Goal: Transaction & Acquisition: Subscribe to service/newsletter

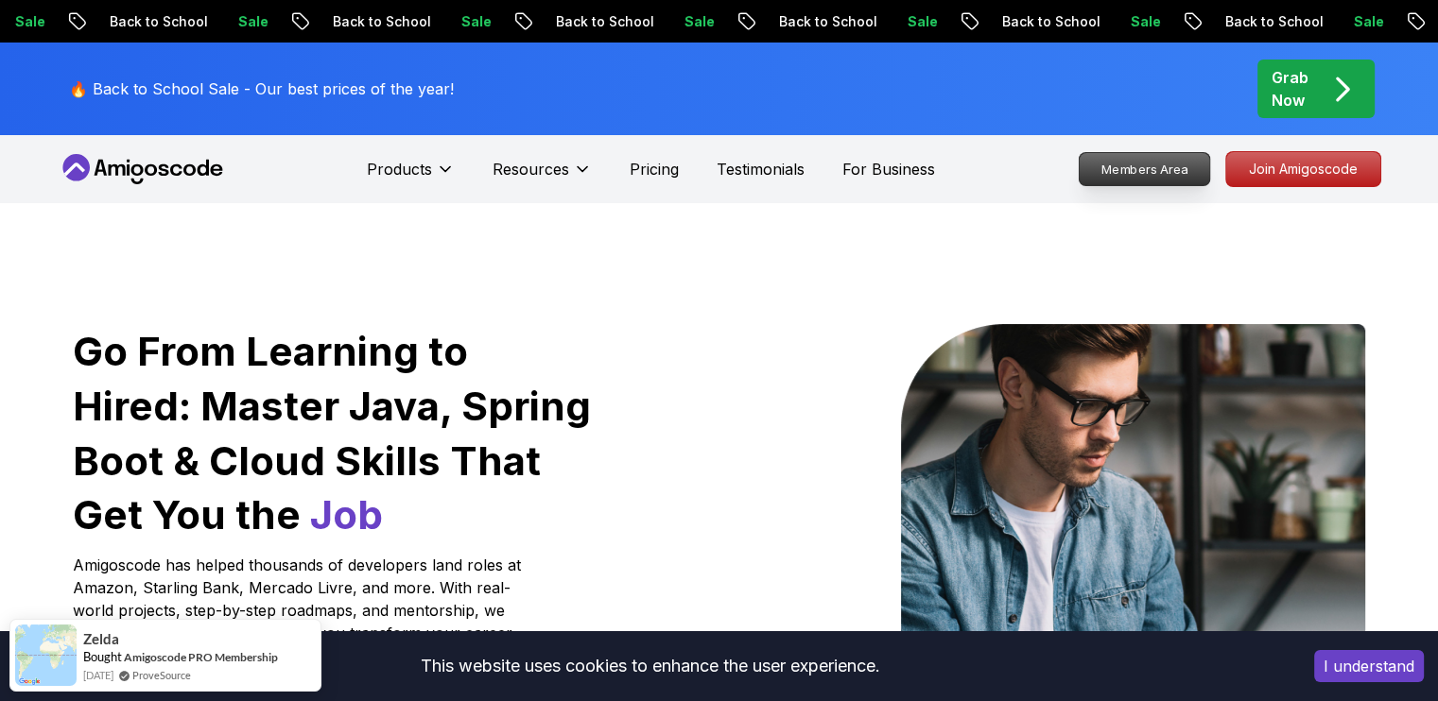
click at [1124, 169] on p "Members Area" at bounding box center [1144, 169] width 130 height 32
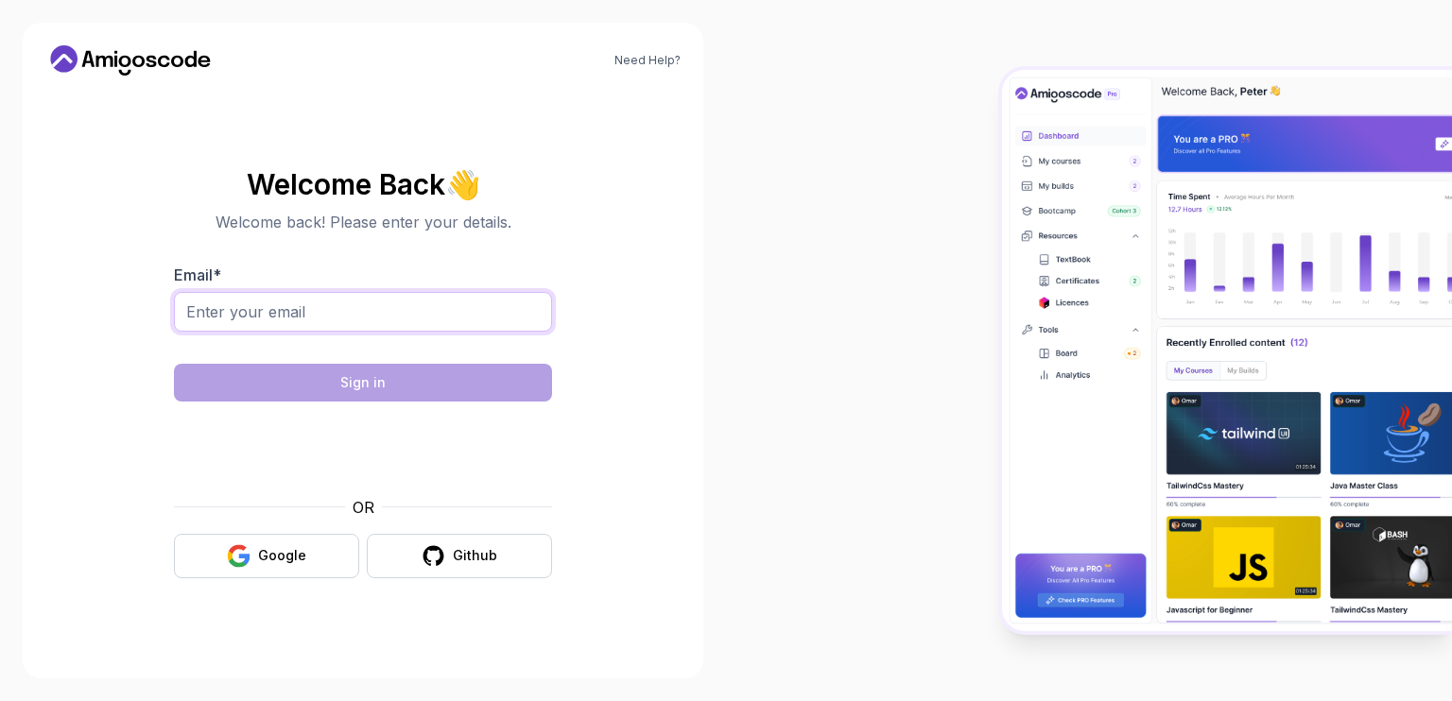
click at [348, 324] on input "Email *" at bounding box center [363, 312] width 378 height 40
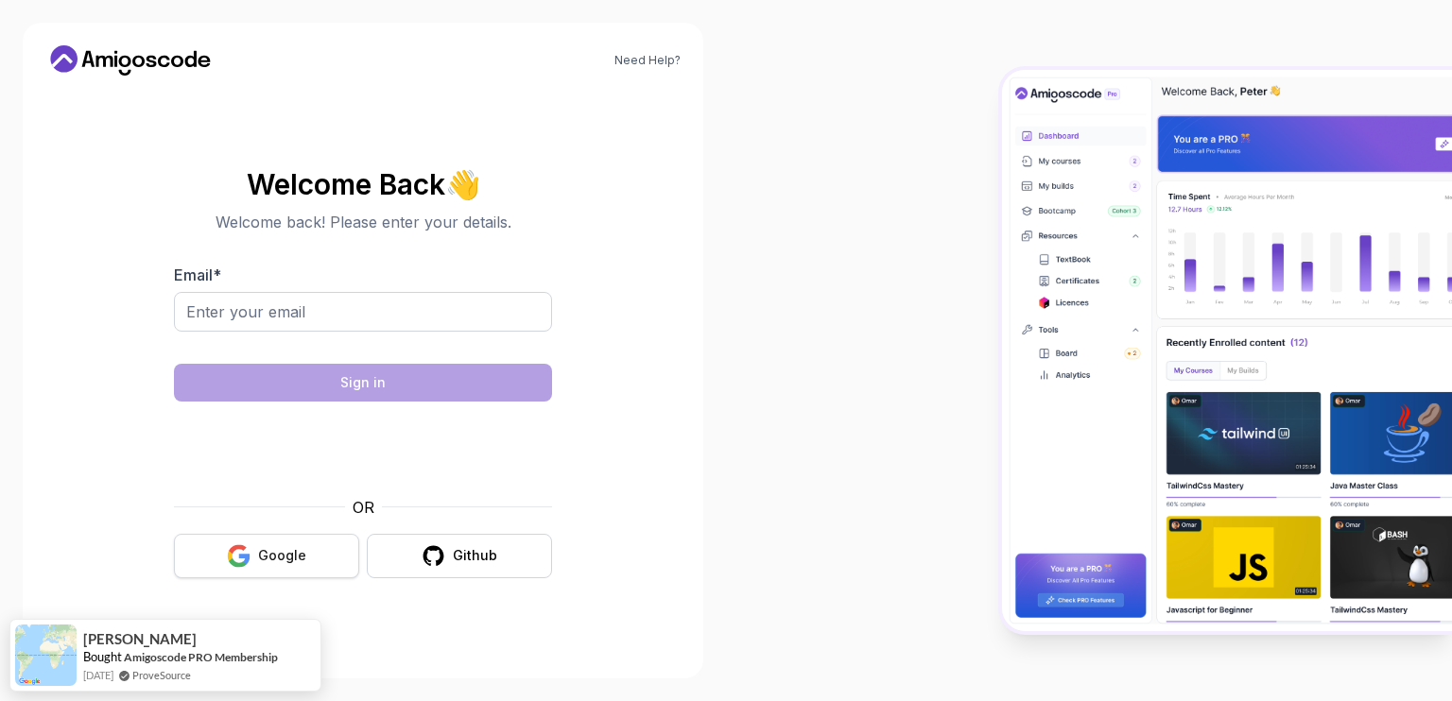
click at [233, 554] on icon "button" at bounding box center [230, 556] width 5 height 10
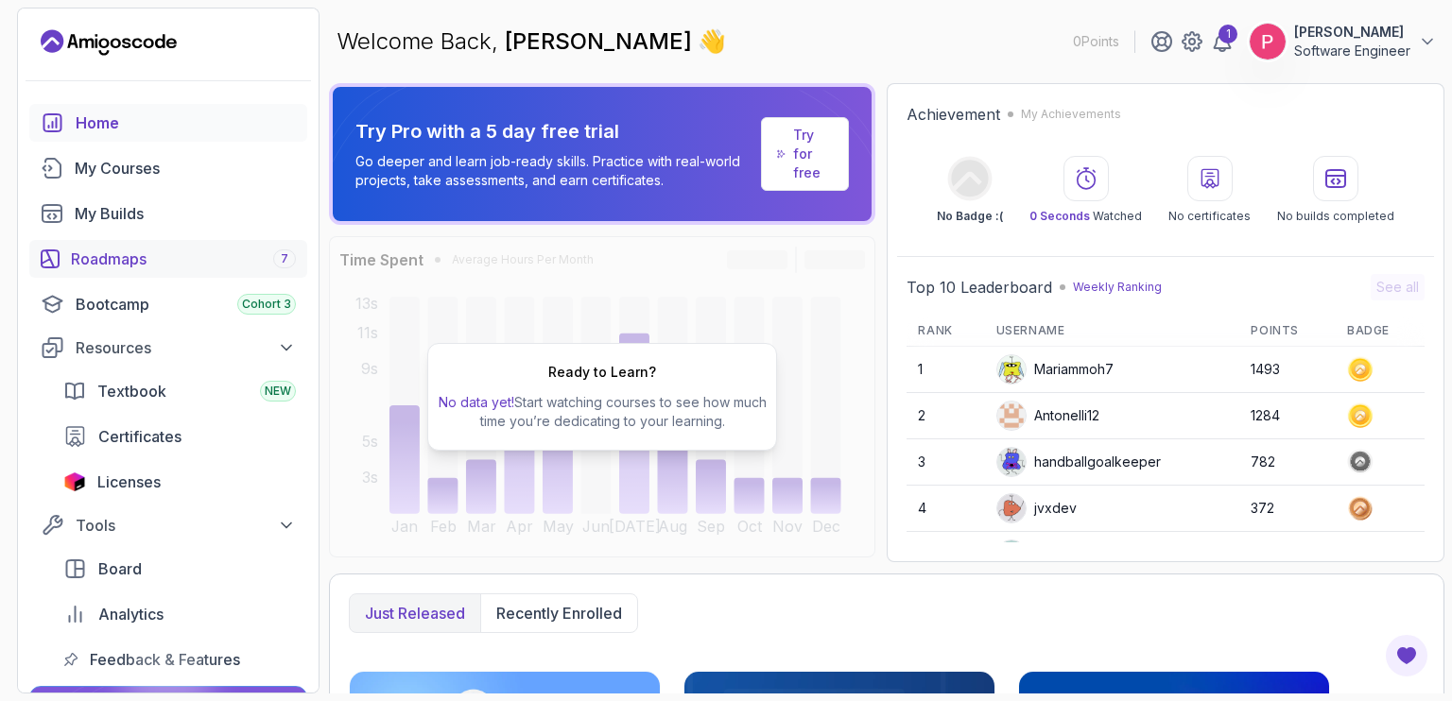
click at [116, 250] on div "Roadmaps 7" at bounding box center [183, 259] width 225 height 23
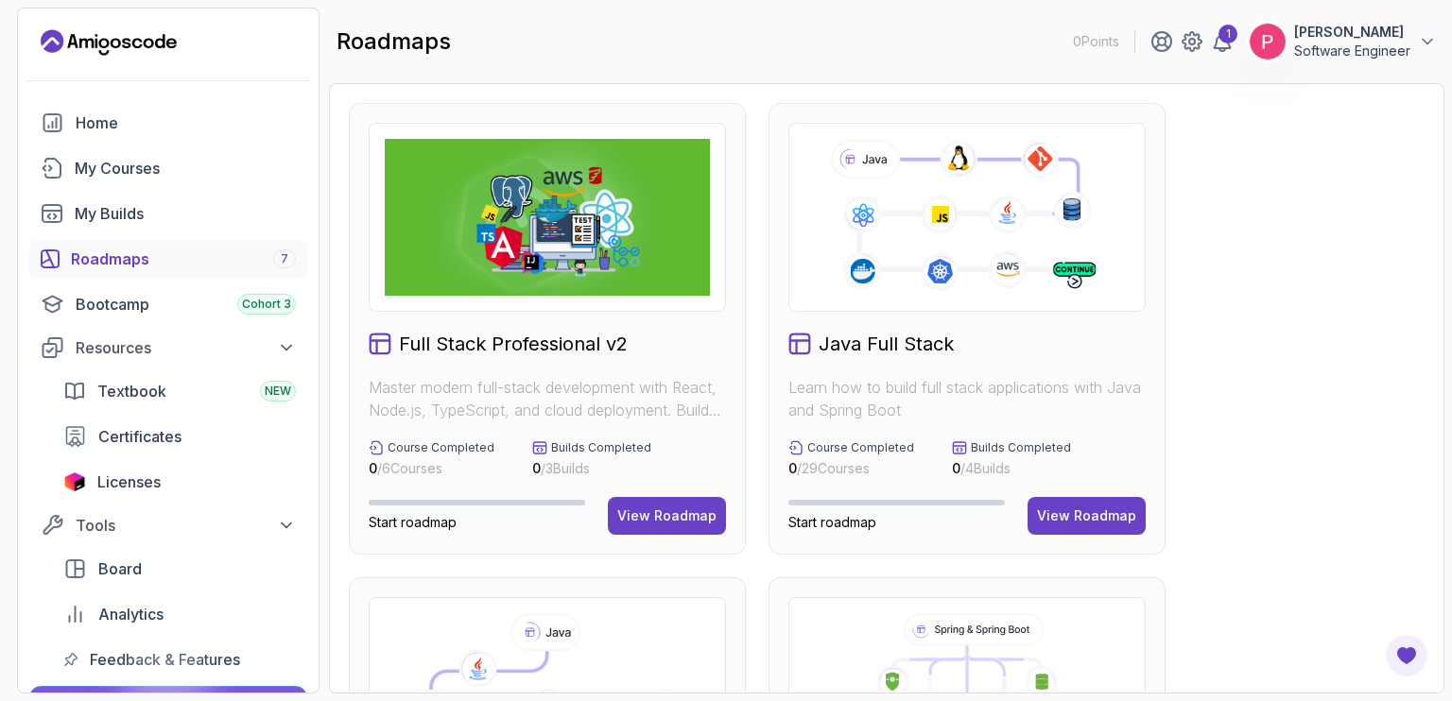
drag, startPoint x: 1451, startPoint y: 194, endPoint x: 1451, endPoint y: 239, distance: 45.4
click at [1451, 239] on section "0 Points 1 Peter Emmanuel Kitsamba Software Engineer Home My Courses My Builds …" at bounding box center [726, 350] width 1452 height 701
drag, startPoint x: 1451, startPoint y: 171, endPoint x: 1451, endPoint y: 237, distance: 66.2
click at [1451, 237] on section "0 Points 1 Peter Emmanuel Kitsamba Software Engineer Home My Courses My Builds …" at bounding box center [726, 350] width 1452 height 701
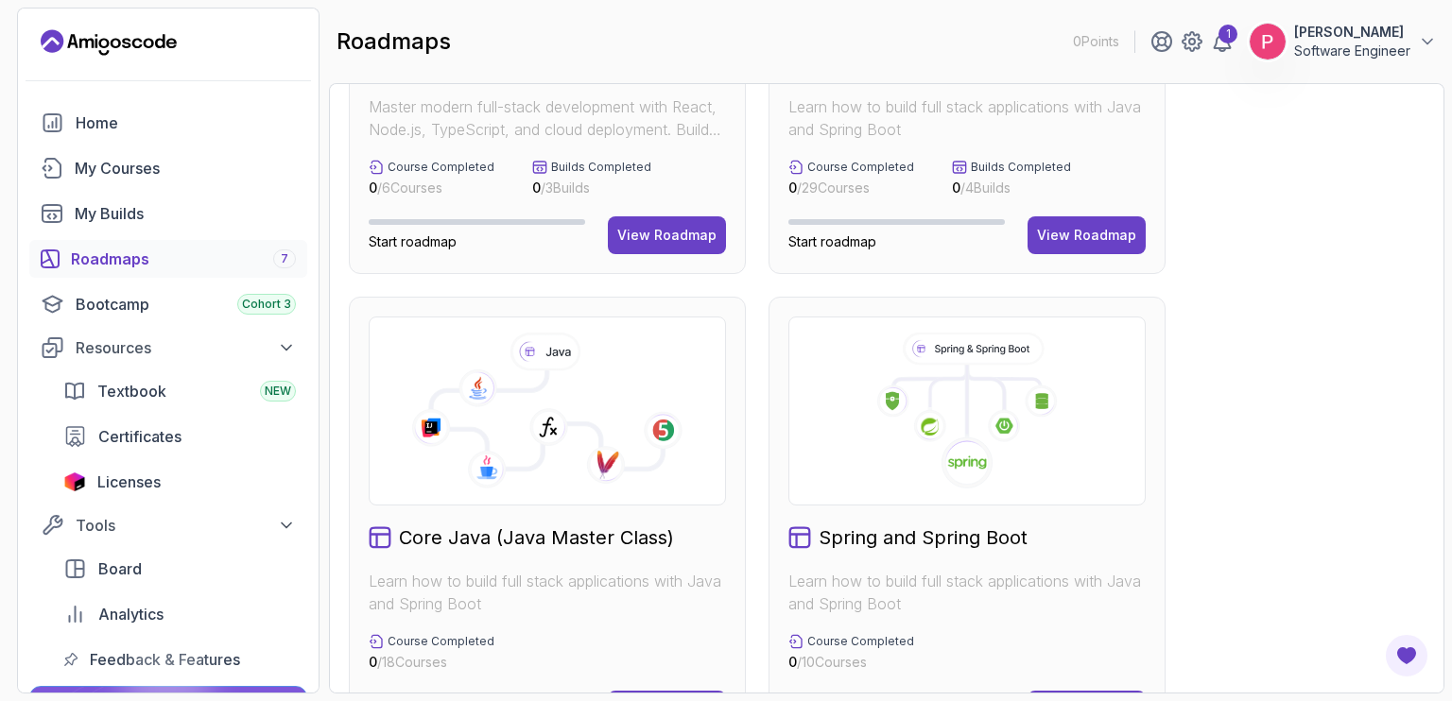
scroll to position [302, 0]
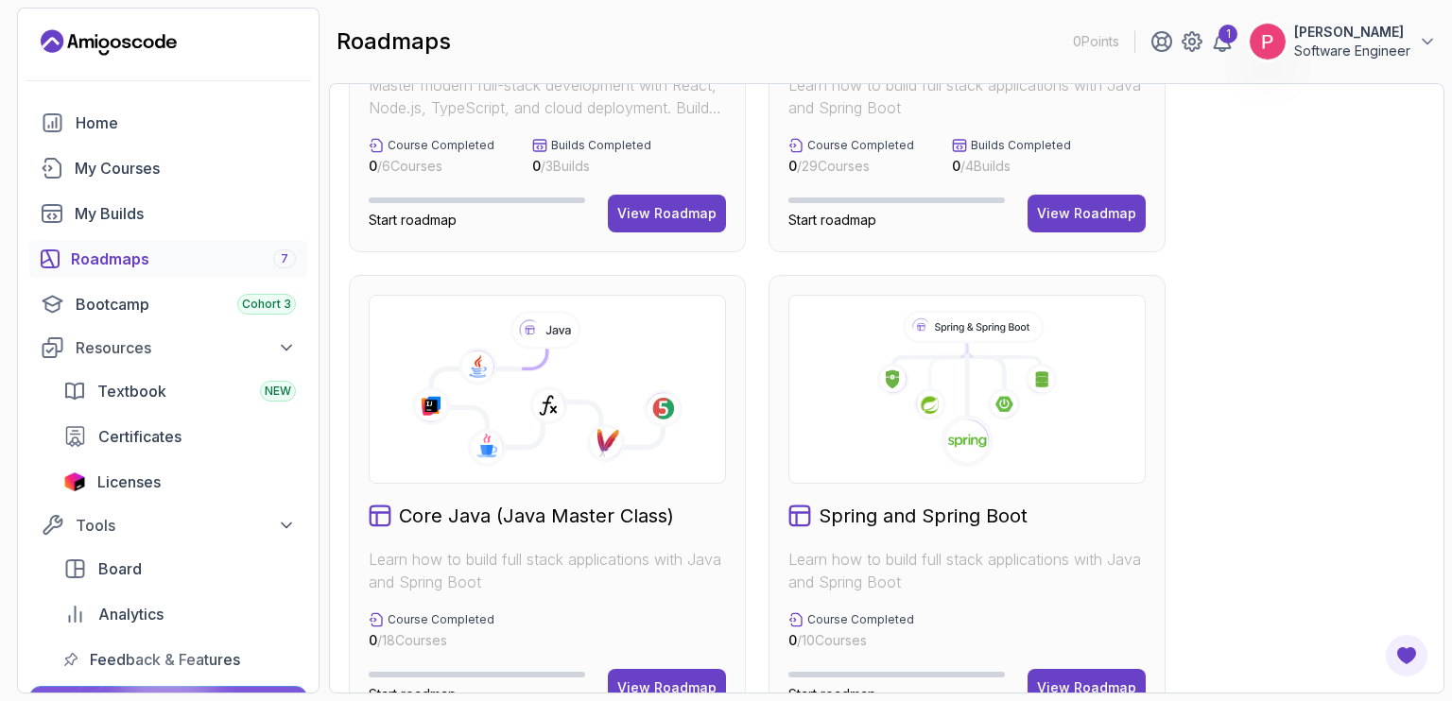
drag, startPoint x: 1451, startPoint y: 190, endPoint x: 1451, endPoint y: 260, distance: 69.9
click at [1451, 260] on section "0 Points 1 Peter Emmanuel Kitsamba Software Engineer Home My Courses My Builds …" at bounding box center [726, 350] width 1452 height 701
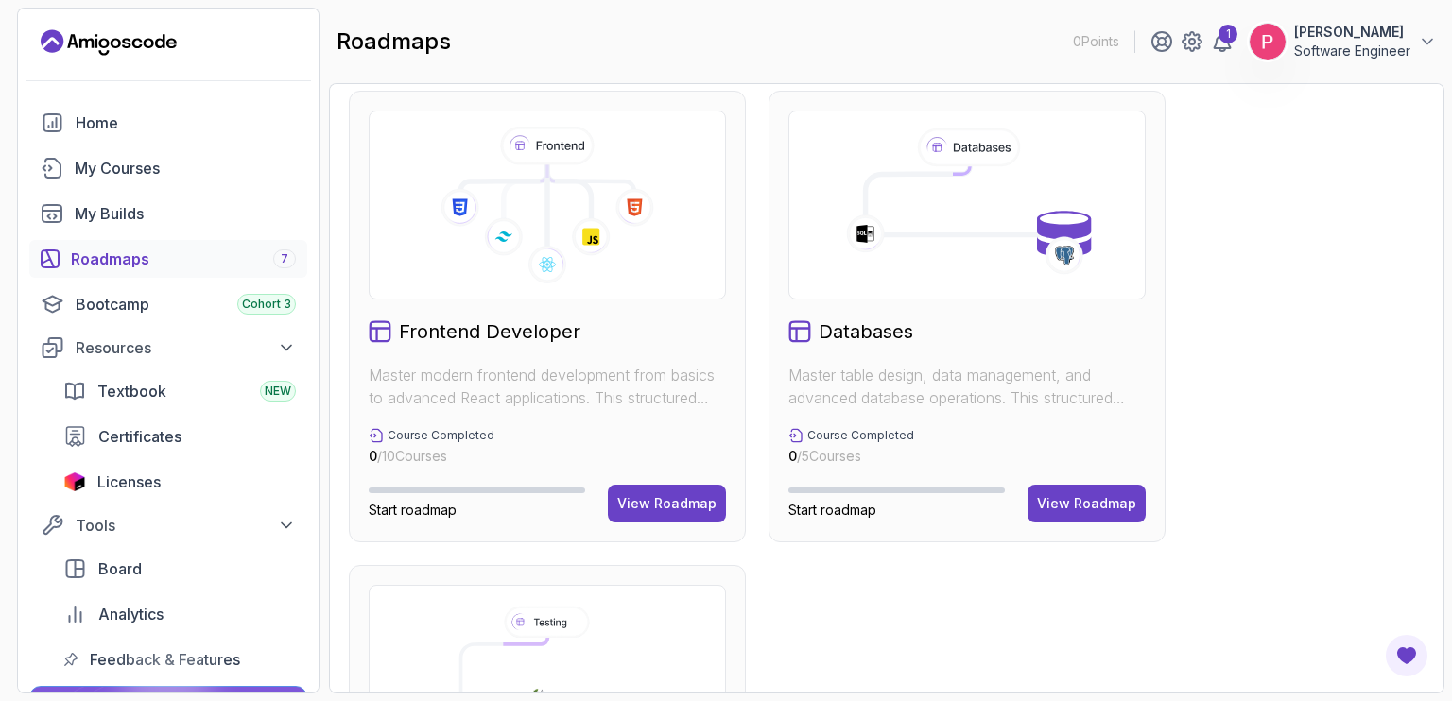
scroll to position [999, 0]
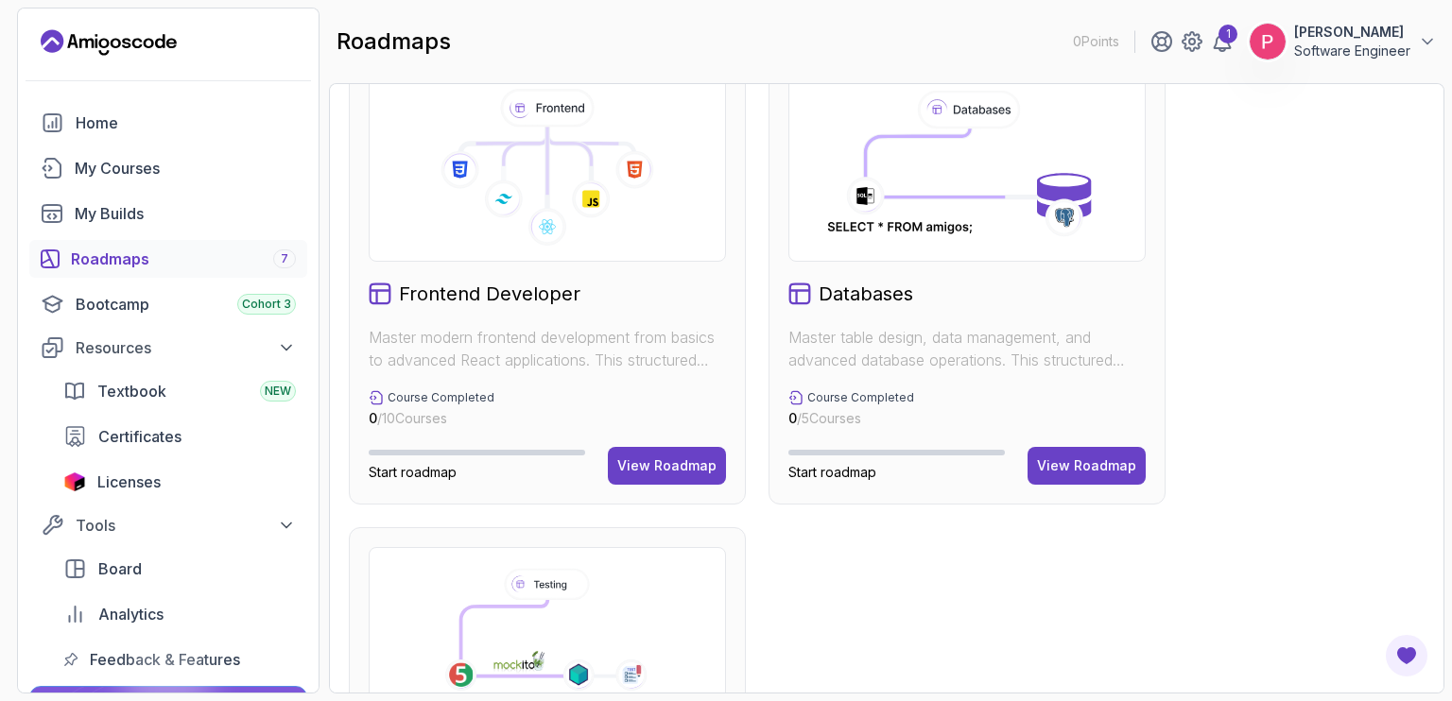
click at [1451, 94] on section "0 Points 1 Peter Emmanuel Kitsamba Software Engineer Home My Courses My Builds …" at bounding box center [726, 350] width 1452 height 701
click at [1211, 43] on icon at bounding box center [1222, 41] width 23 height 23
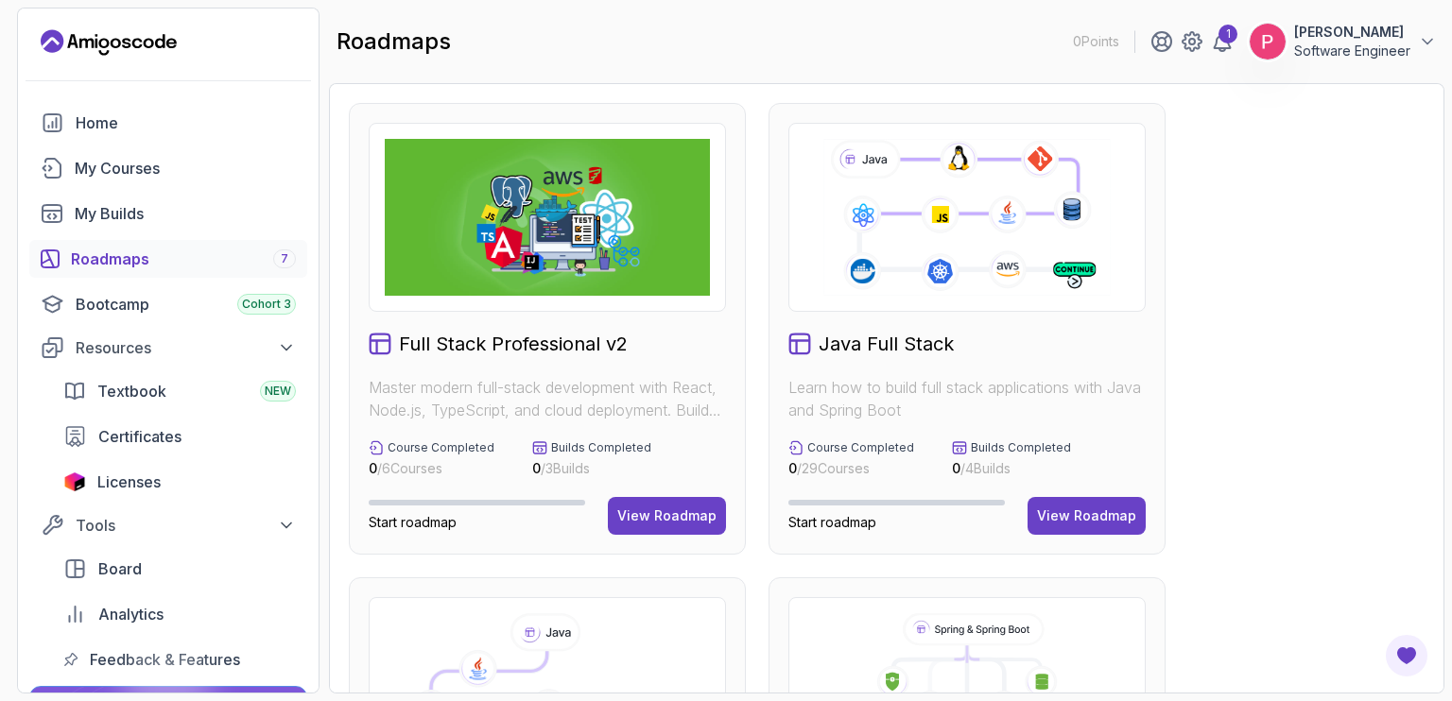
drag, startPoint x: 1451, startPoint y: 224, endPoint x: 1451, endPoint y: 273, distance: 49.2
click at [1451, 273] on section "0 Points 1 Peter Emmanuel Kitsamba Software Engineer Home My Courses My Builds …" at bounding box center [726, 350] width 1452 height 701
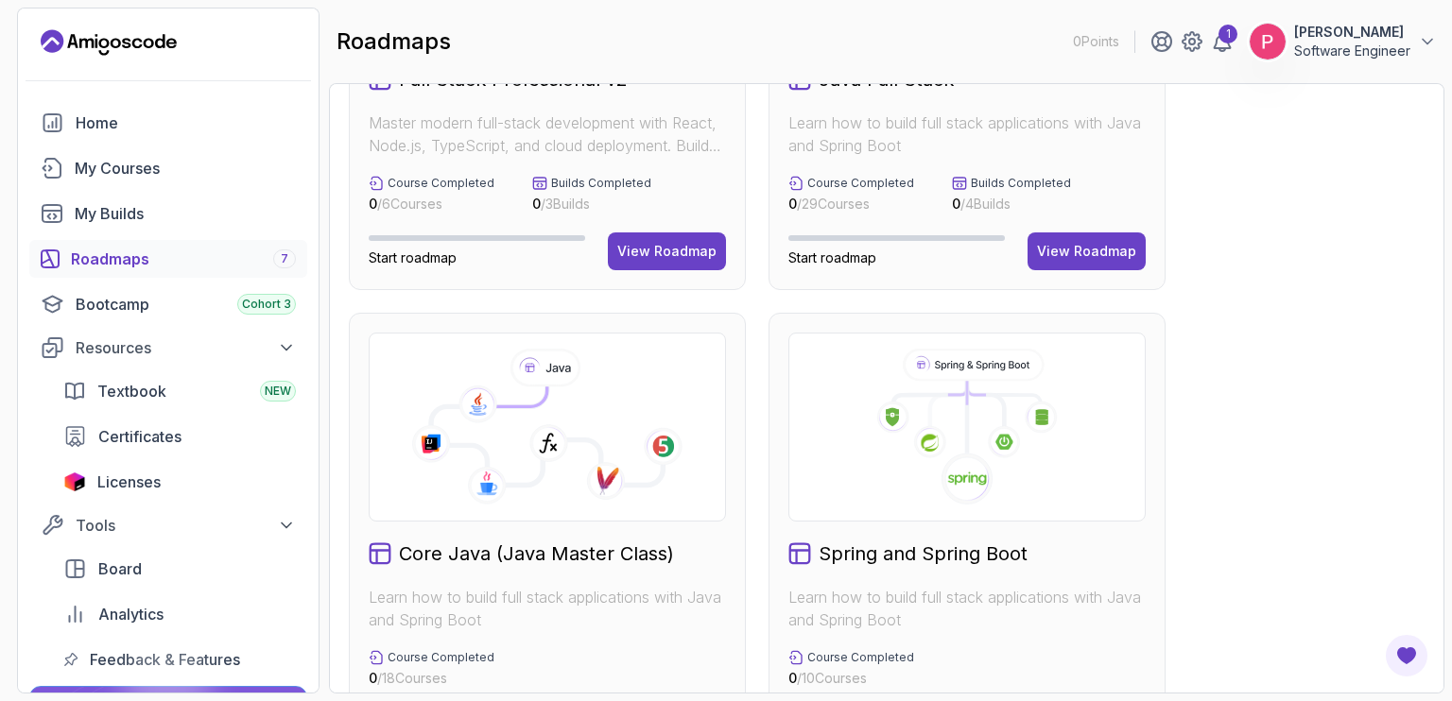
scroll to position [302, 0]
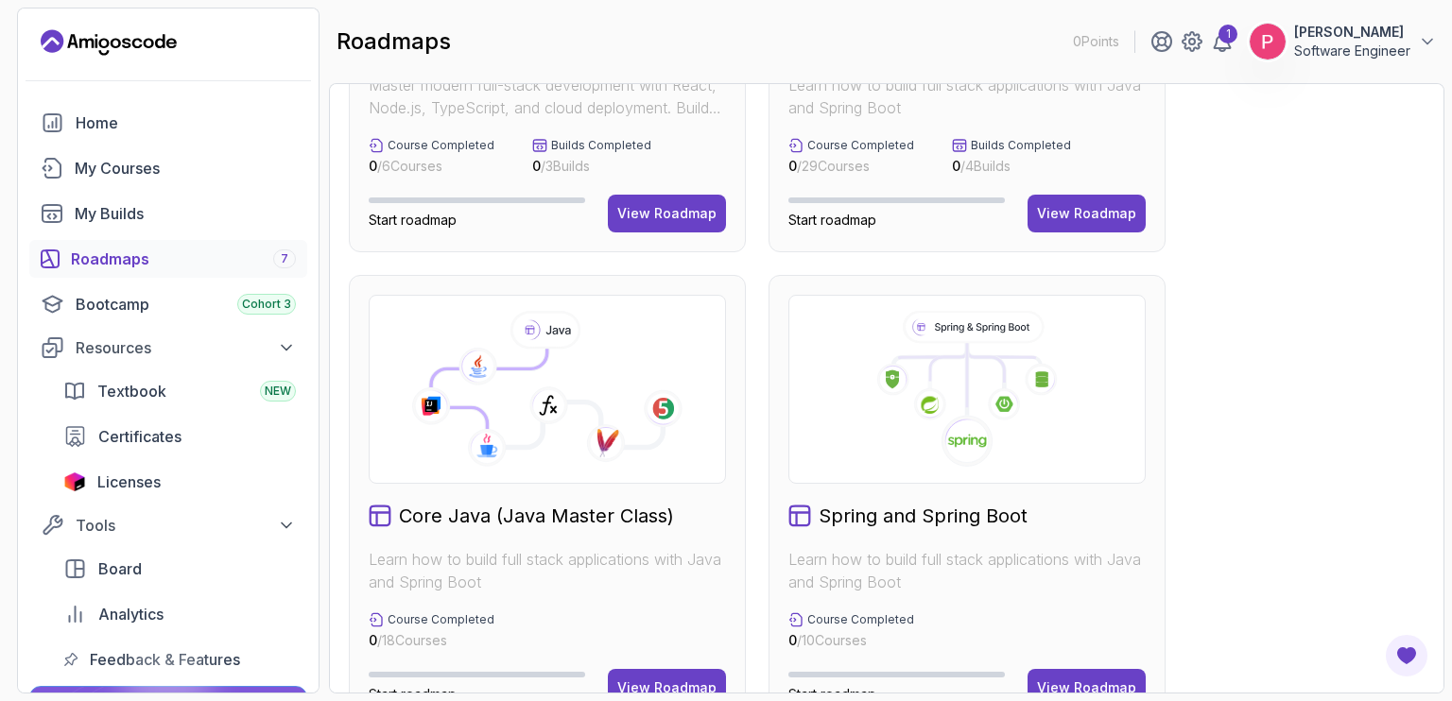
click at [516, 446] on icon at bounding box center [547, 398] width 232 height 98
drag, startPoint x: 1451, startPoint y: 210, endPoint x: 1450, endPoint y: 256, distance: 46.3
click at [1450, 256] on section "0 Points 1 Peter Emmanuel Kitsamba Software Engineer Home My Courses My Builds …" at bounding box center [726, 350] width 1452 height 701
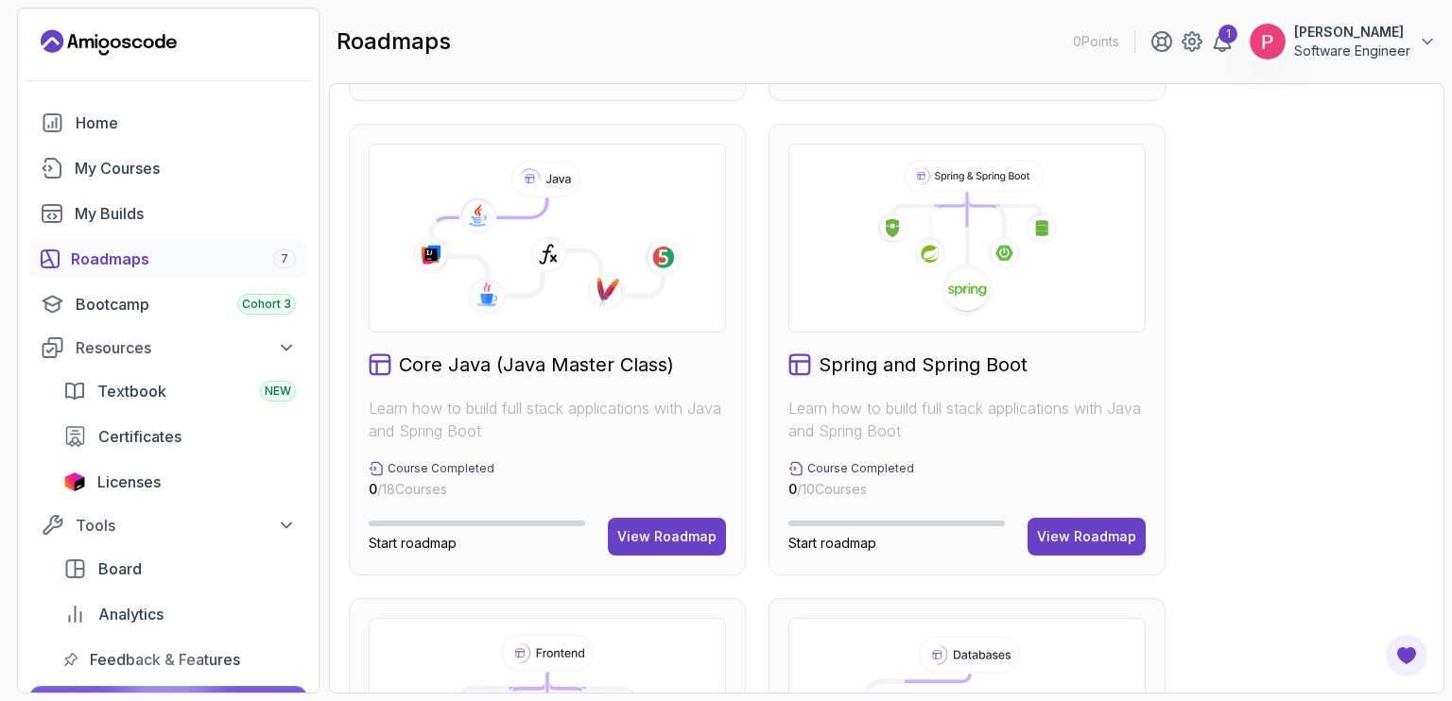
scroll to position [416, 0]
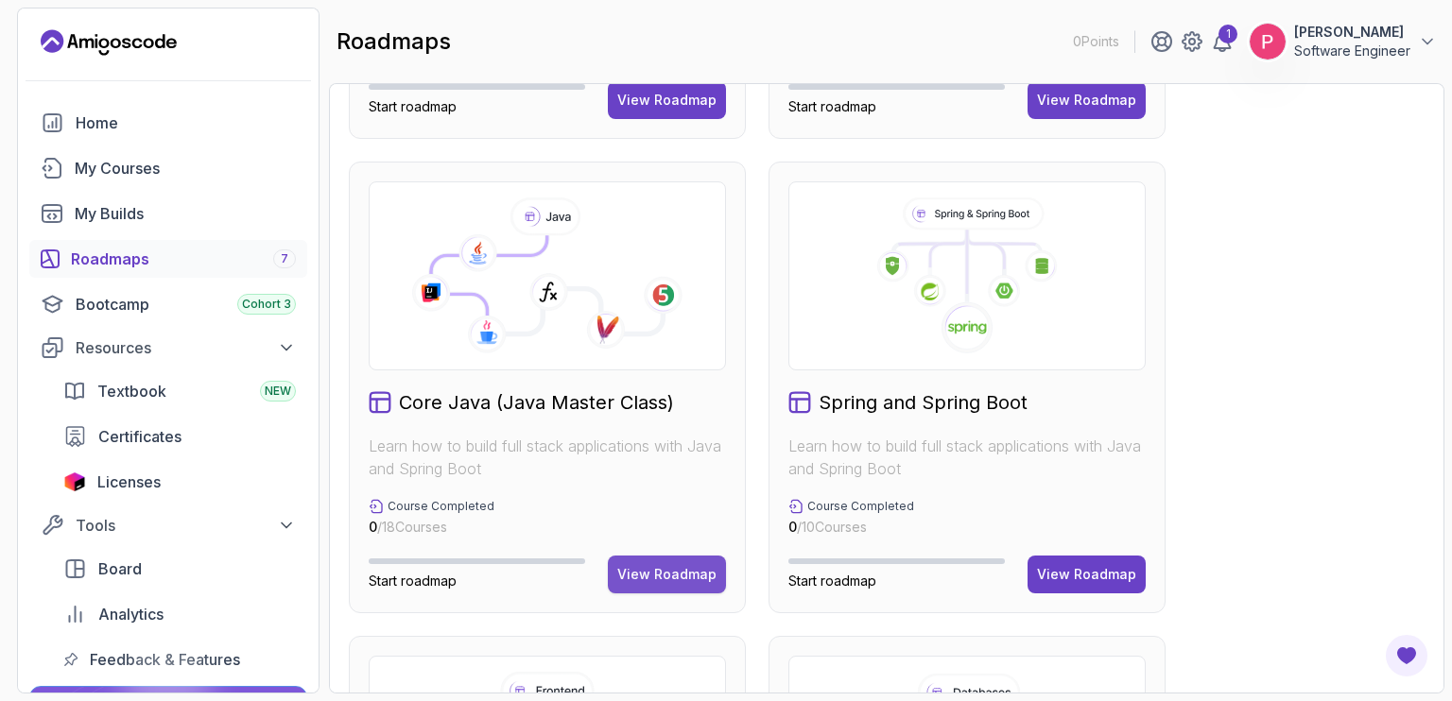
click at [669, 566] on div "View Roadmap" at bounding box center [666, 574] width 99 height 19
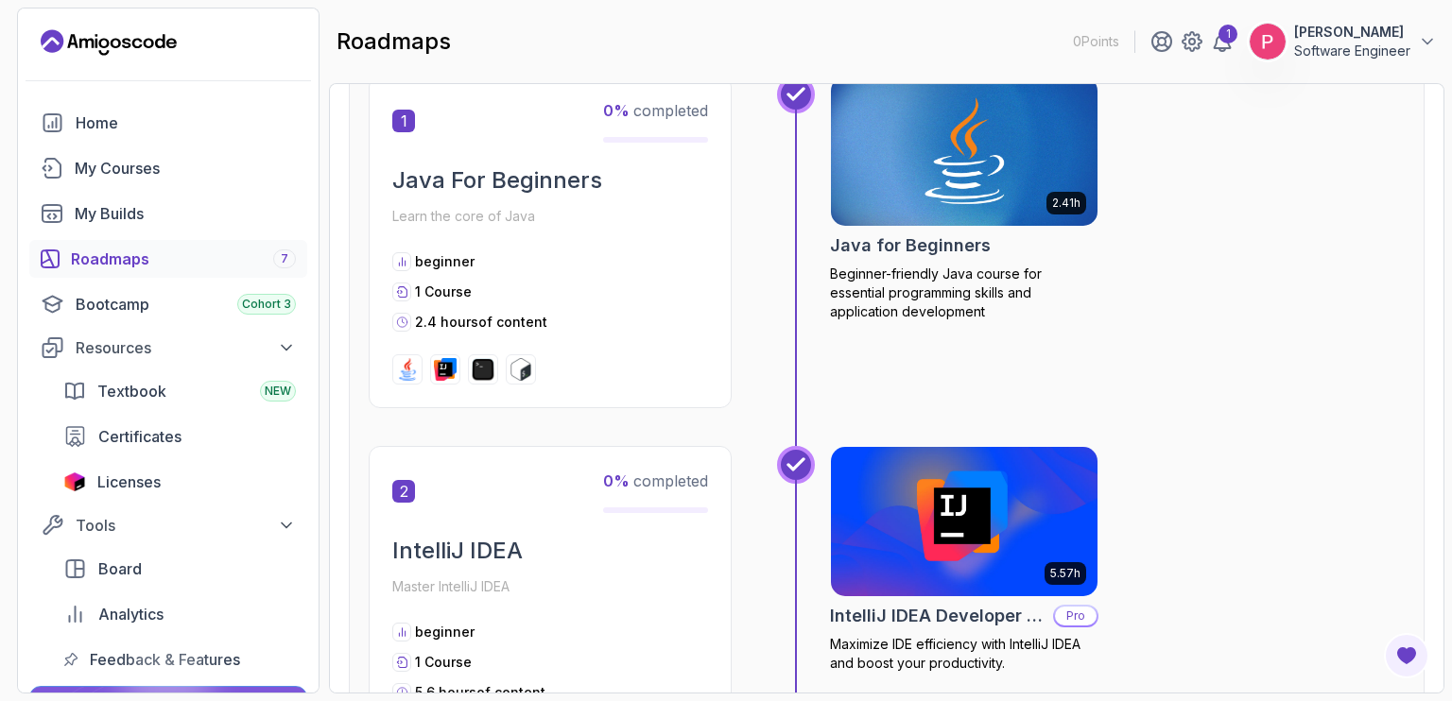
scroll to position [19, 0]
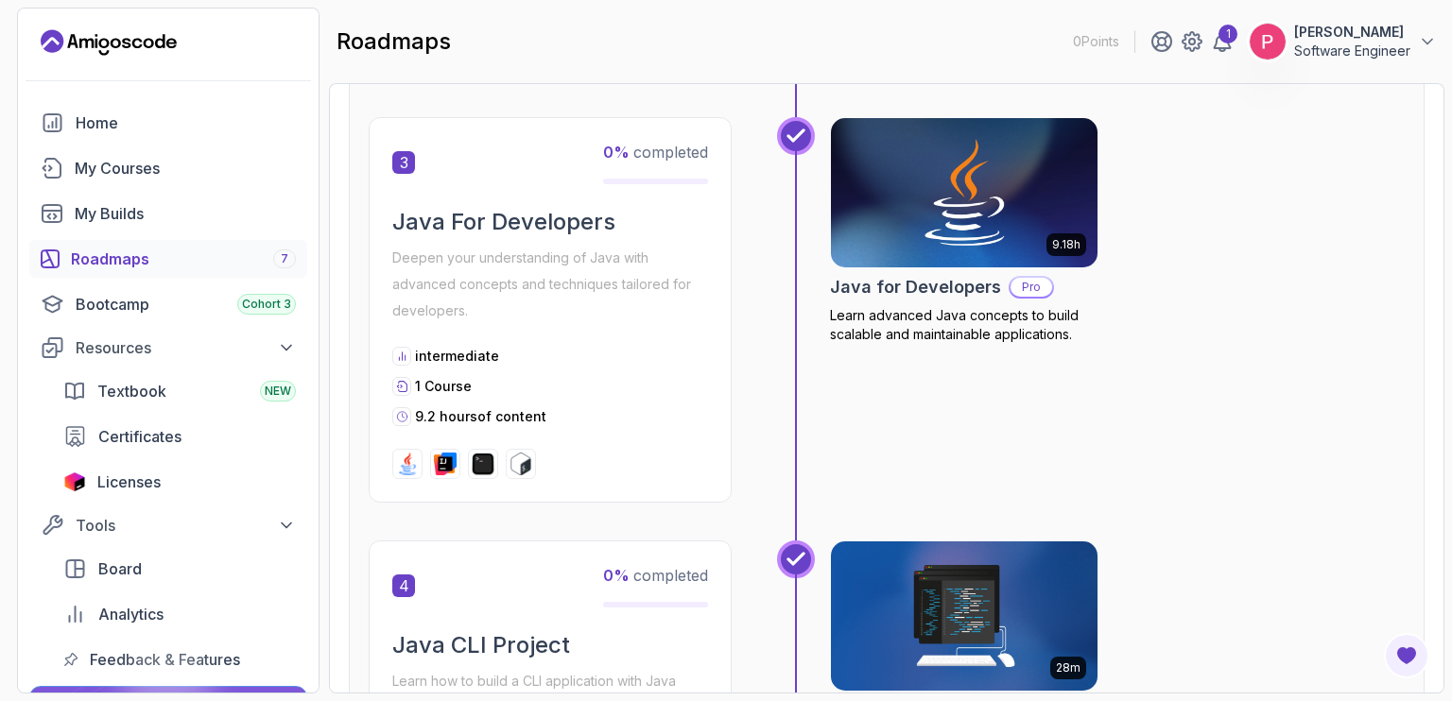
scroll to position [1153, 0]
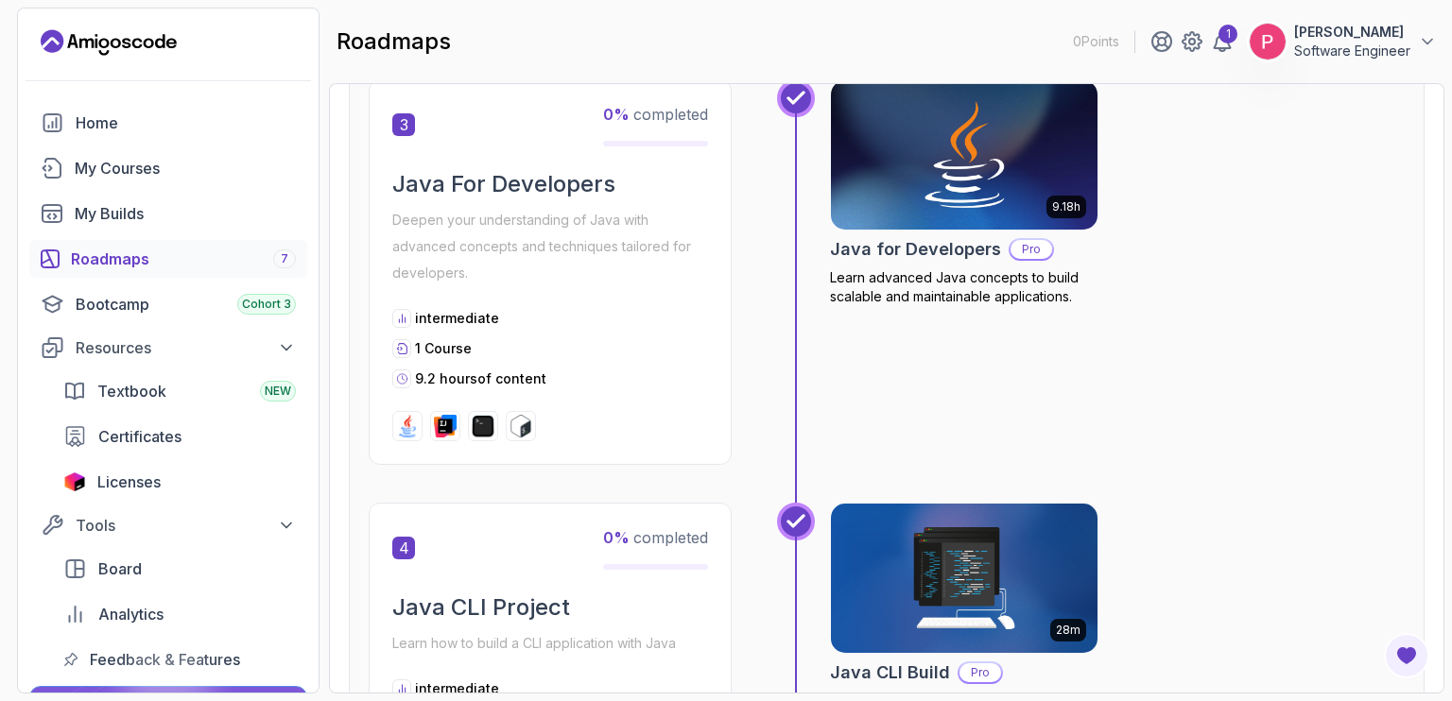
click at [1298, 330] on div "9.18h Java for Developers Pro Learn advanced Java concepts to build scalable an…" at bounding box center [1117, 272] width 575 height 386
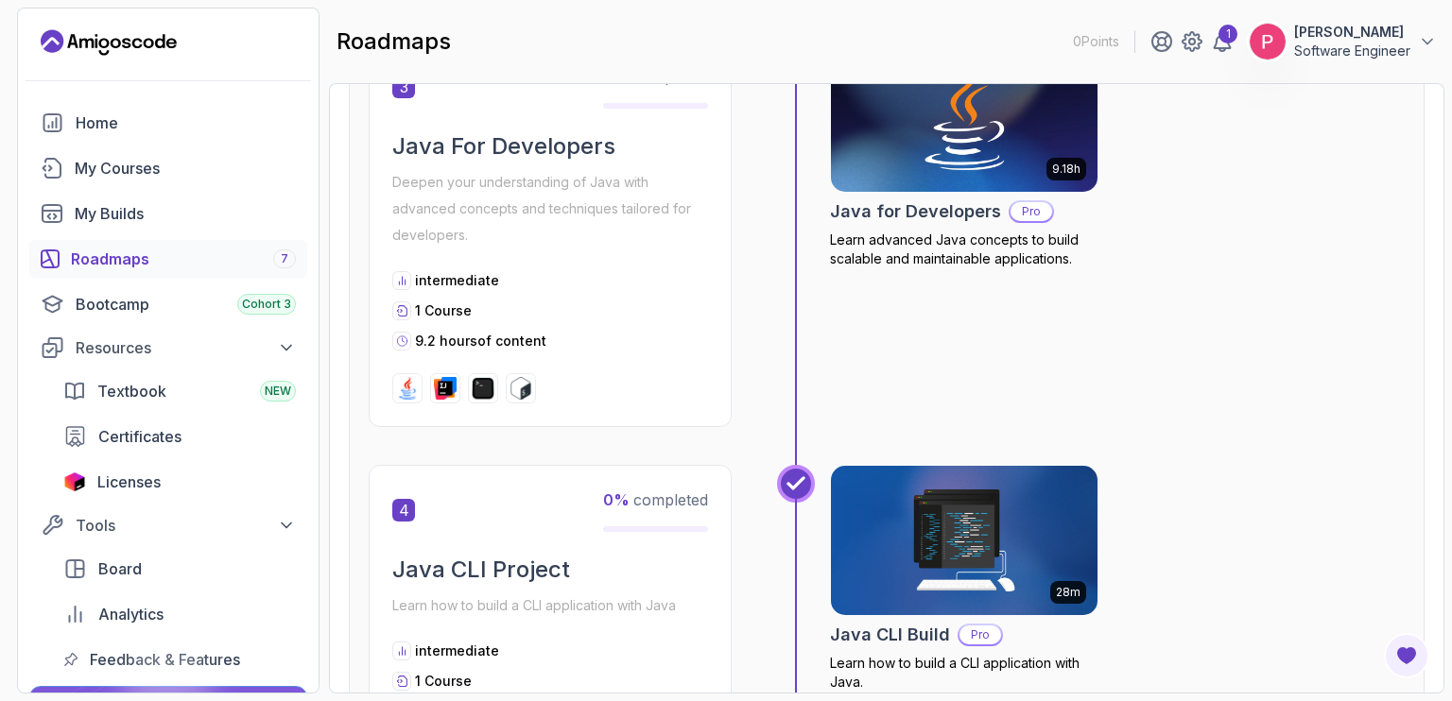
scroll to position [1229, 0]
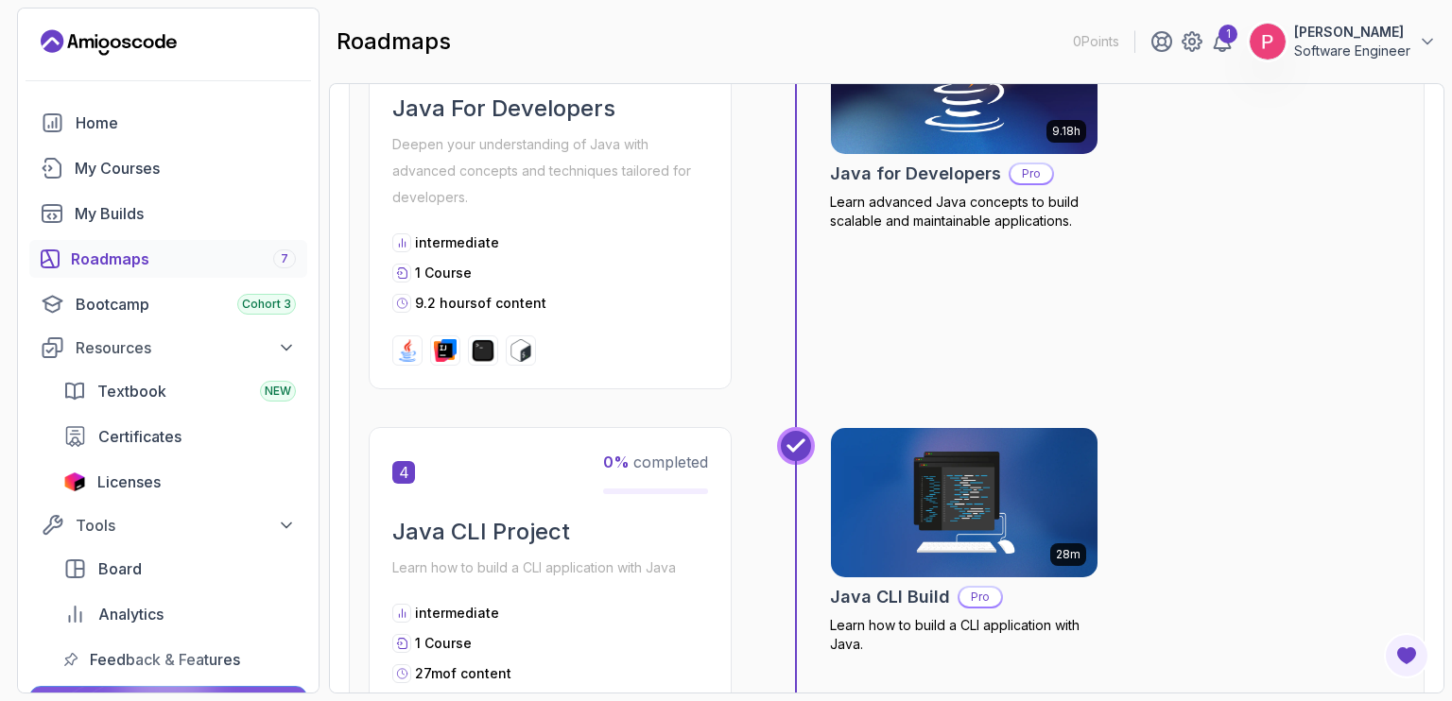
click at [1346, 258] on div "9.18h Java for Developers Pro Learn advanced Java concepts to build scalable an…" at bounding box center [1117, 197] width 575 height 386
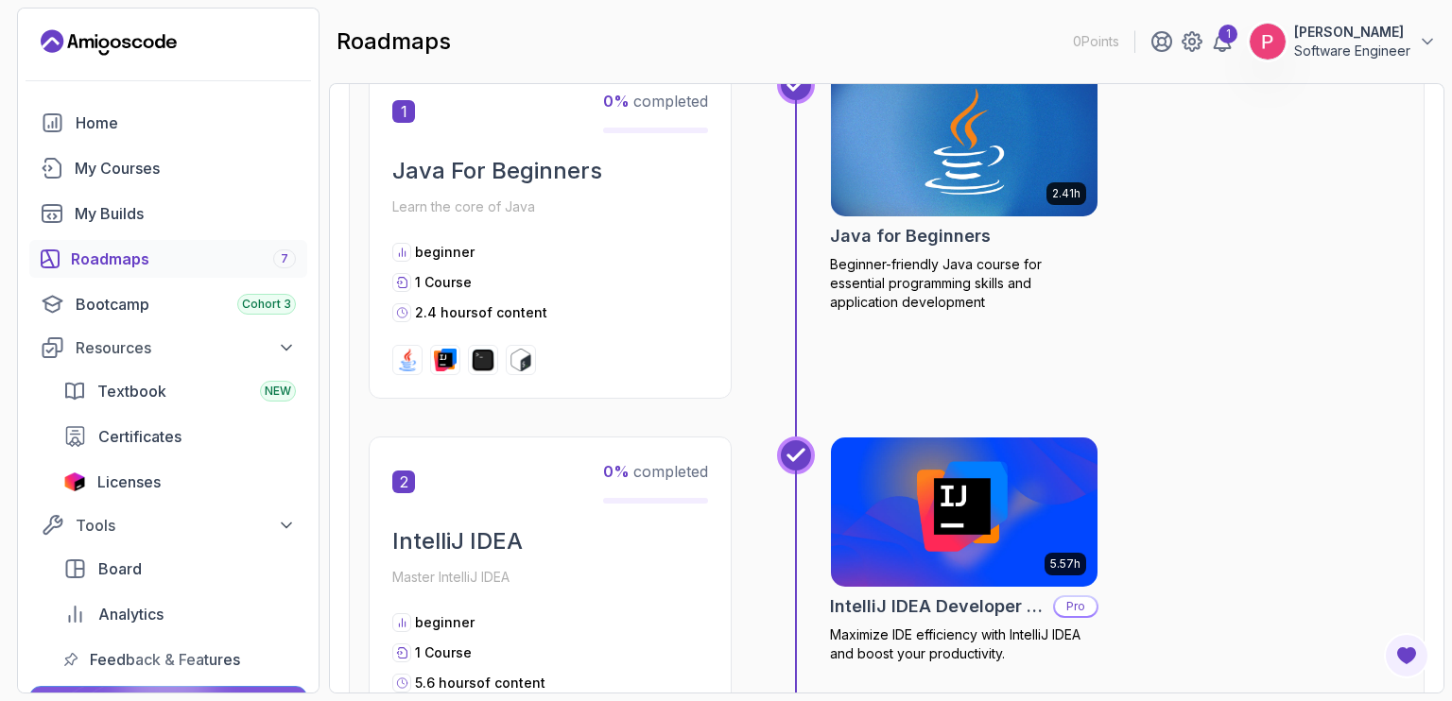
scroll to position [397, 0]
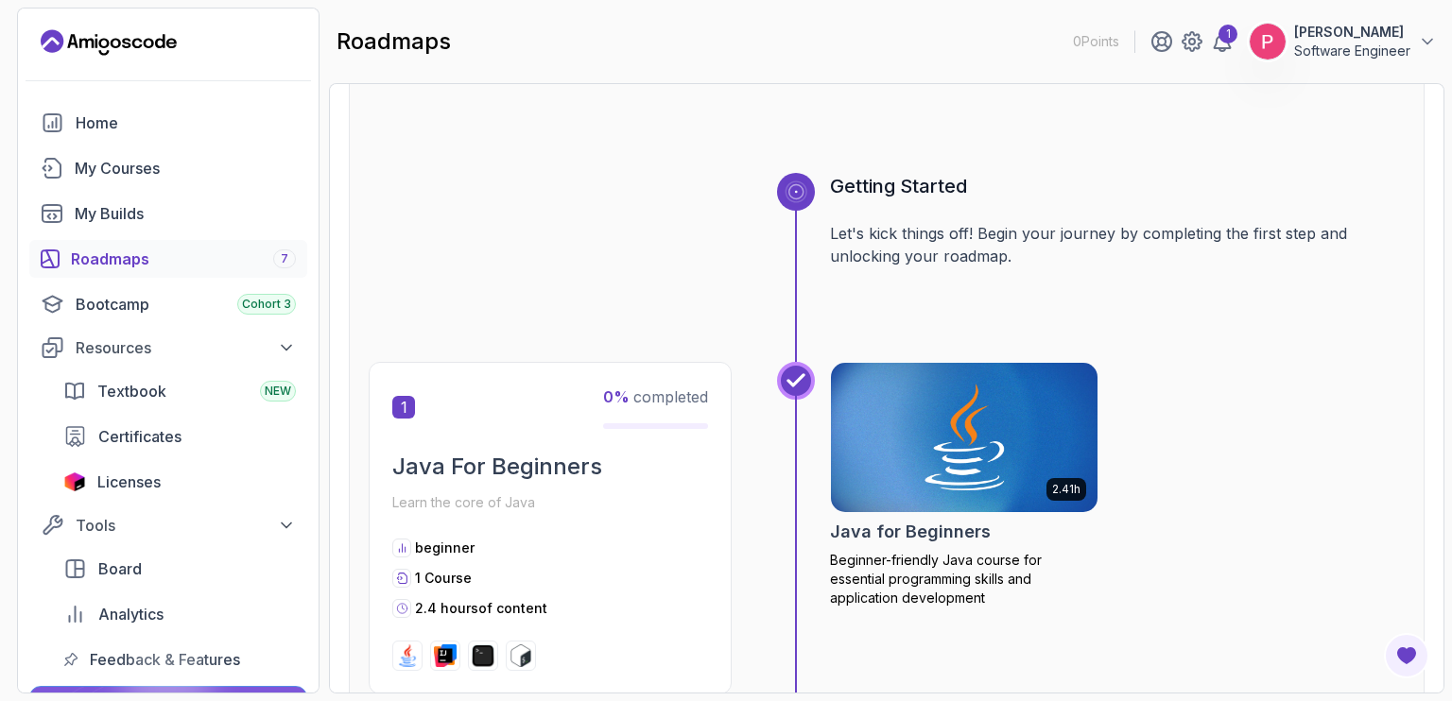
scroll to position [132, 0]
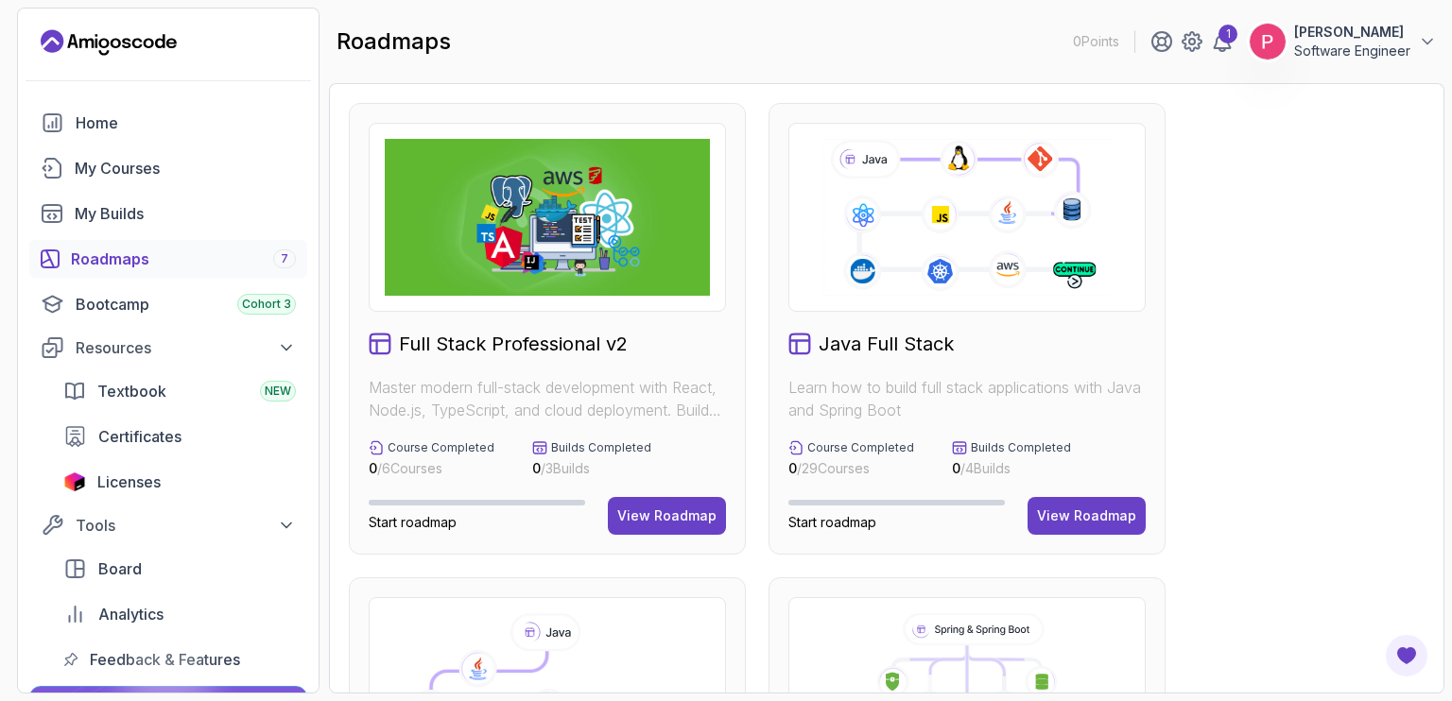
click at [1451, 294] on section "0 Points 1 [PERSON_NAME] Software Engineer Home My Courses My Builds Roadmaps 7…" at bounding box center [726, 350] width 1452 height 701
drag, startPoint x: 1451, startPoint y: 160, endPoint x: 1451, endPoint y: 185, distance: 25.5
click at [1451, 185] on section "0 Points 1 Peter Emmanuel Kitsamba Software Engineer Home My Courses My Builds …" at bounding box center [726, 350] width 1452 height 701
click at [669, 518] on div "View Roadmap" at bounding box center [666, 516] width 99 height 19
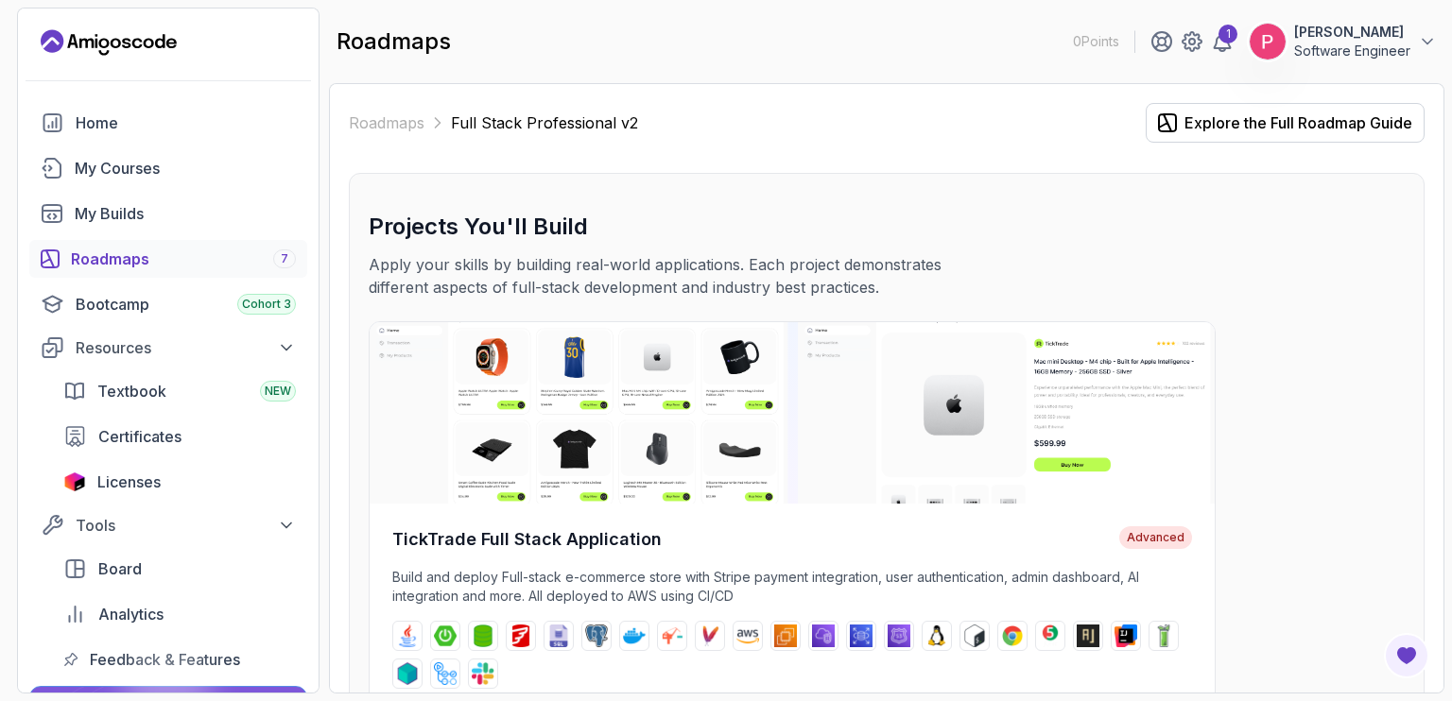
click at [1444, 257] on section "0 Points 1 Peter Emmanuel Kitsamba Software Engineer Home My Courses My Builds …" at bounding box center [726, 350] width 1452 height 701
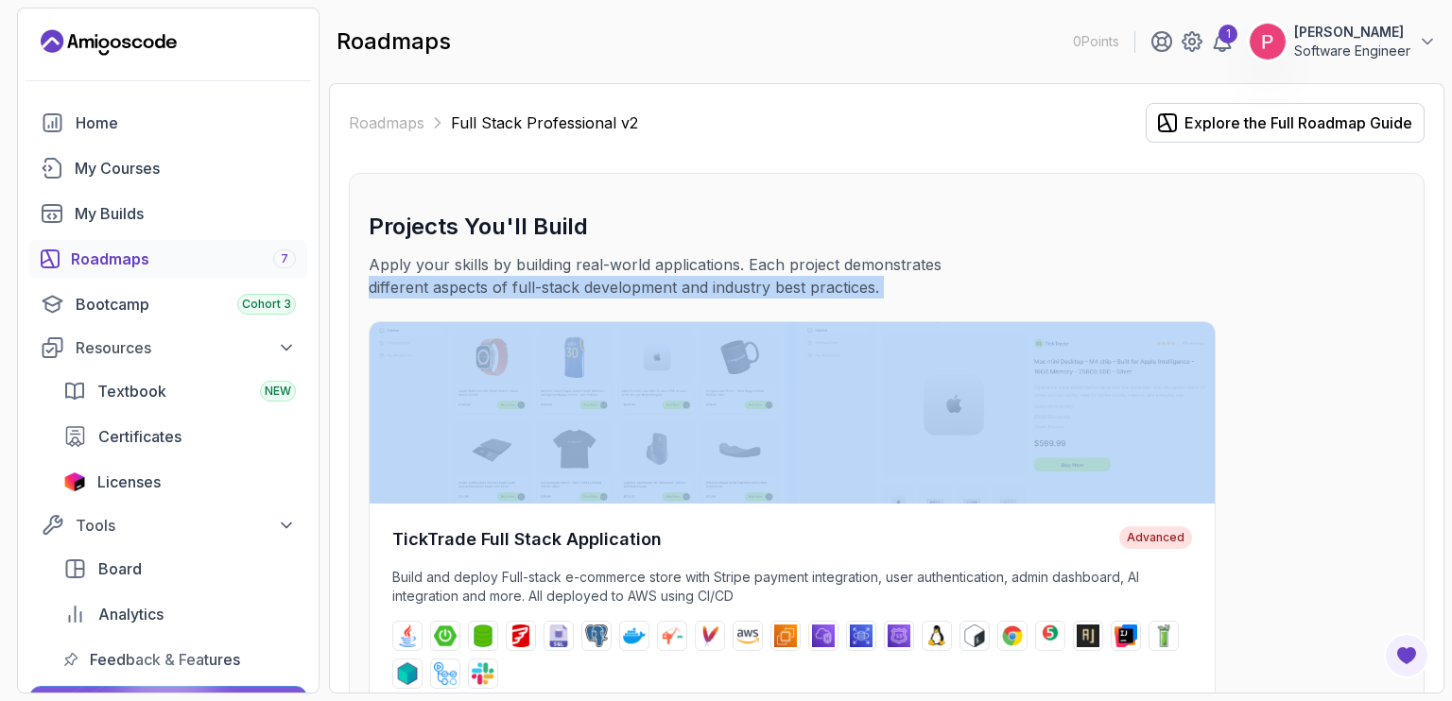
drag, startPoint x: 1444, startPoint y: 257, endPoint x: 1399, endPoint y: 300, distance: 62.2
click at [1399, 300] on section "0 Points 1 Peter Emmanuel Kitsamba Software Engineer Home My Courses My Builds …" at bounding box center [726, 350] width 1452 height 701
click at [1399, 300] on div "Projects You'll Build Apply your skills by building real-world applications. Ea…" at bounding box center [887, 493] width 1036 height 563
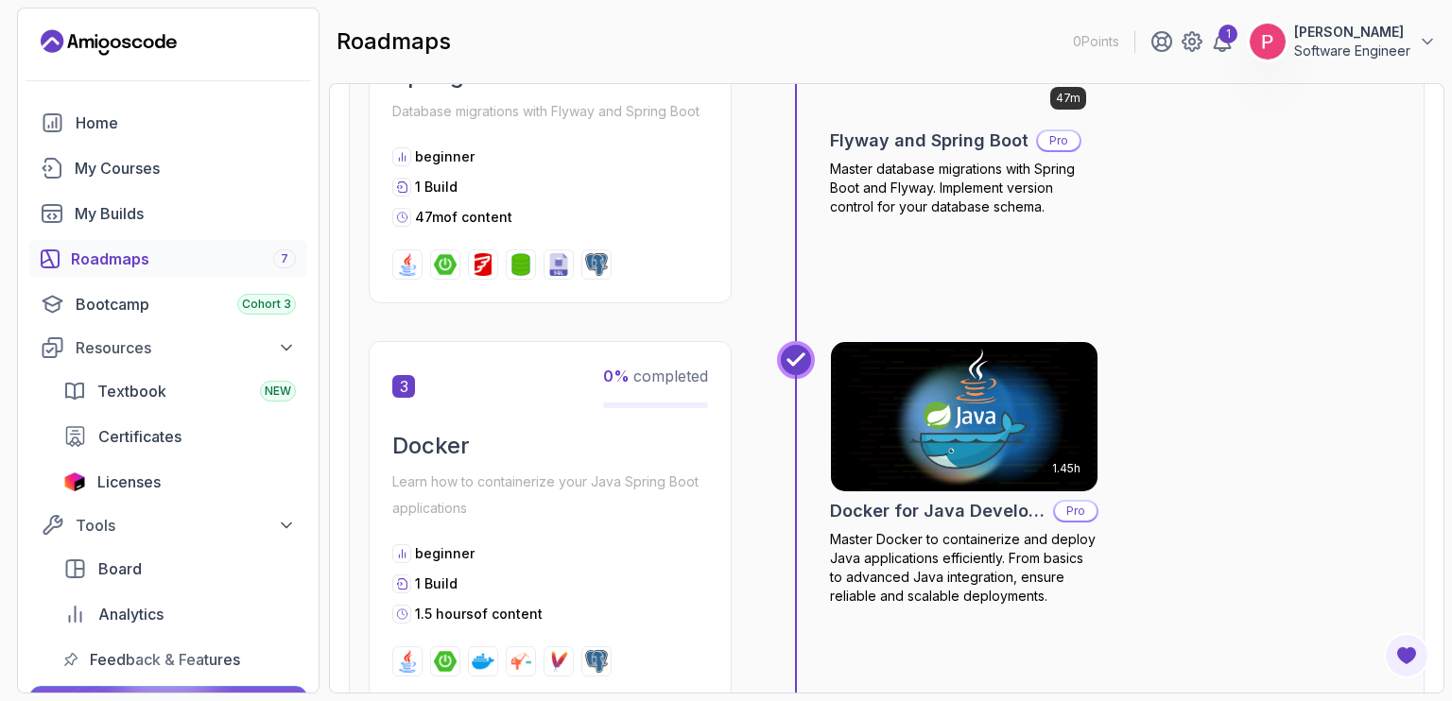
scroll to position [1512, 0]
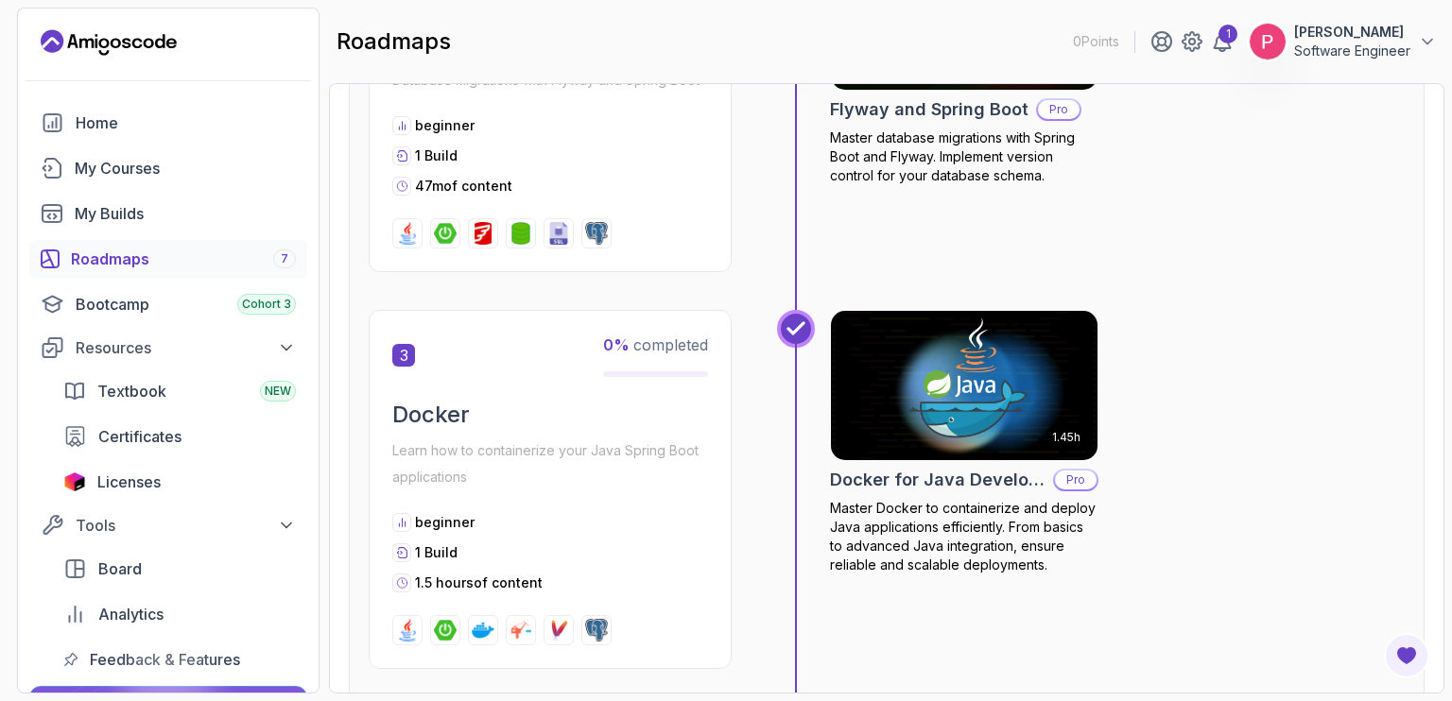
click at [1451, 343] on section "0 Points 1 Peter Emmanuel Kitsamba Software Engineer Home My Courses My Builds …" at bounding box center [726, 350] width 1452 height 701
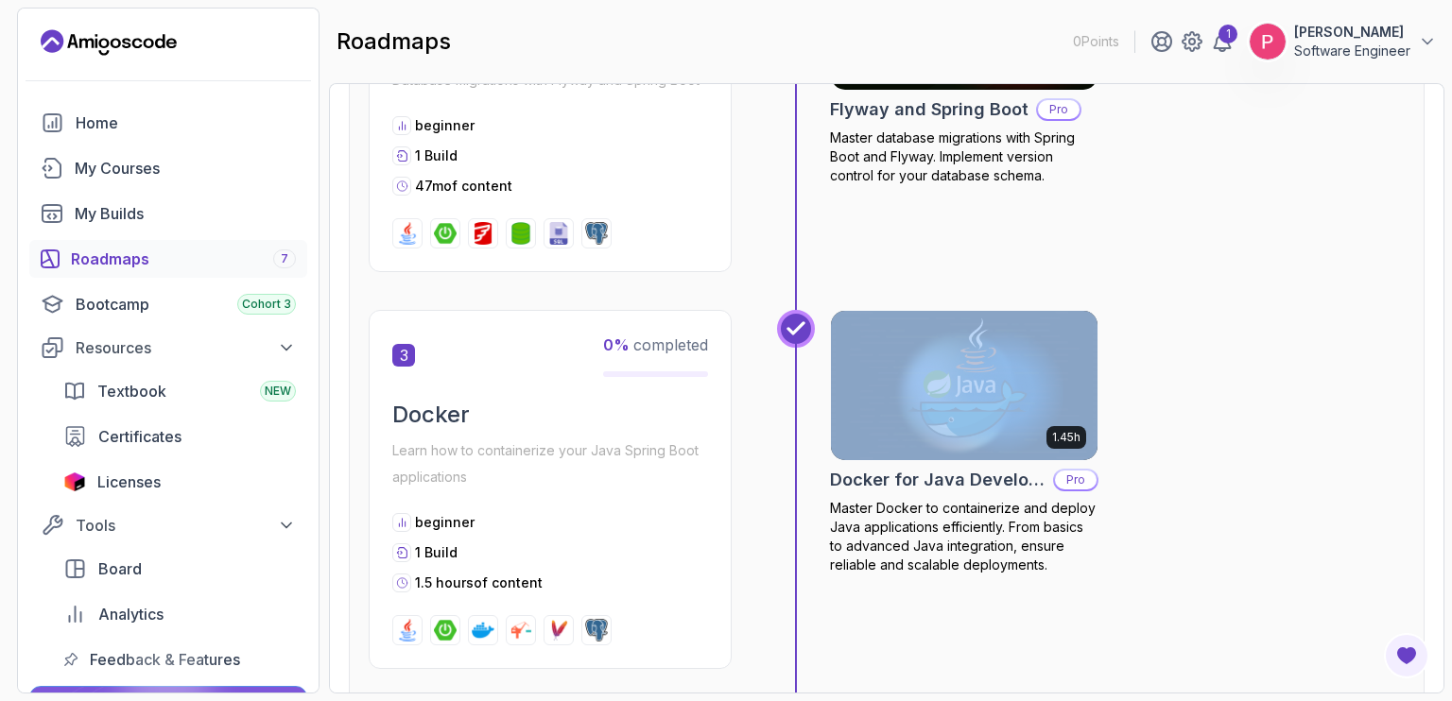
click at [1451, 343] on section "0 Points 1 Peter Emmanuel Kitsamba Software Engineer Home My Courses My Builds …" at bounding box center [726, 350] width 1452 height 701
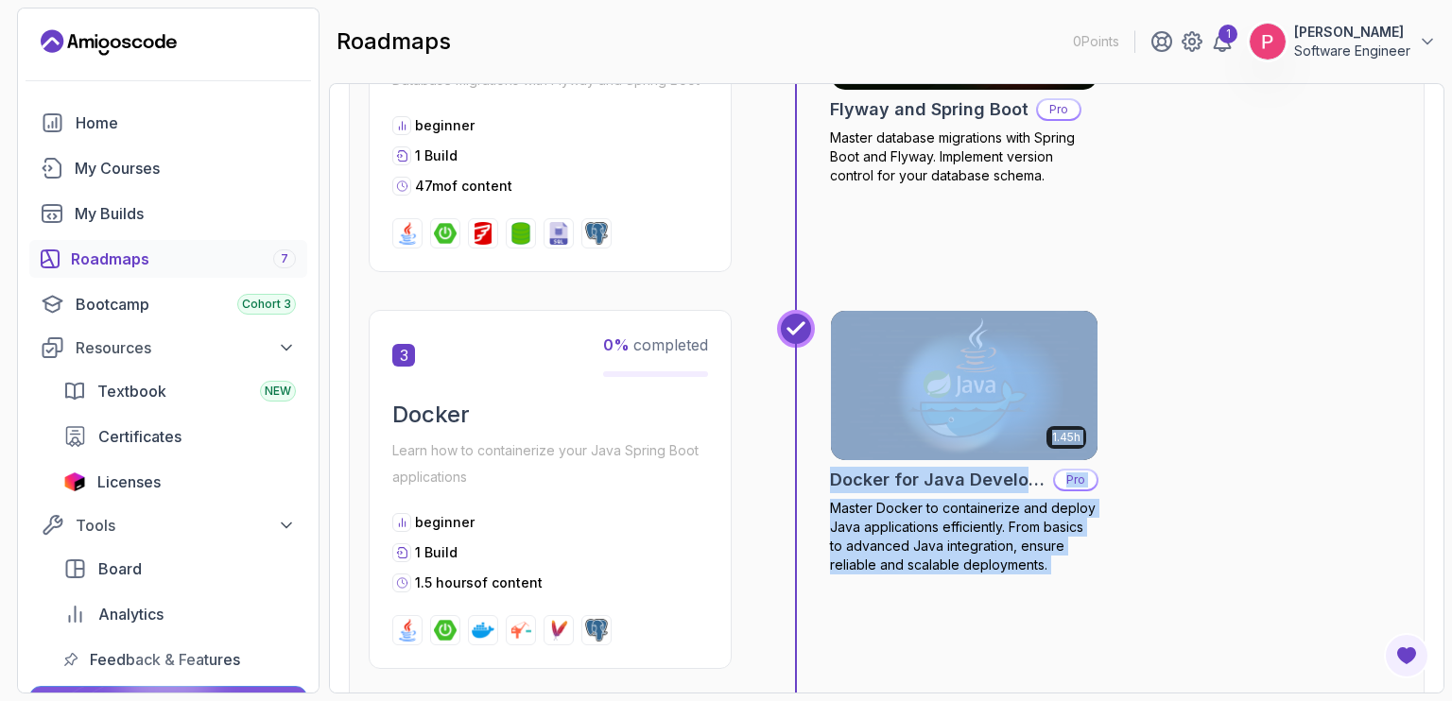
drag, startPoint x: 1451, startPoint y: 343, endPoint x: 1451, endPoint y: 560, distance: 216.5
click at [1451, 560] on section "0 Points 1 Peter Emmanuel Kitsamba Software Engineer Home My Courses My Builds …" at bounding box center [726, 350] width 1452 height 701
click at [1352, 402] on div "1.45h Docker for Java Developers Pro Master Docker to containerize and deploy J…" at bounding box center [1117, 489] width 575 height 359
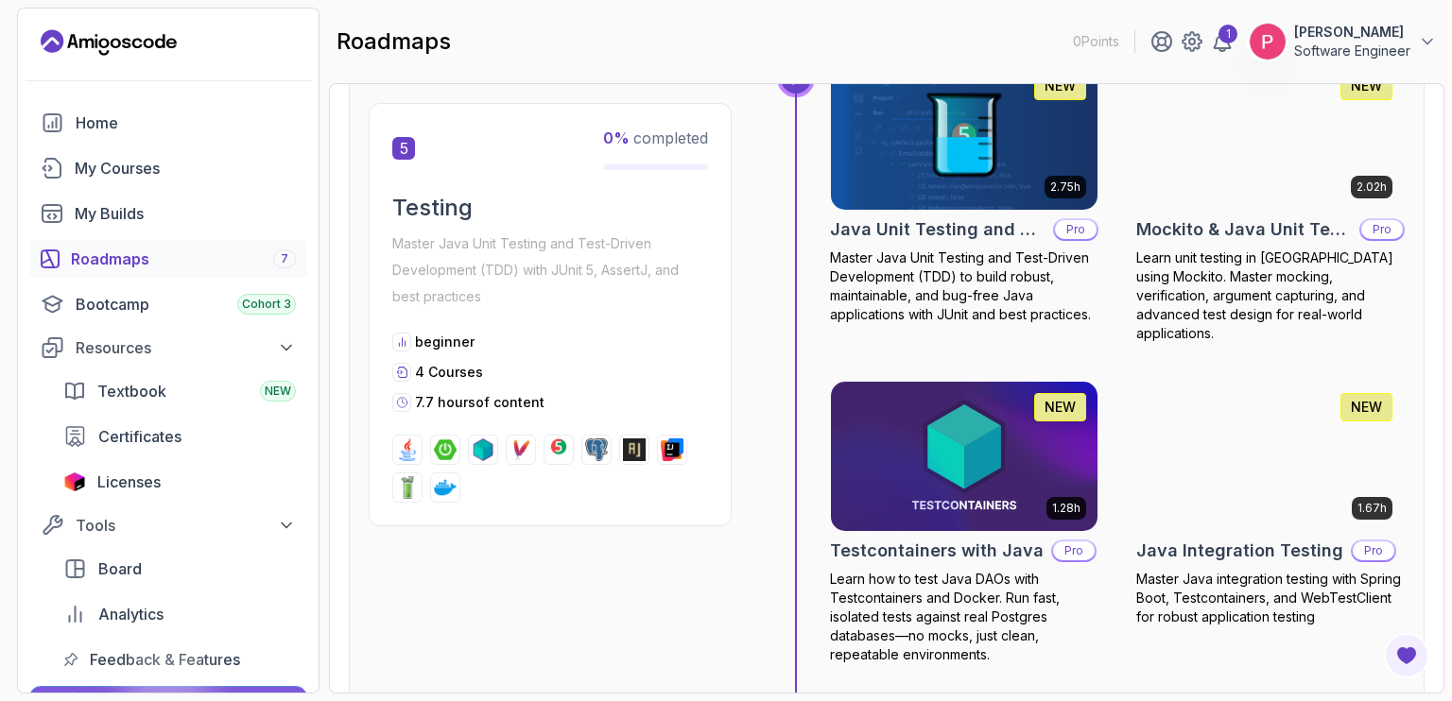
scroll to position [2571, 0]
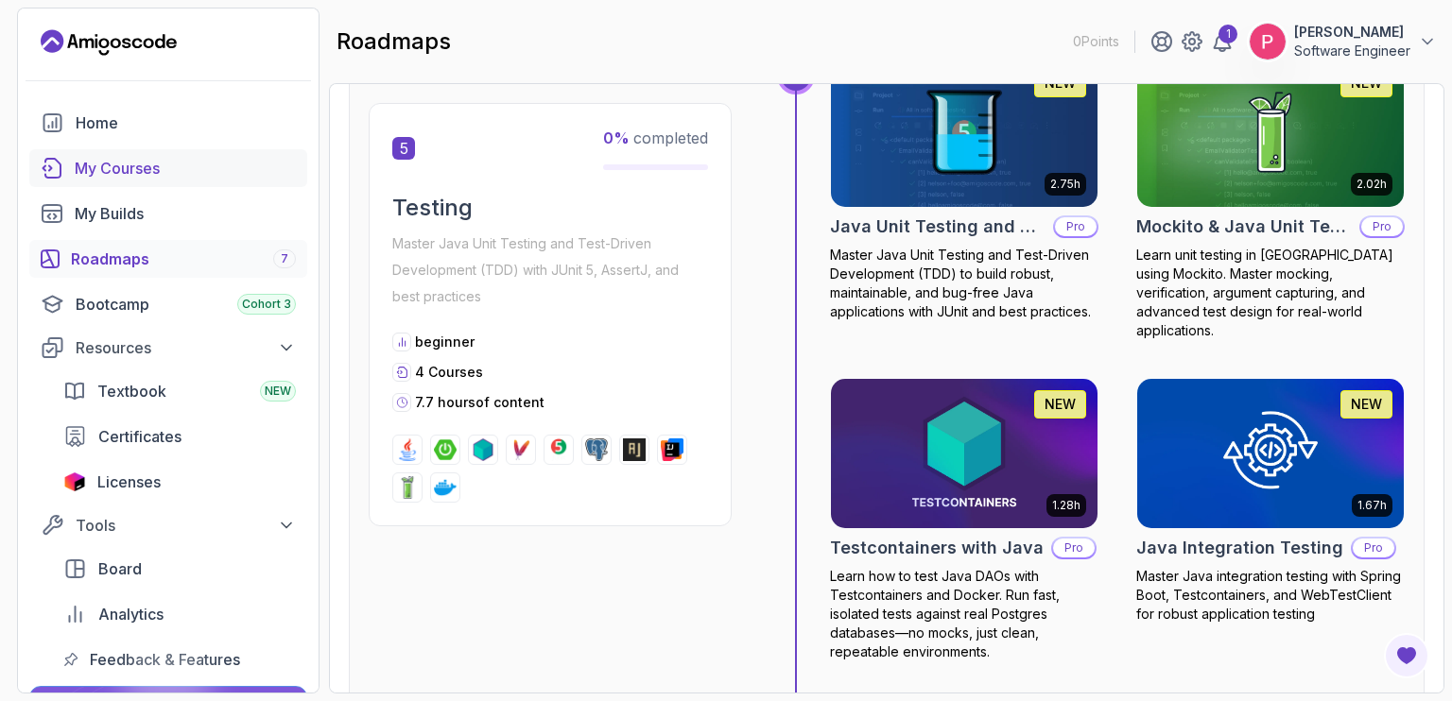
click at [113, 169] on div "My Courses" at bounding box center [185, 168] width 221 height 23
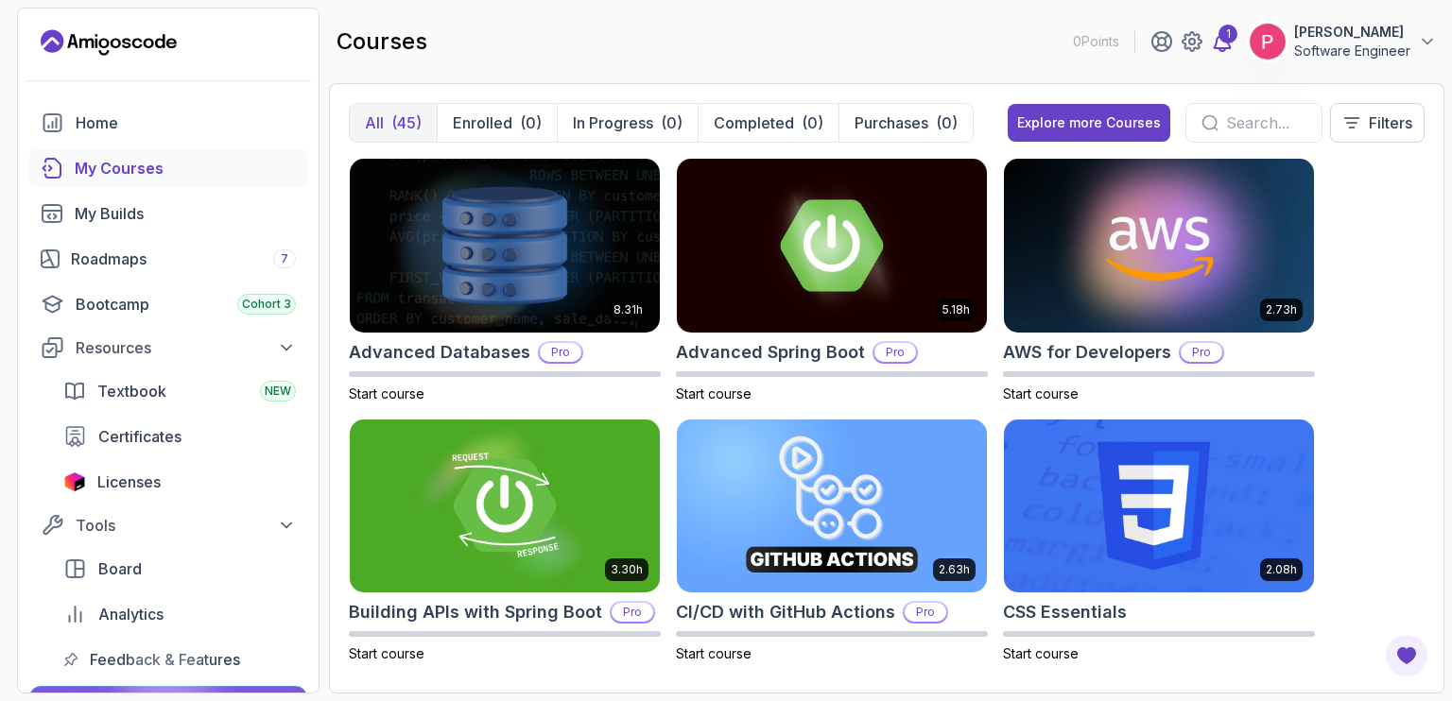
click at [1215, 37] on icon at bounding box center [1223, 41] width 16 height 19
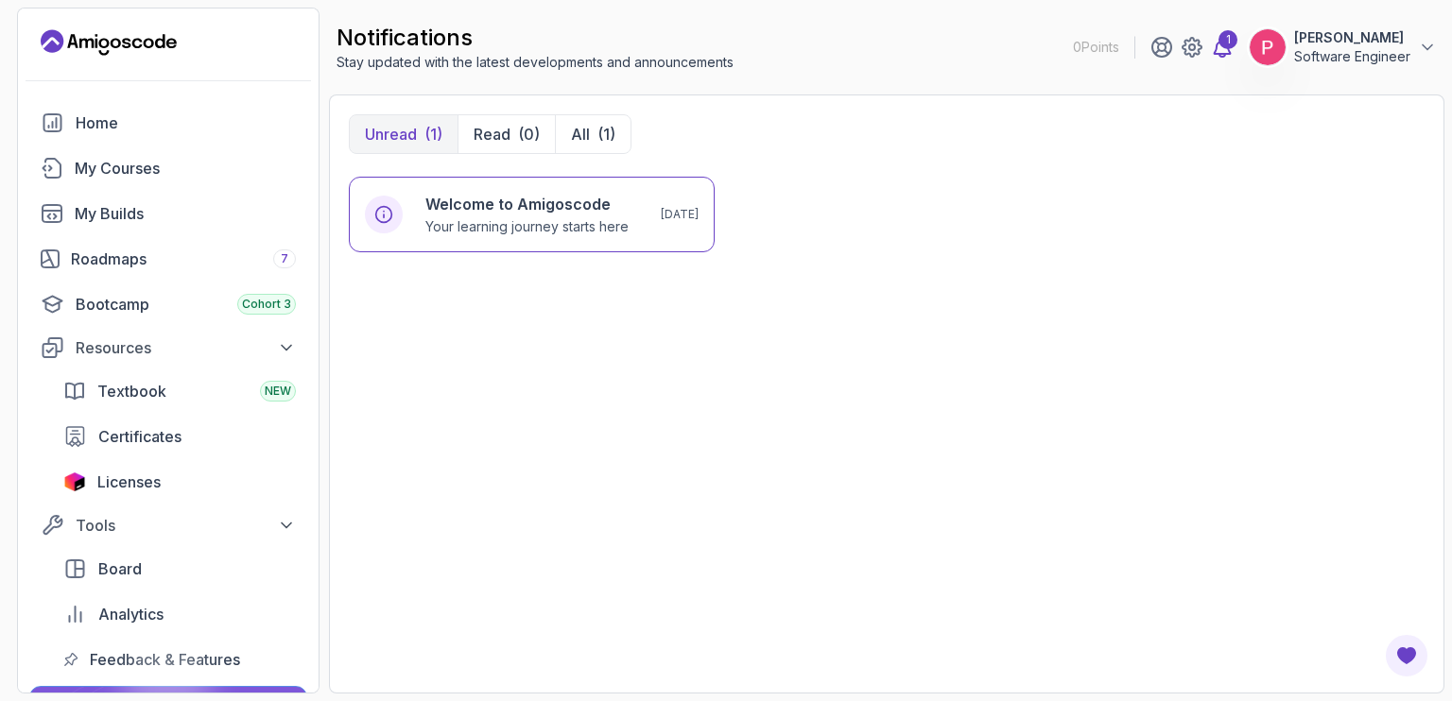
click at [1211, 37] on icon at bounding box center [1222, 47] width 23 height 23
click at [114, 432] on span "Certificates" at bounding box center [139, 436] width 83 height 23
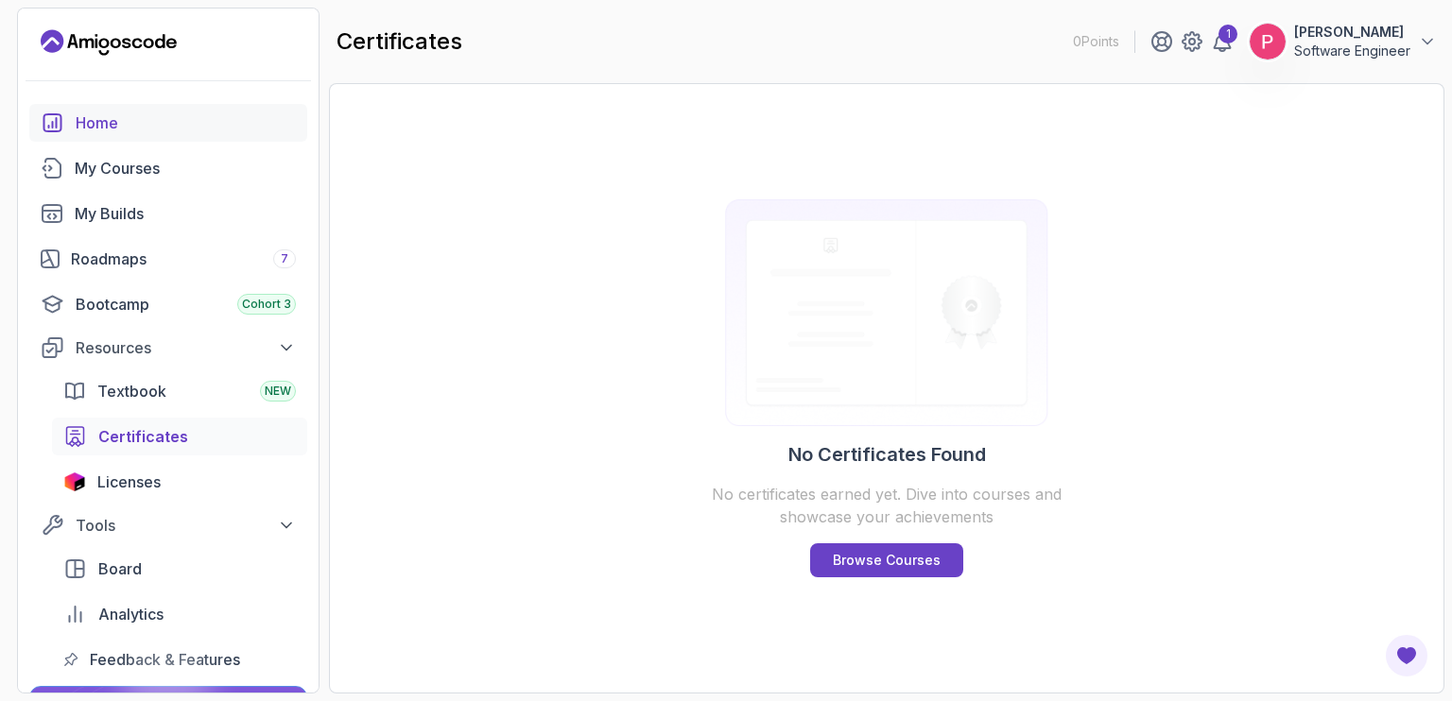
click at [93, 126] on div "Home" at bounding box center [186, 123] width 220 height 23
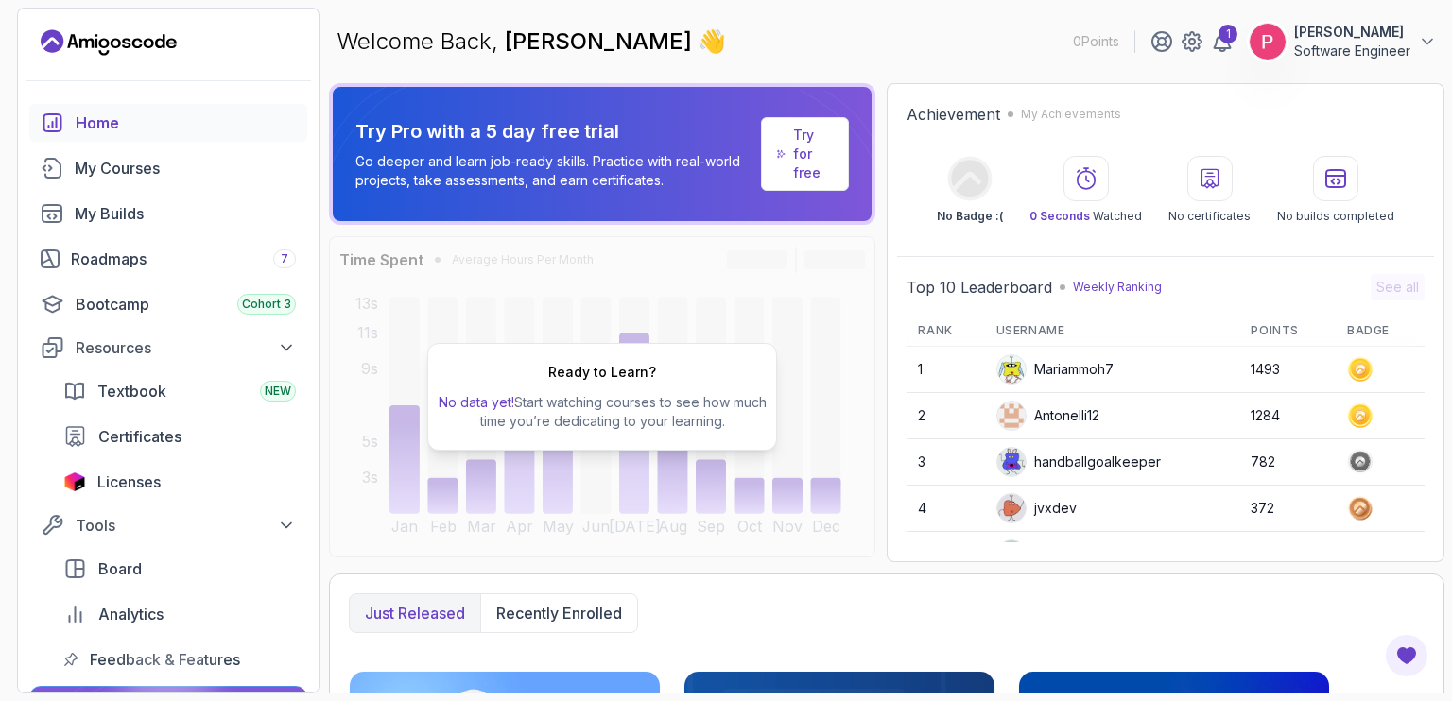
click at [1451, 234] on section "0 Points 1 Peter Emmanuel Kitsamba Software Engineer Home My Courses My Builds …" at bounding box center [726, 350] width 1452 height 701
drag, startPoint x: 1451, startPoint y: 144, endPoint x: 1451, endPoint y: 284, distance: 139.9
click at [1451, 284] on section "0 Points 1 Peter Emmanuel Kitsamba Software Engineer Home My Courses My Builds …" at bounding box center [726, 350] width 1452 height 701
click at [1451, 260] on section "0 Points 1 Peter Emmanuel Kitsamba Software Engineer Home My Courses My Builds …" at bounding box center [726, 350] width 1452 height 701
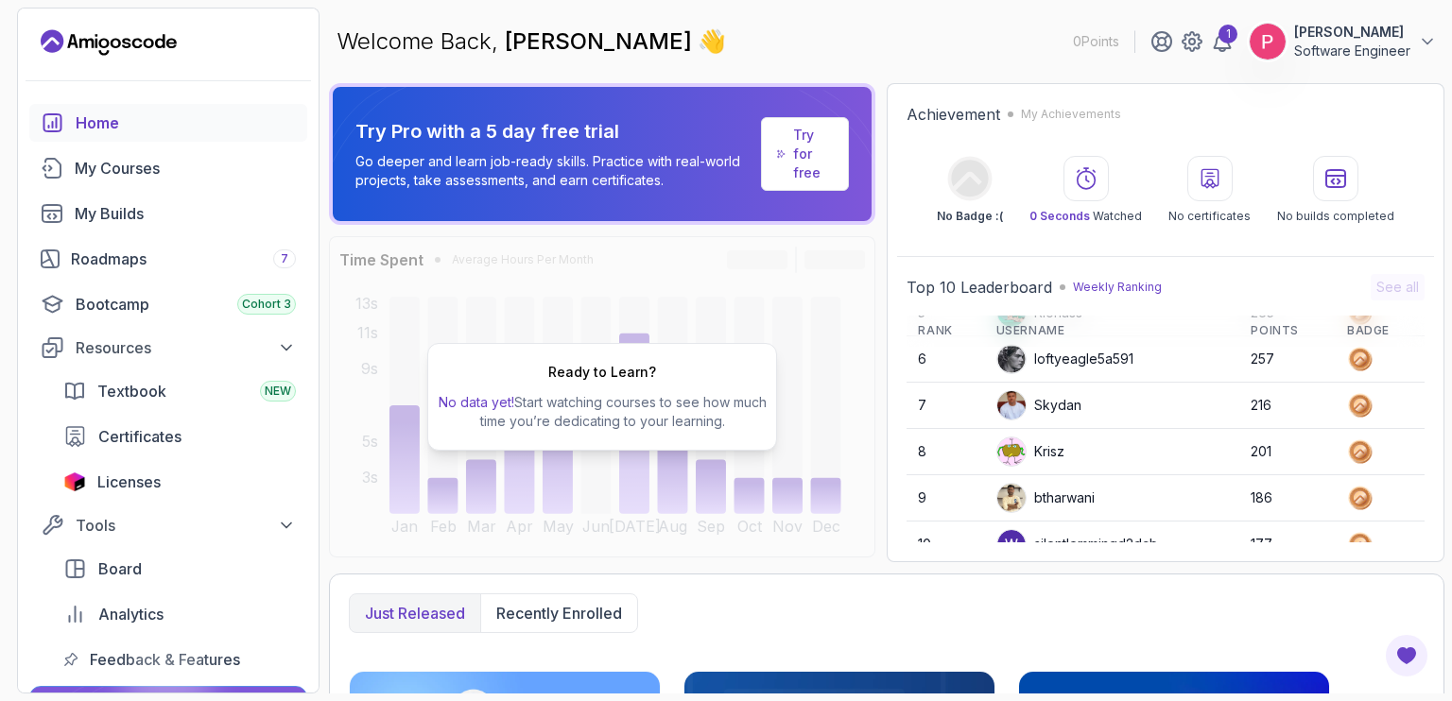
scroll to position [265, 0]
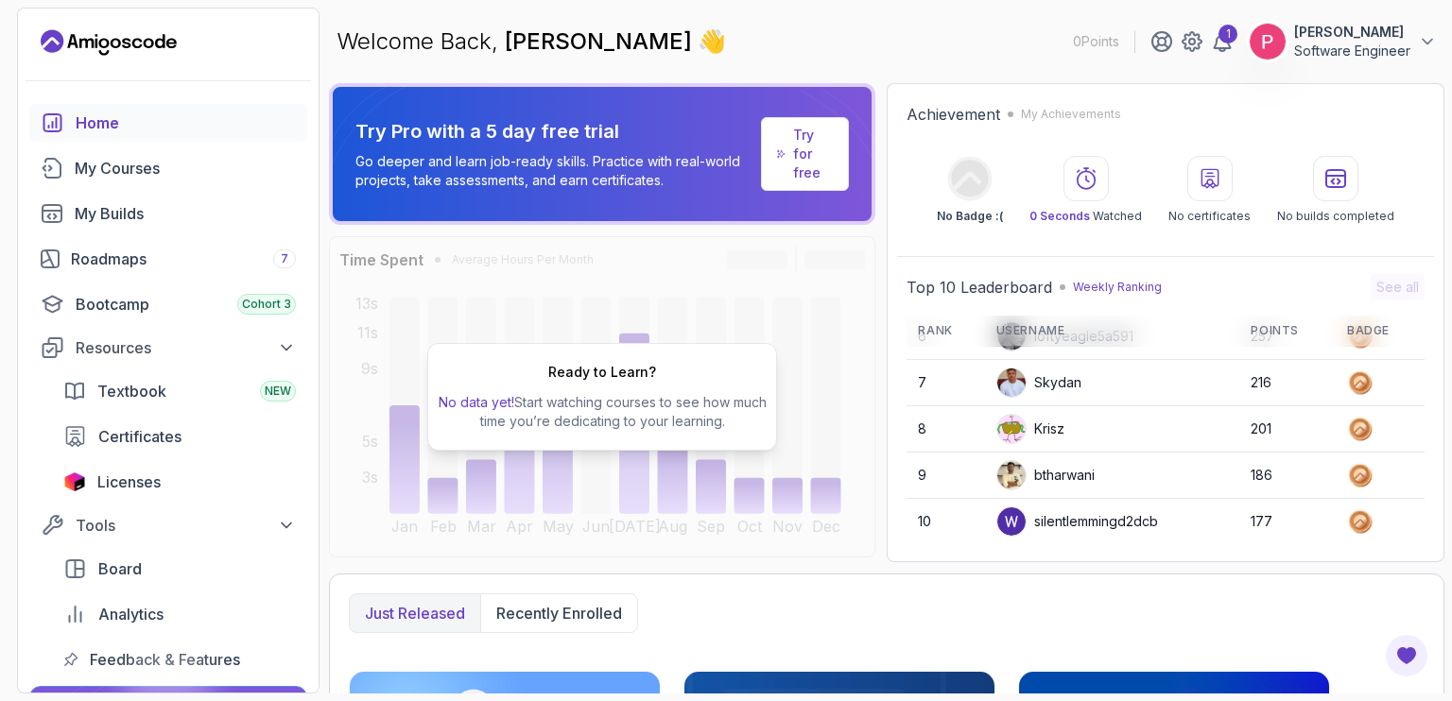
click at [1451, 566] on section "0 Points 1 Peter Emmanuel Kitsamba Software Engineer Home My Courses My Builds …" at bounding box center [726, 350] width 1452 height 701
click at [1451, 588] on section "0 Points 1 Peter Emmanuel Kitsamba Software Engineer Home My Courses My Builds …" at bounding box center [726, 350] width 1452 height 701
click at [1333, 572] on div "Try Pro with a 5 day free trial Go deeper and learn job-ready skills. Practice …" at bounding box center [886, 388] width 1115 height 611
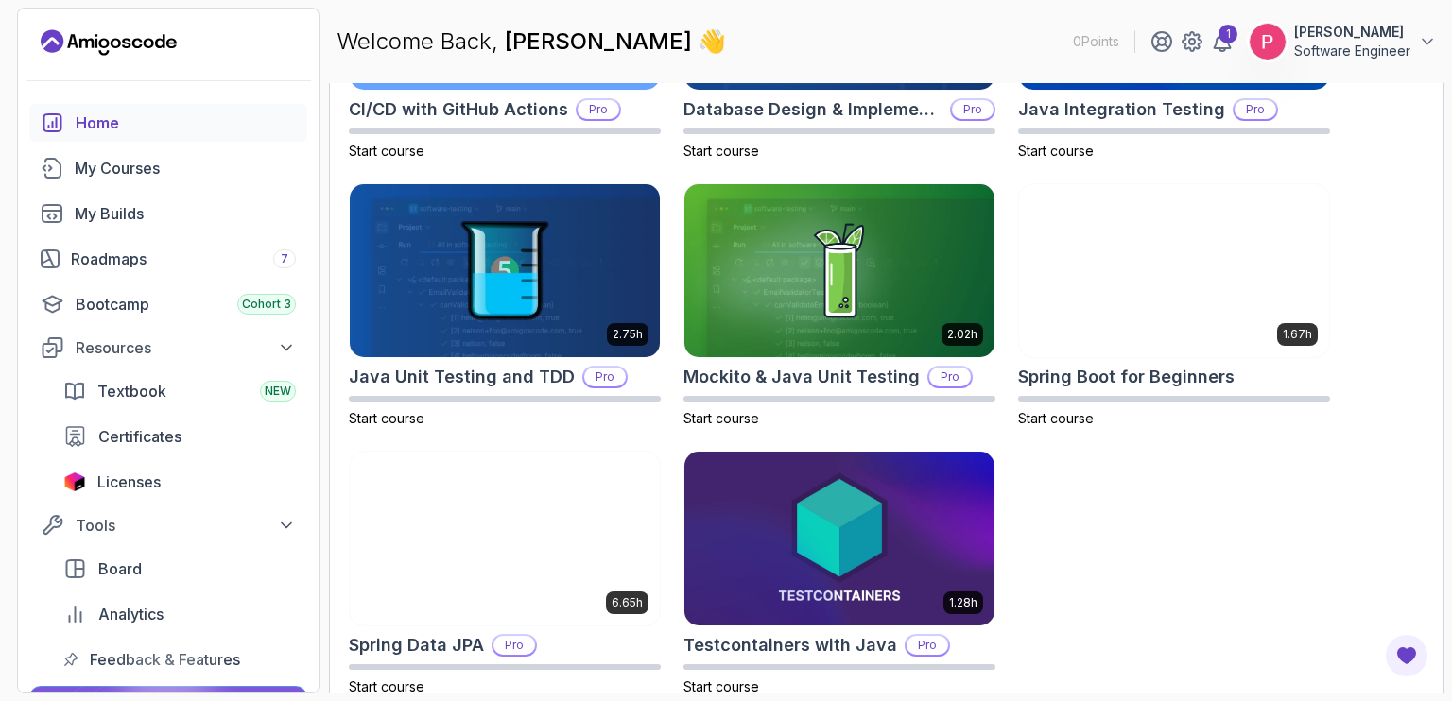
scroll to position [777, 0]
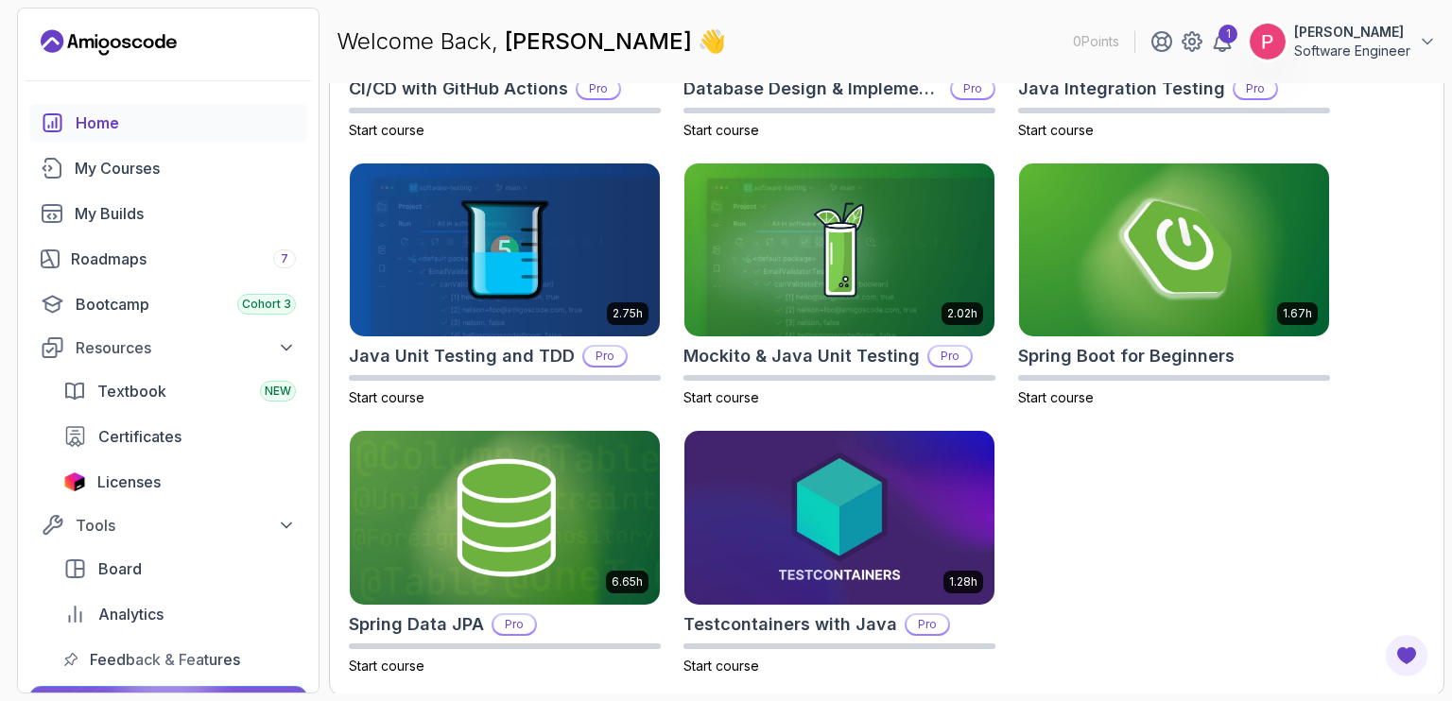
click at [1315, 572] on div "2.63h CI/CD with GitHub Actions Pro Start course 1.70h Database Design & Implem…" at bounding box center [887, 285] width 1076 height 782
click at [111, 302] on div "Bootcamp Cohort 3" at bounding box center [186, 304] width 220 height 23
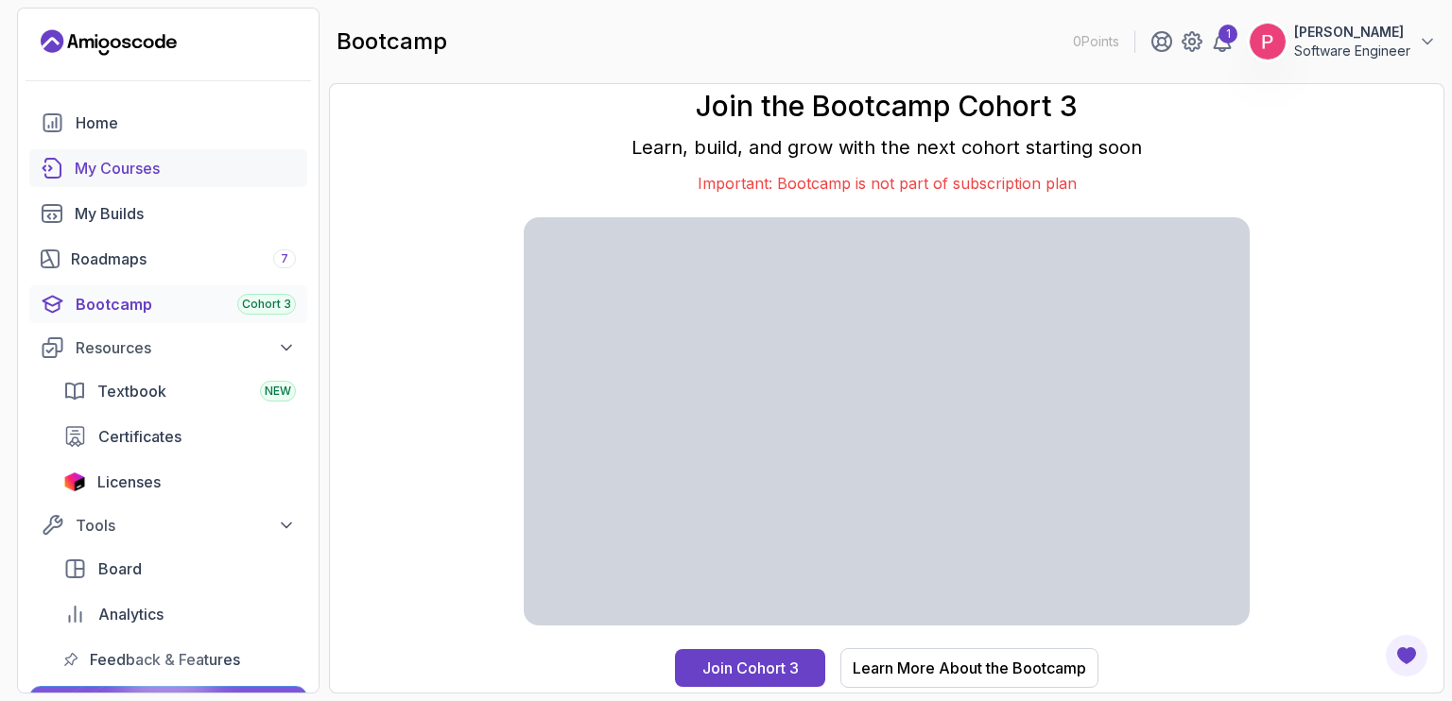
click at [83, 166] on div "My Courses" at bounding box center [185, 168] width 221 height 23
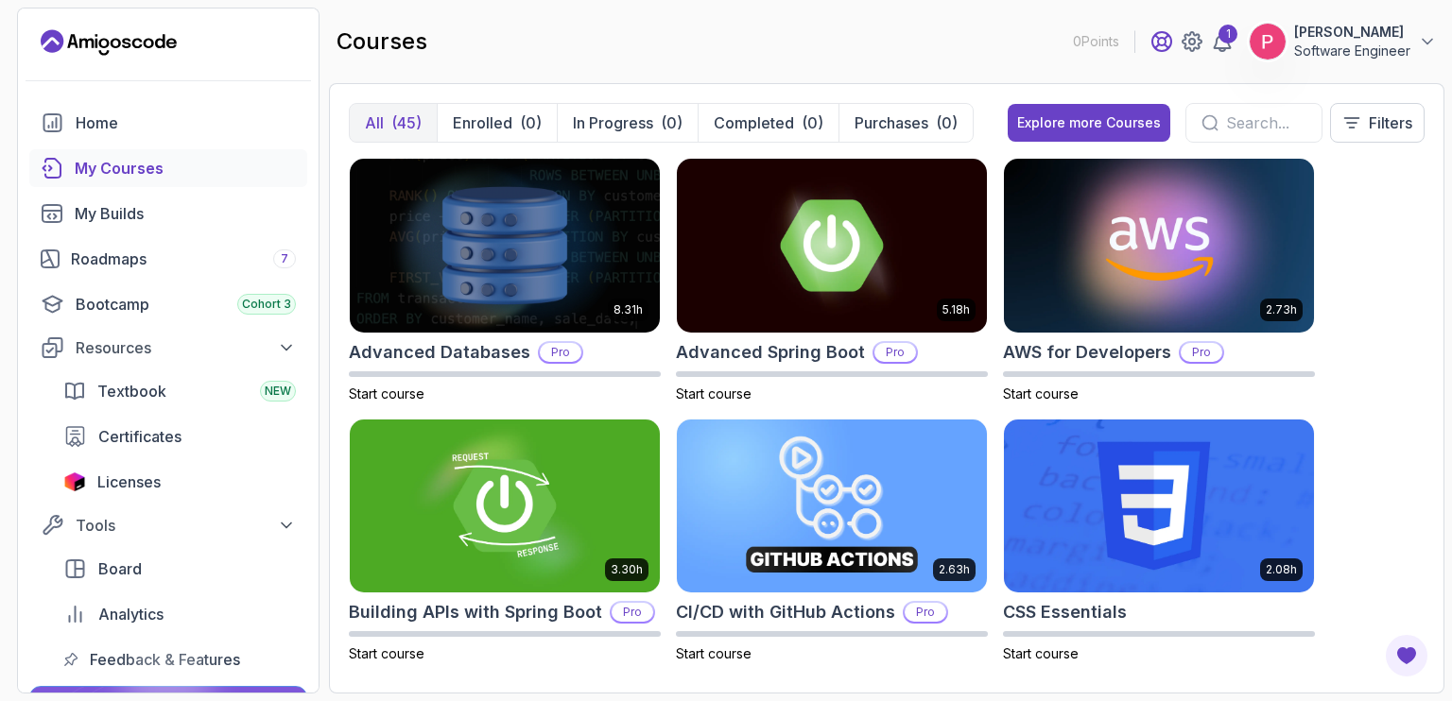
click at [1150, 43] on icon at bounding box center [1161, 41] width 23 height 23
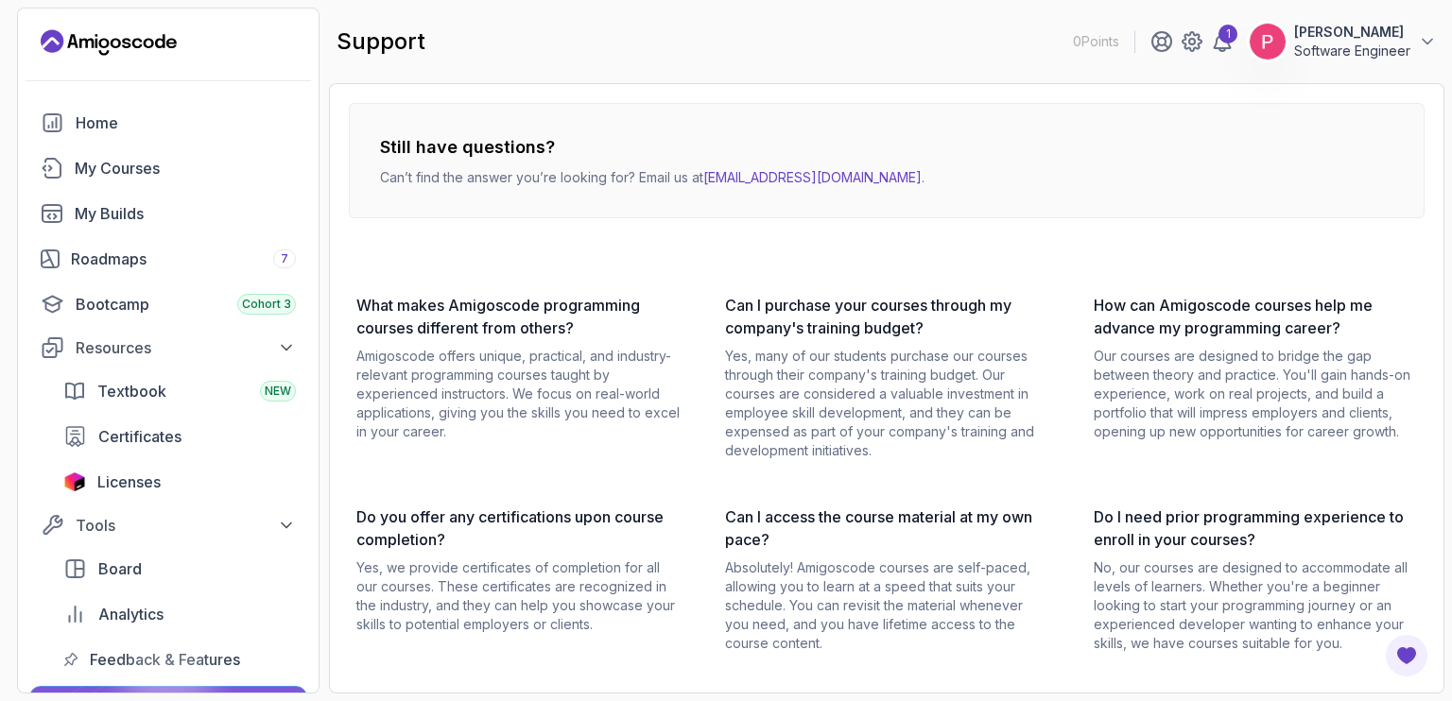
click at [1294, 34] on p "Peter Emmanuel Kitsamba" at bounding box center [1352, 32] width 116 height 19
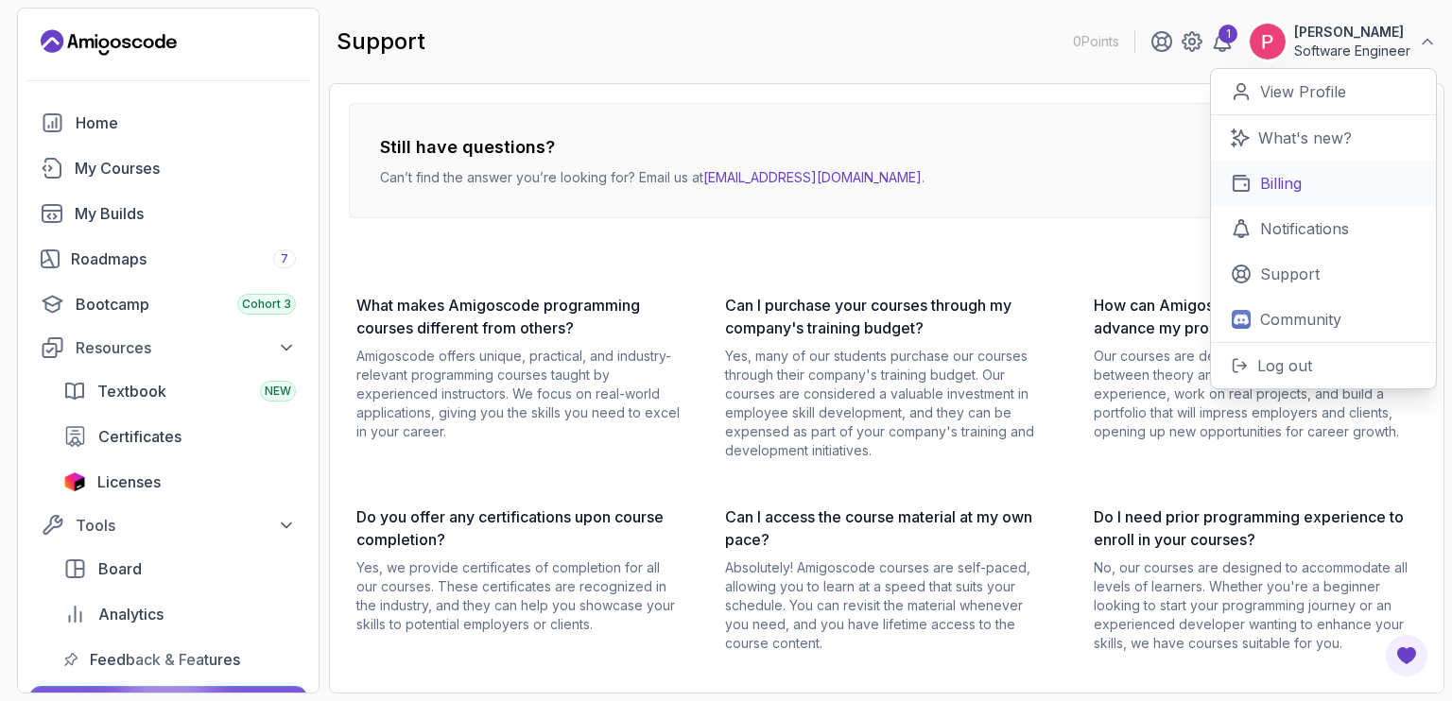
click at [1263, 188] on p "Billing" at bounding box center [1281, 183] width 42 height 23
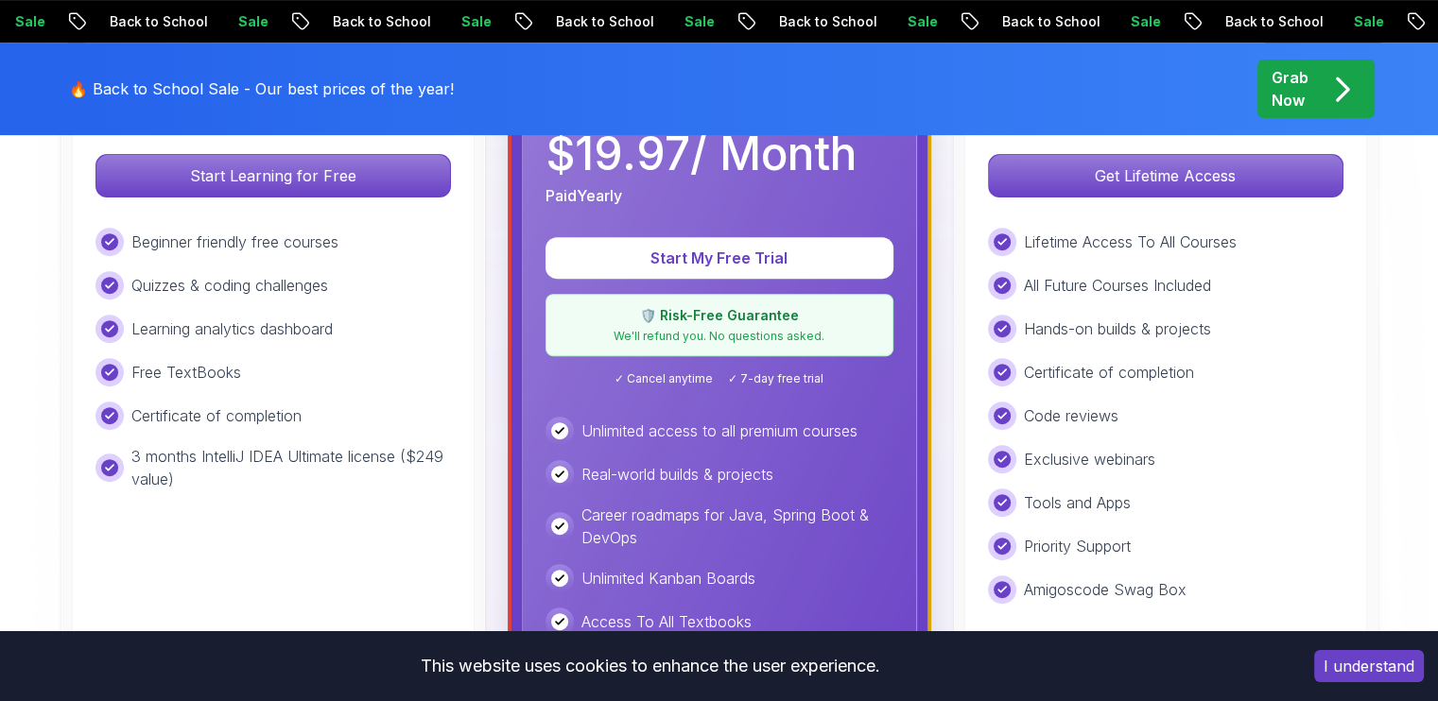
scroll to position [645, 0]
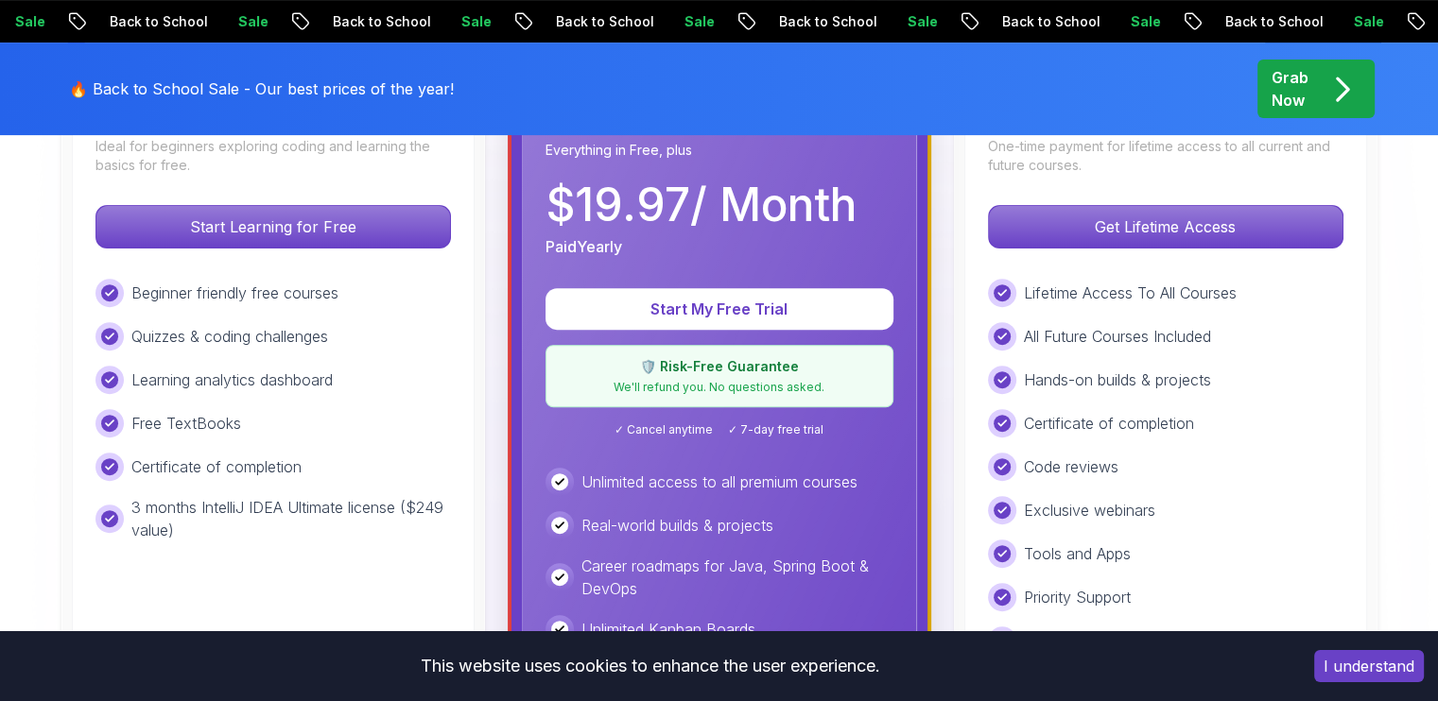
click at [1360, 82] on span "pre-order" at bounding box center [1315, 89] width 117 height 59
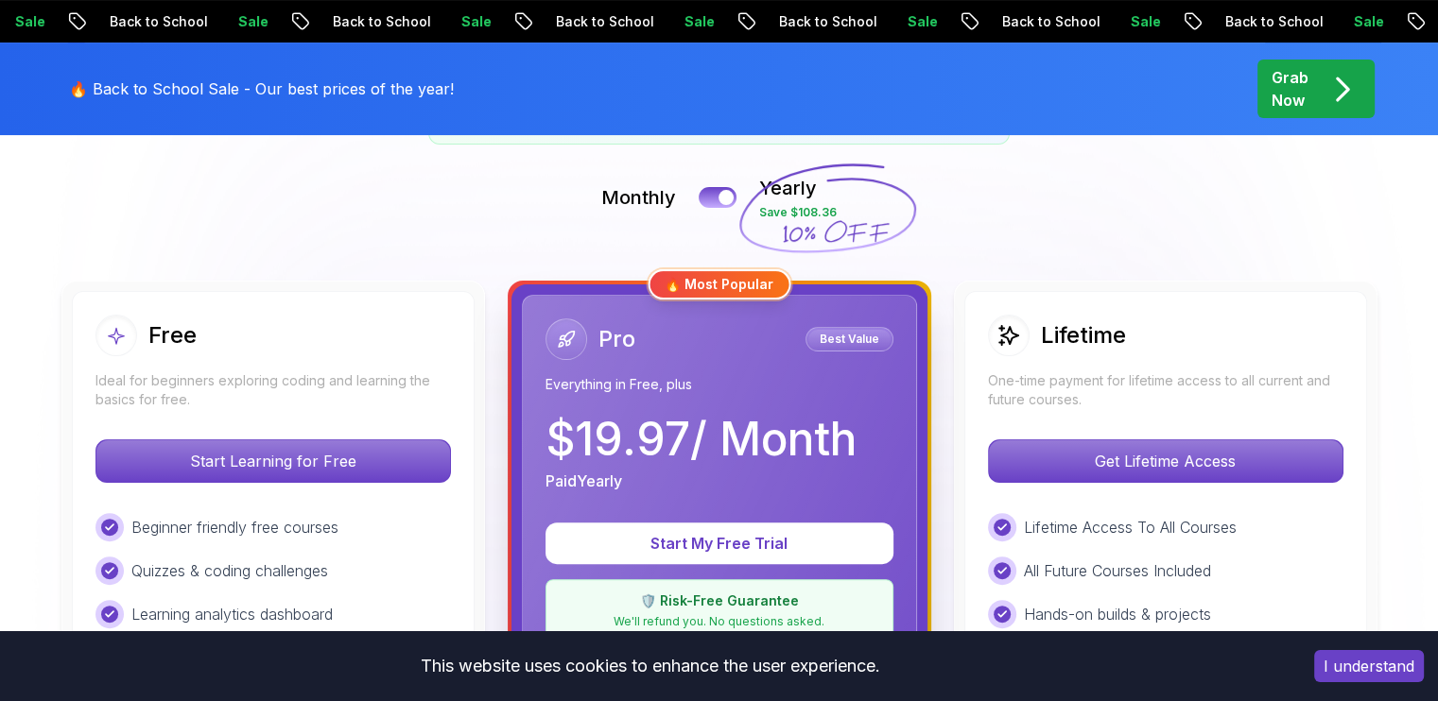
scroll to position [370, 0]
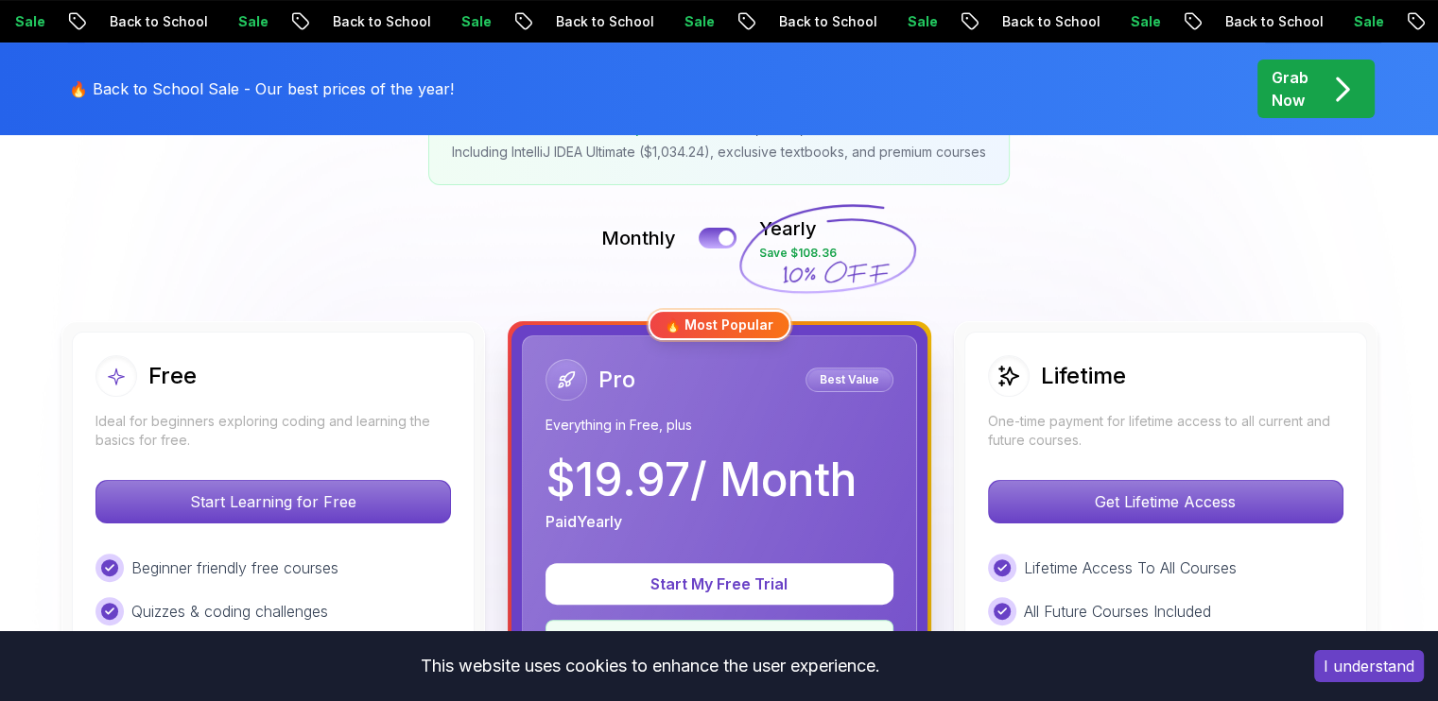
click at [699, 243] on div "Monthly Yearly Save $108.36" at bounding box center [719, 238] width 1323 height 45
click at [720, 235] on div at bounding box center [726, 239] width 16 height 16
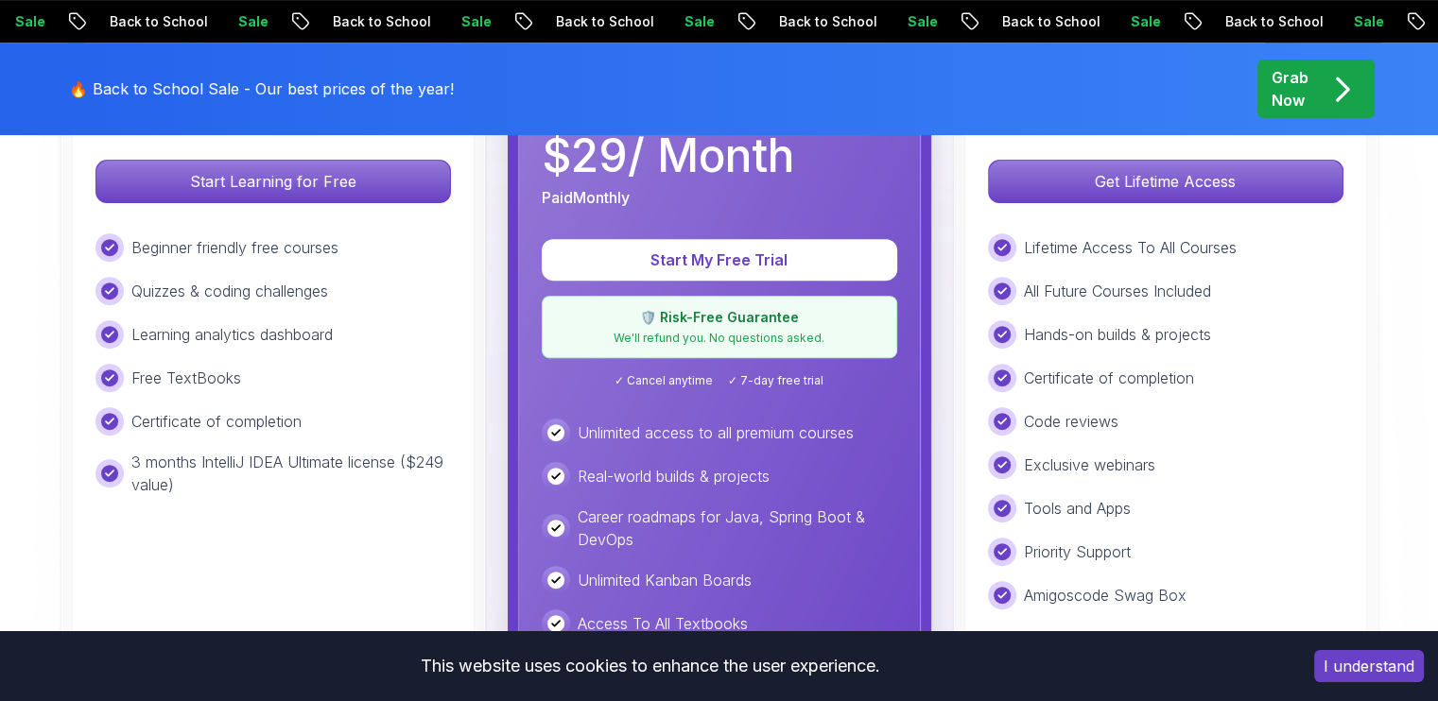
scroll to position [487, 0]
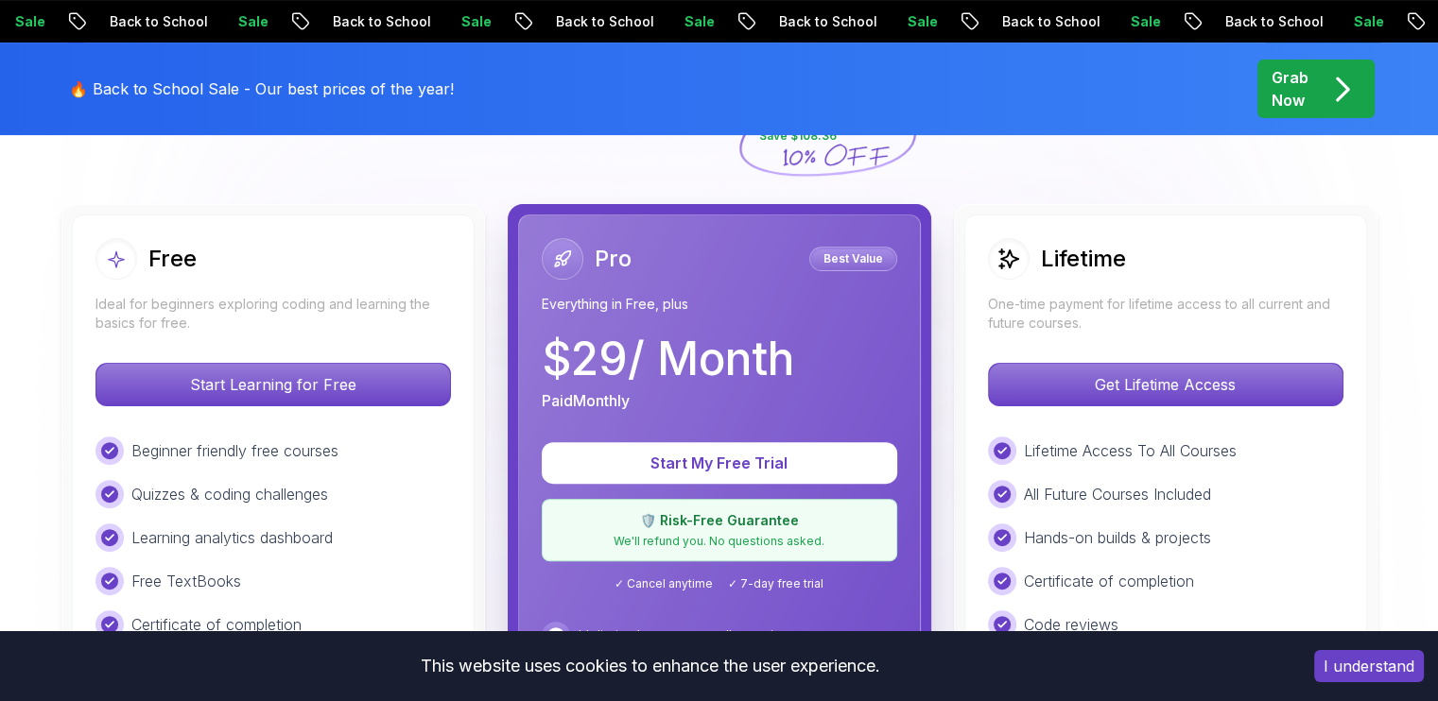
click at [843, 257] on p "Best Value" at bounding box center [853, 259] width 82 height 19
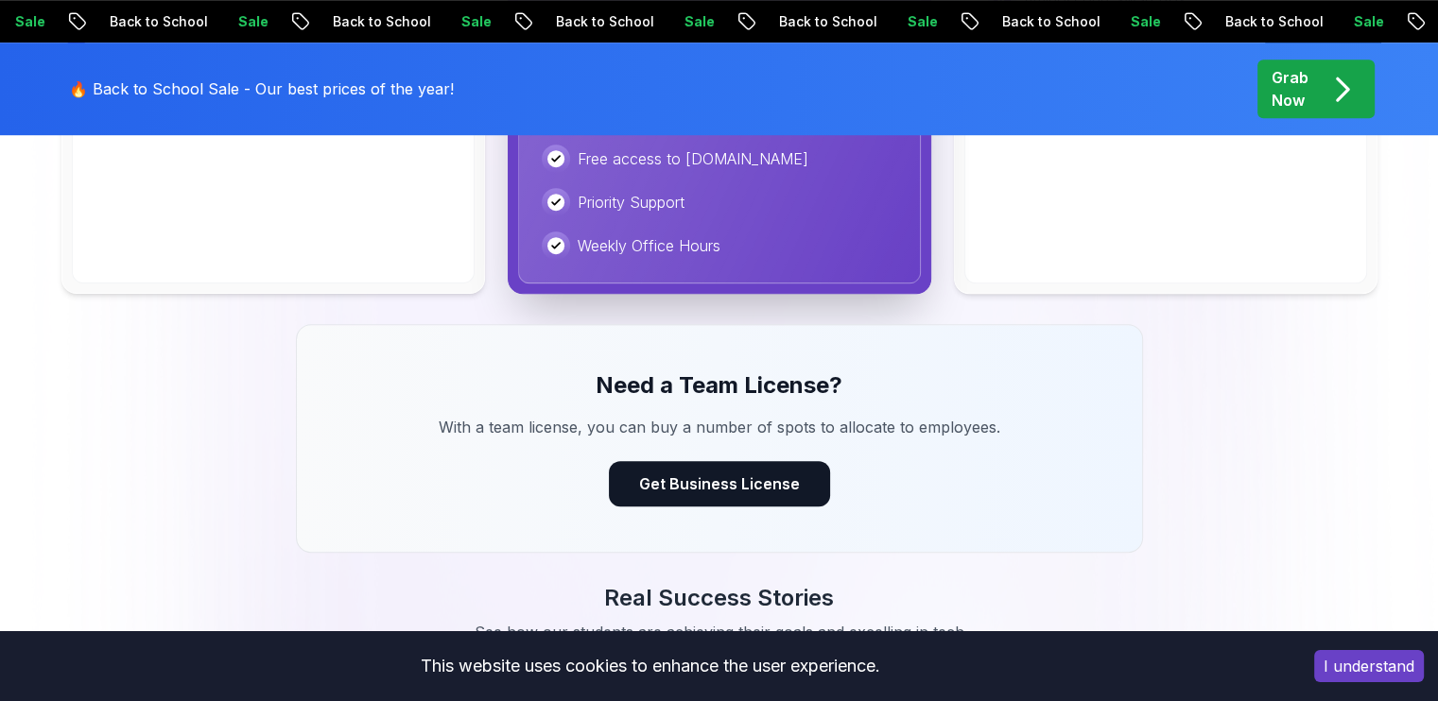
scroll to position [1266, 0]
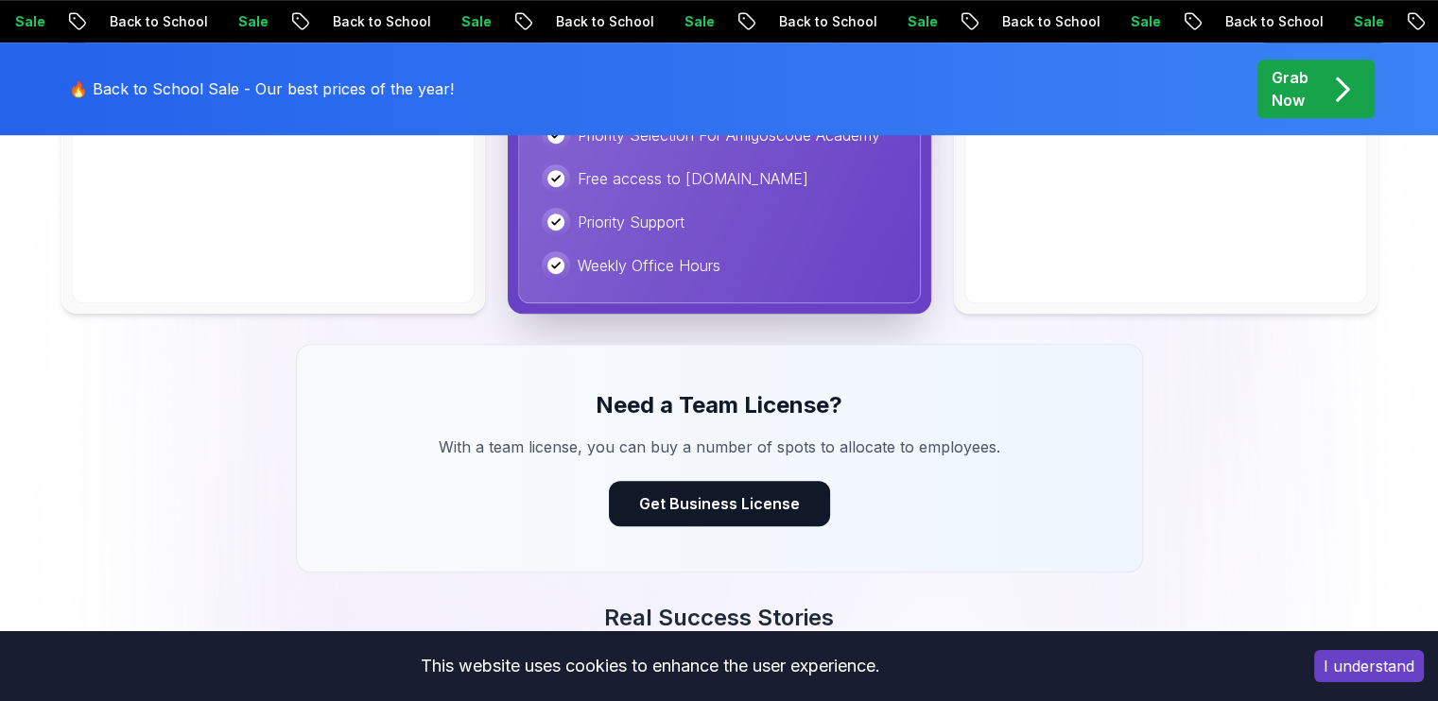
click at [1317, 76] on div "Grab Now" at bounding box center [1315, 88] width 89 height 45
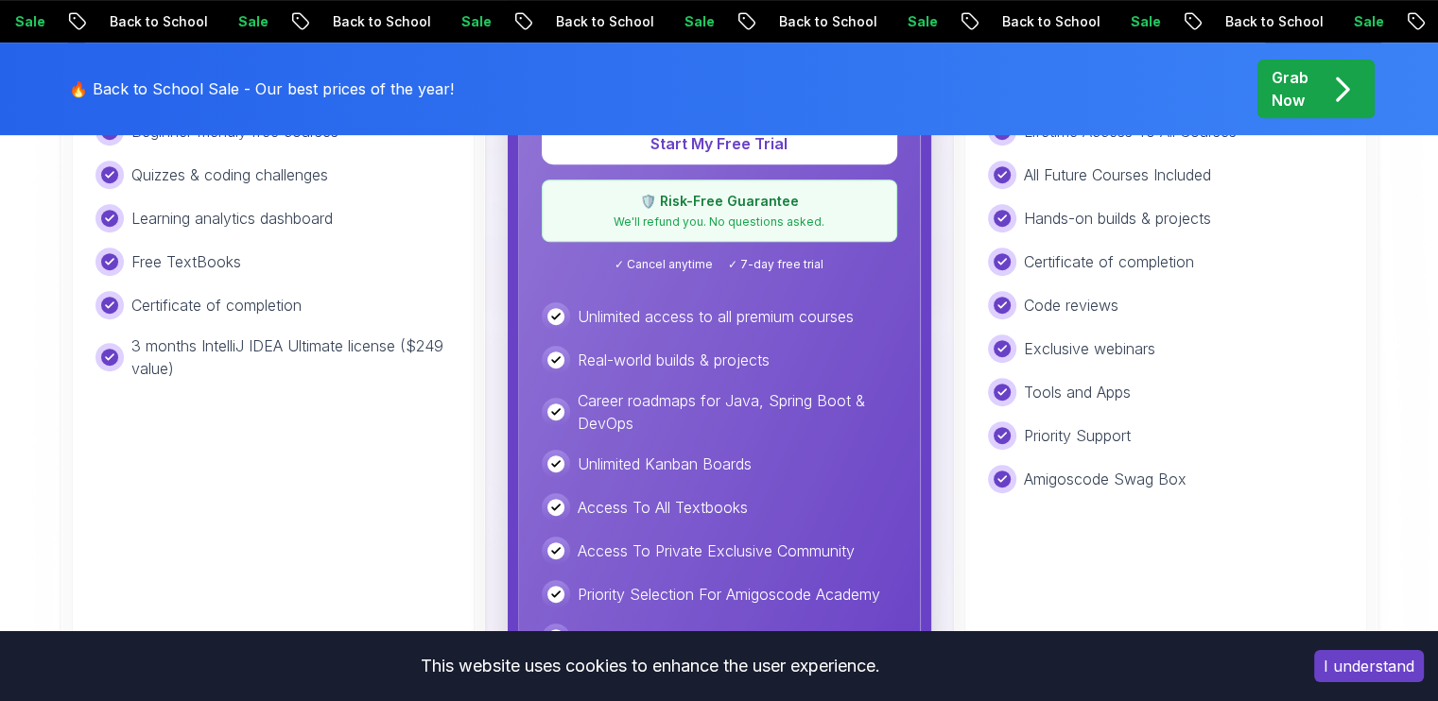
scroll to position [837, 0]
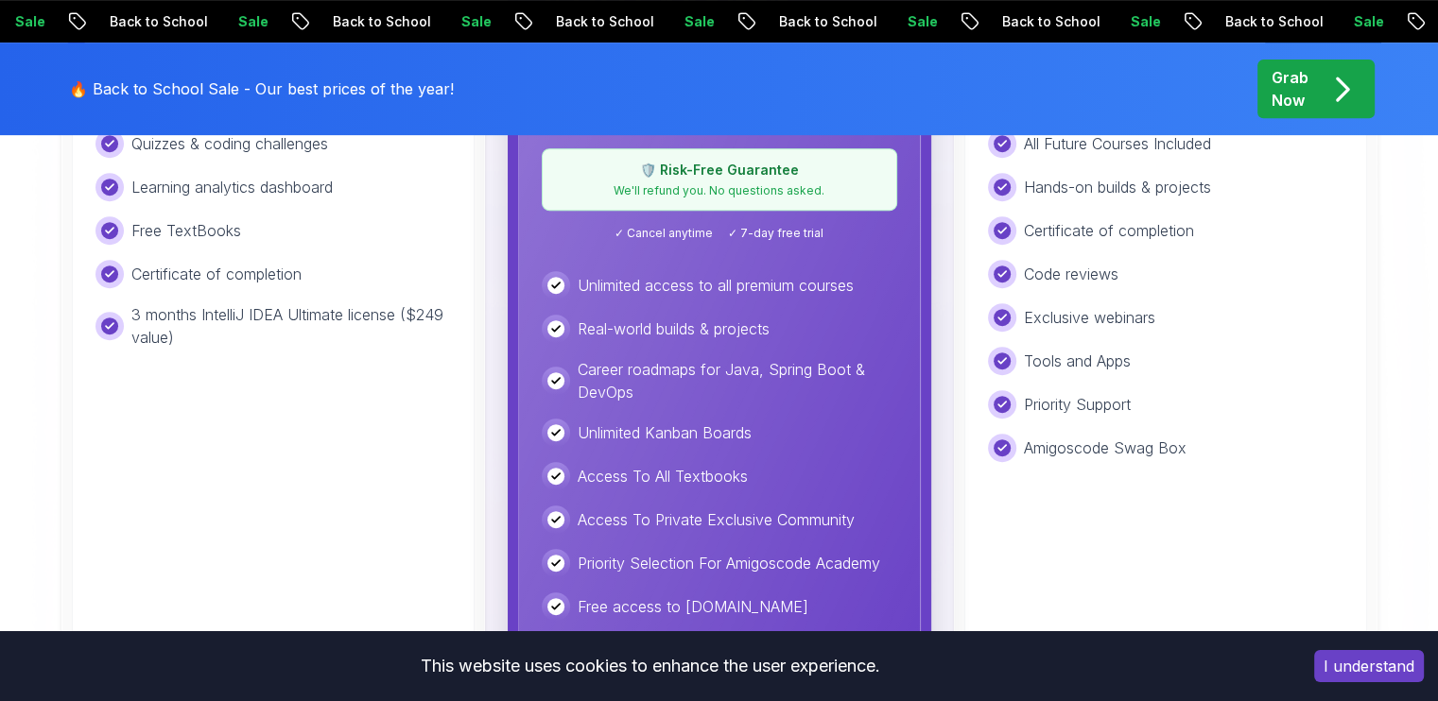
click at [1343, 653] on button "I understand" at bounding box center [1369, 666] width 110 height 32
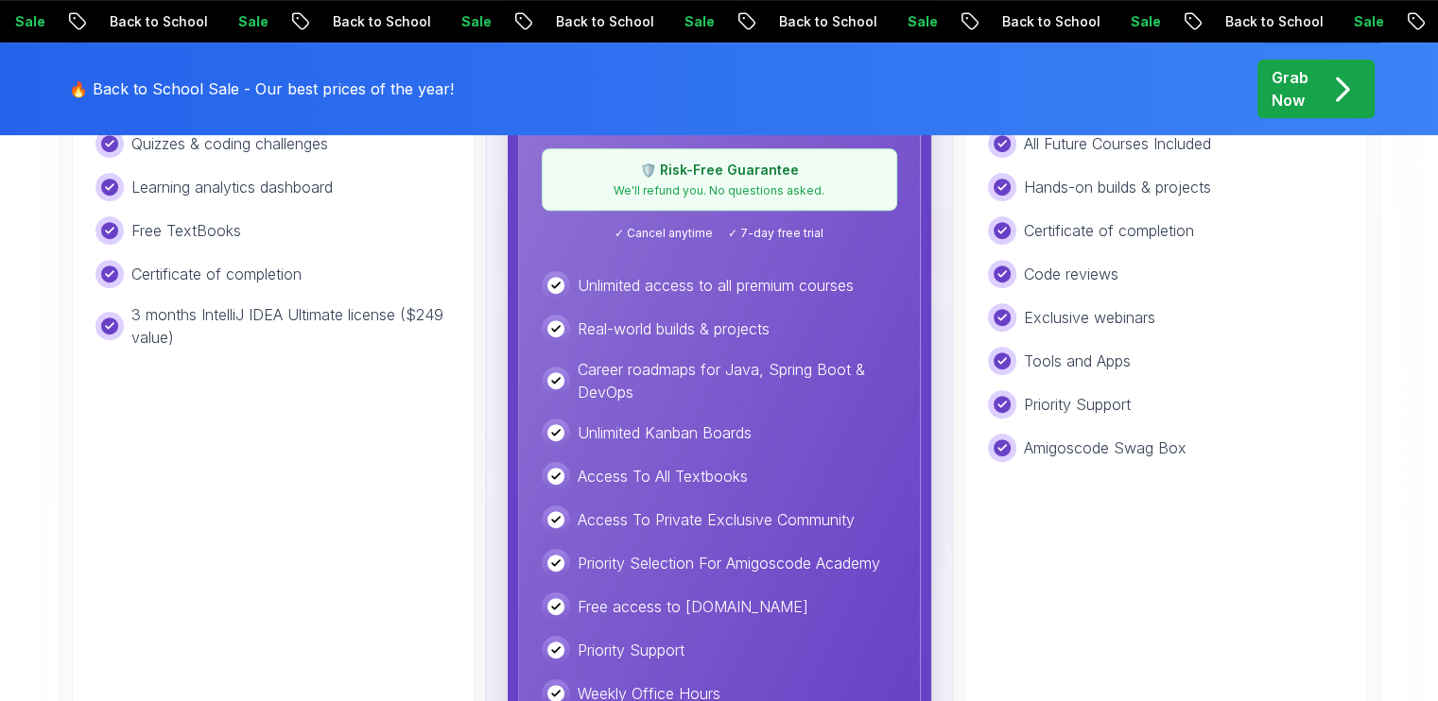
scroll to position [392, 0]
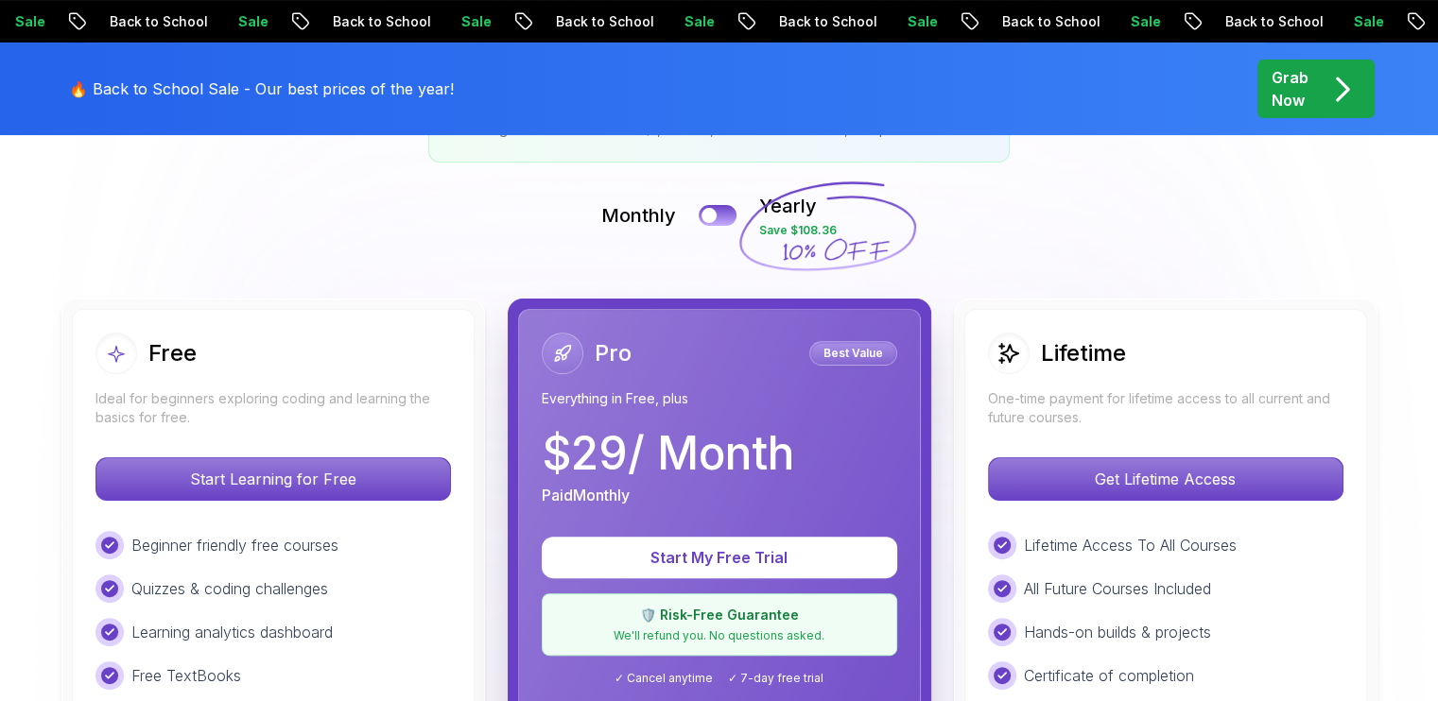
click at [846, 354] on p "Best Value" at bounding box center [853, 353] width 82 height 19
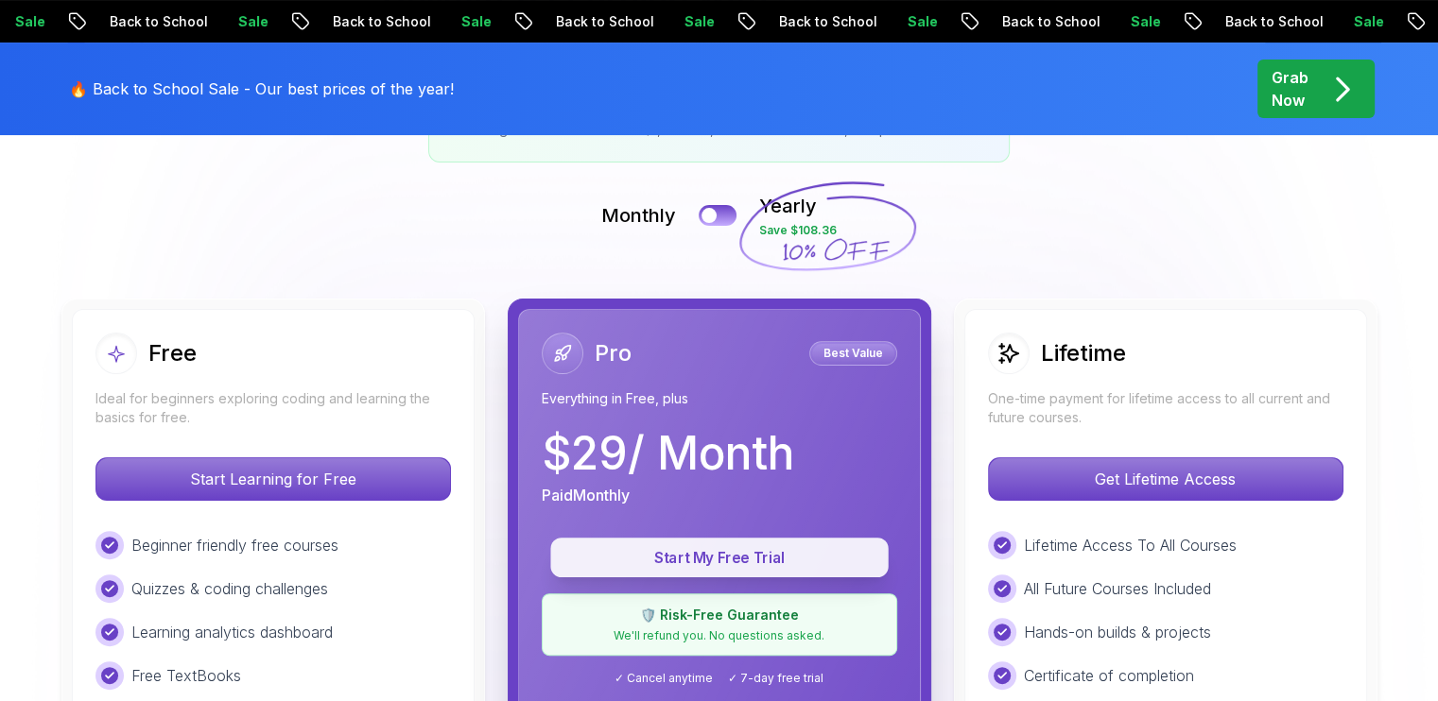
click at [691, 557] on p "Start My Free Trial" at bounding box center [719, 558] width 295 height 22
click at [745, 560] on p "Start My Free Trial" at bounding box center [719, 558] width 295 height 22
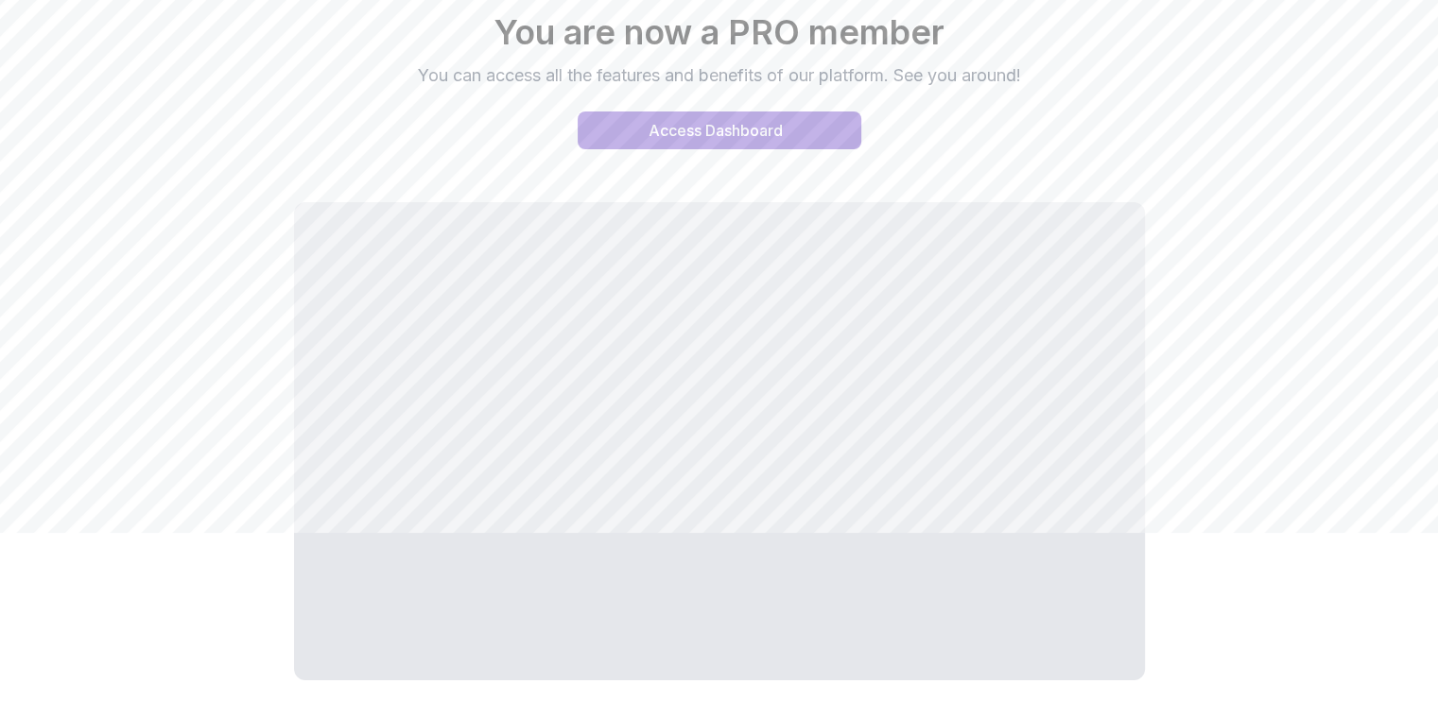
scroll to position [162, 0]
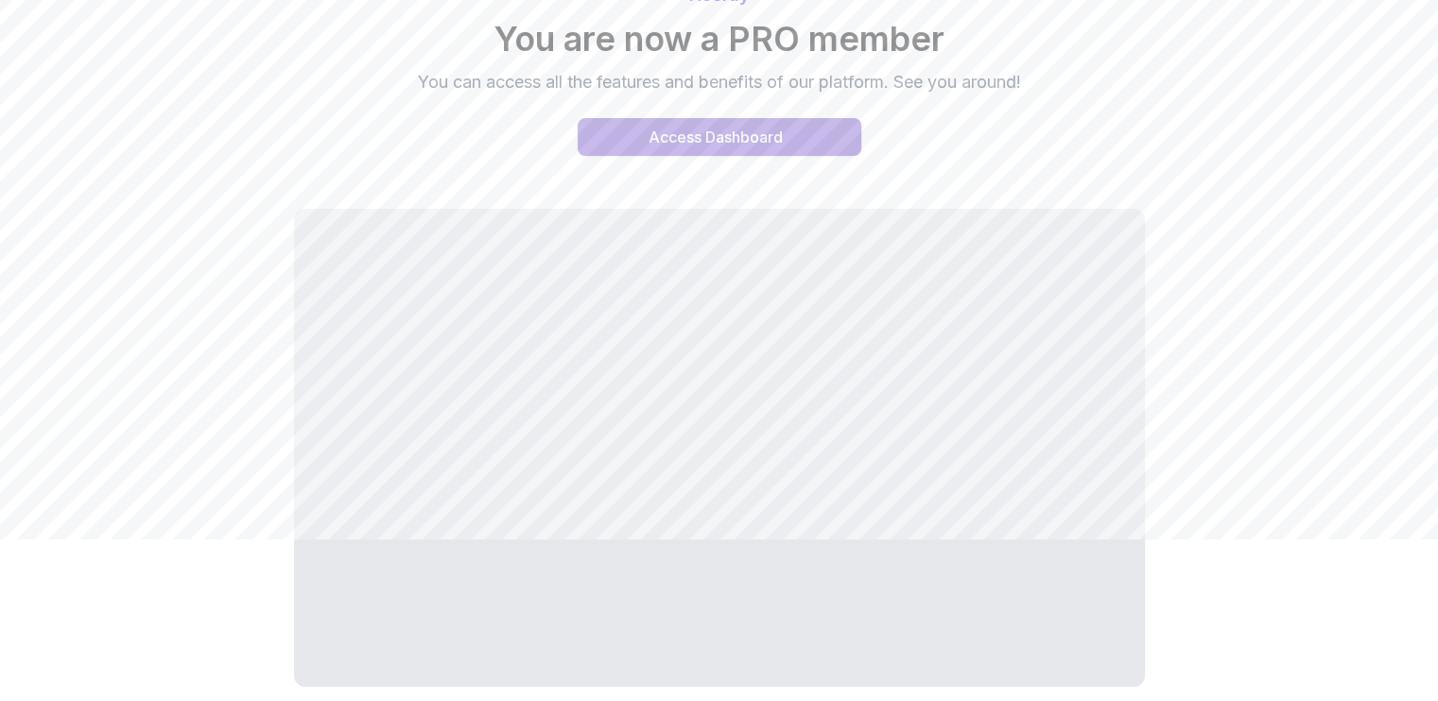
click at [764, 136] on div "Access Dashboard" at bounding box center [715, 137] width 134 height 23
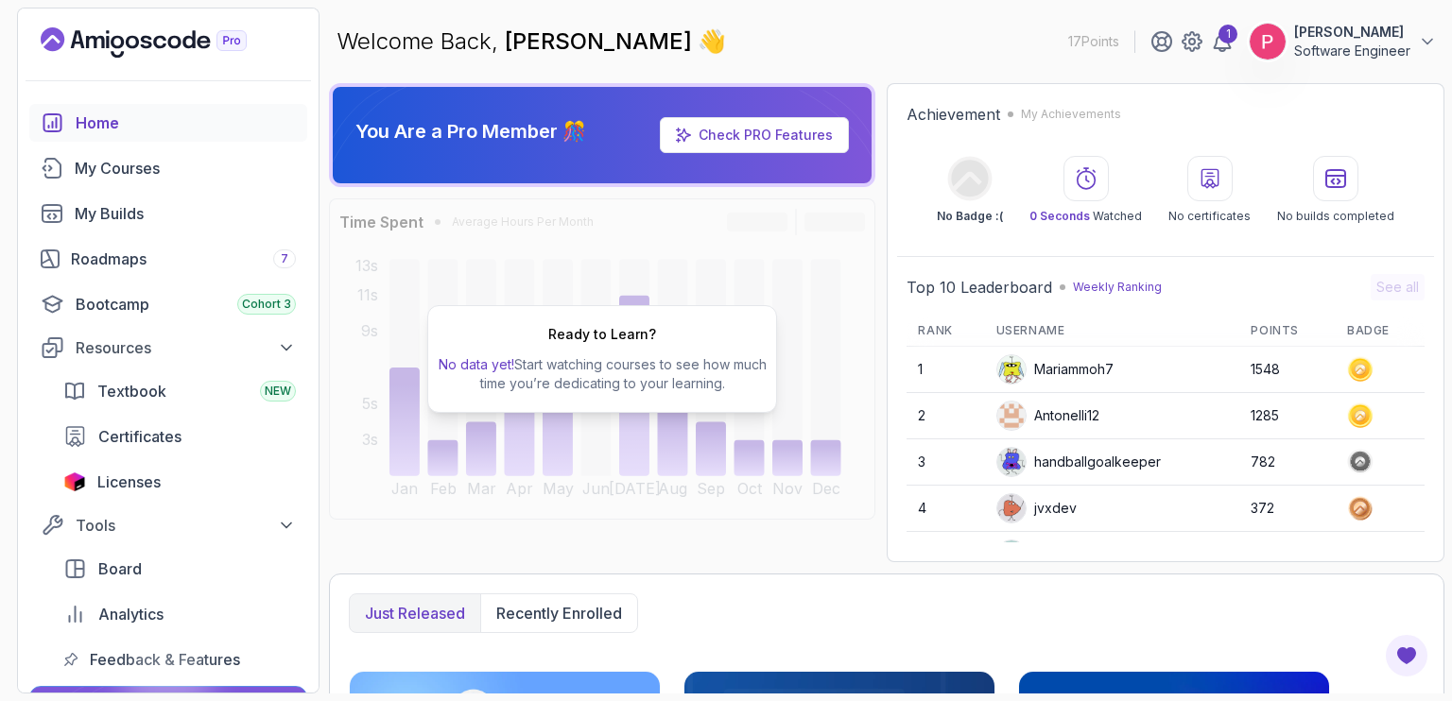
click at [1437, 290] on section "17 Points 1 Peter Emmanuel Kitsamba Software Engineer Home My Courses My Builds…" at bounding box center [726, 350] width 1452 height 701
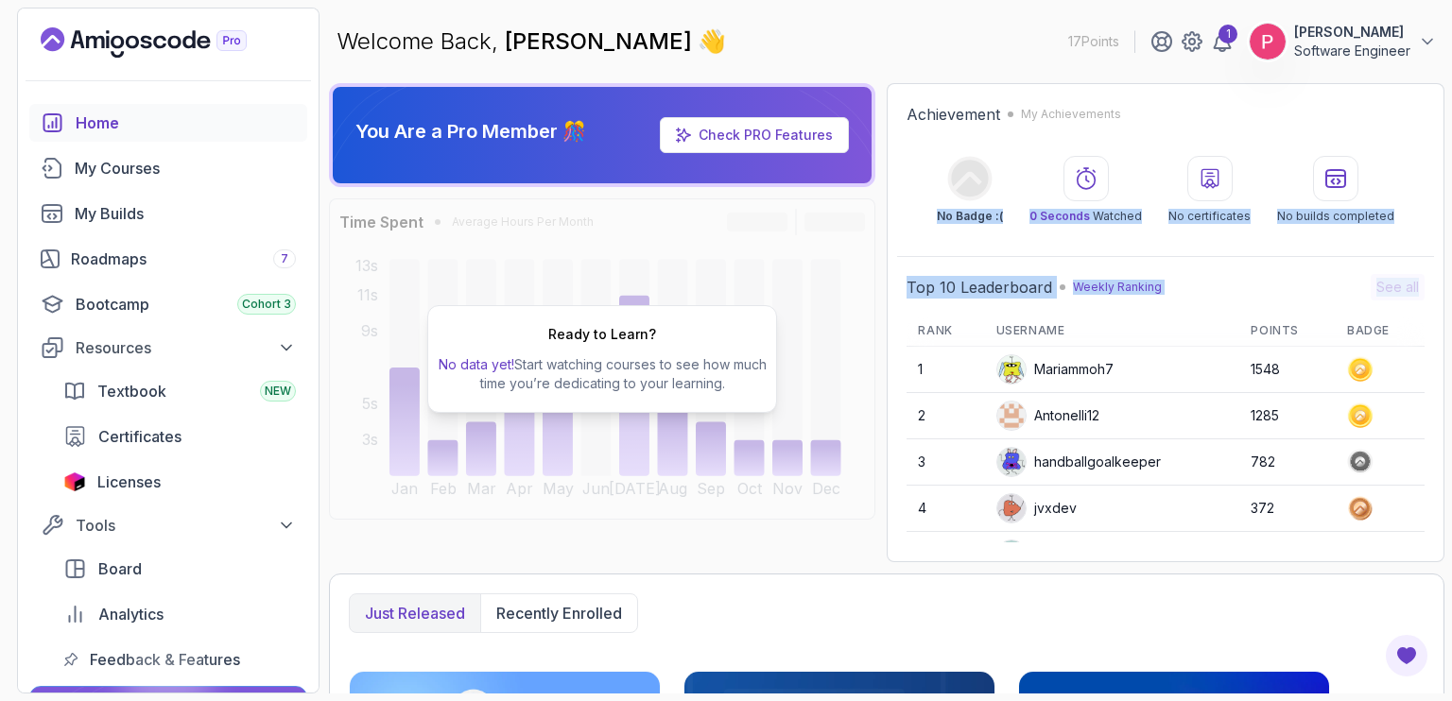
drag, startPoint x: 1451, startPoint y: 86, endPoint x: 1451, endPoint y: 275, distance: 189.0
click at [1437, 275] on section "17 Points 1 Peter Emmanuel Kitsamba Software Engineer Home My Courses My Builds…" at bounding box center [726, 350] width 1452 height 701
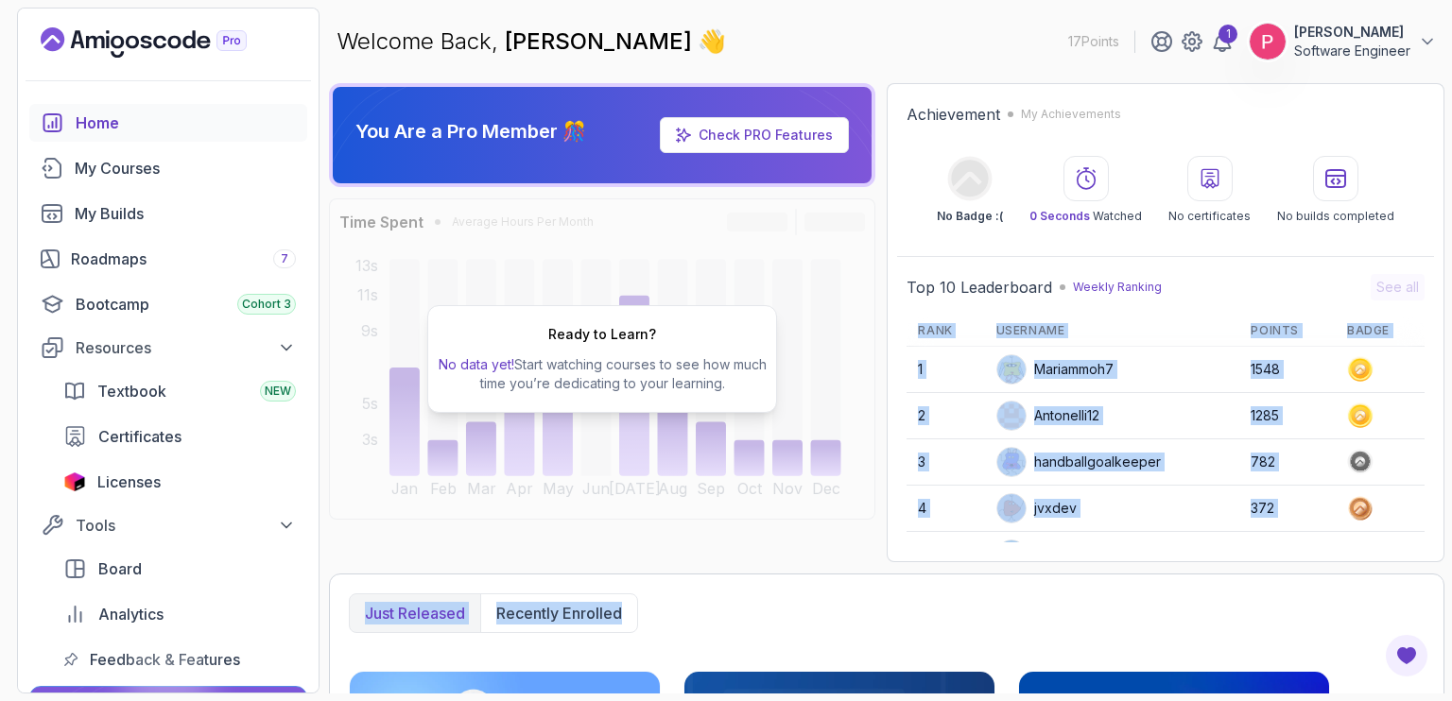
drag, startPoint x: 1383, startPoint y: 608, endPoint x: 1415, endPoint y: 409, distance: 201.1
click at [1415, 409] on div "You Are a Pro Member 🎊 Check PRO Features Time Spent Average Hours Per Month Ja…" at bounding box center [886, 388] width 1115 height 611
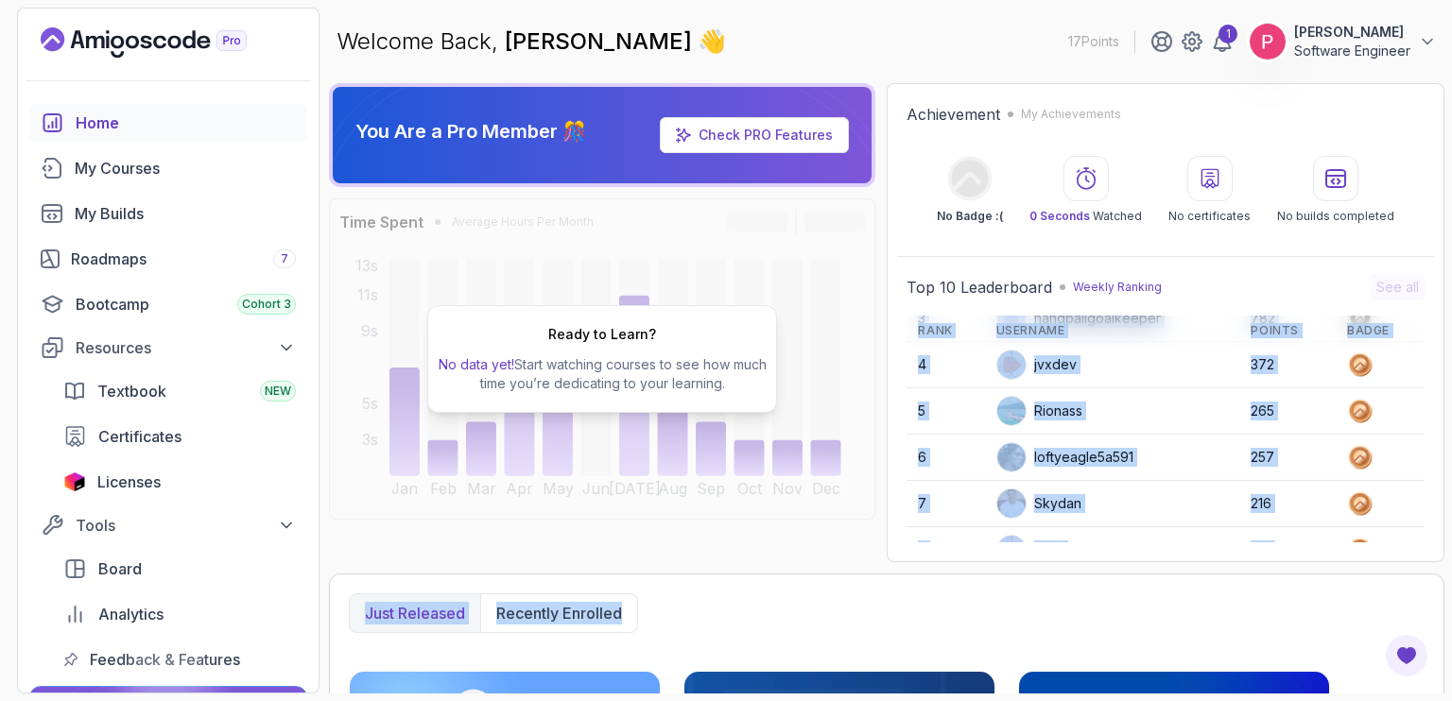
scroll to position [41, 0]
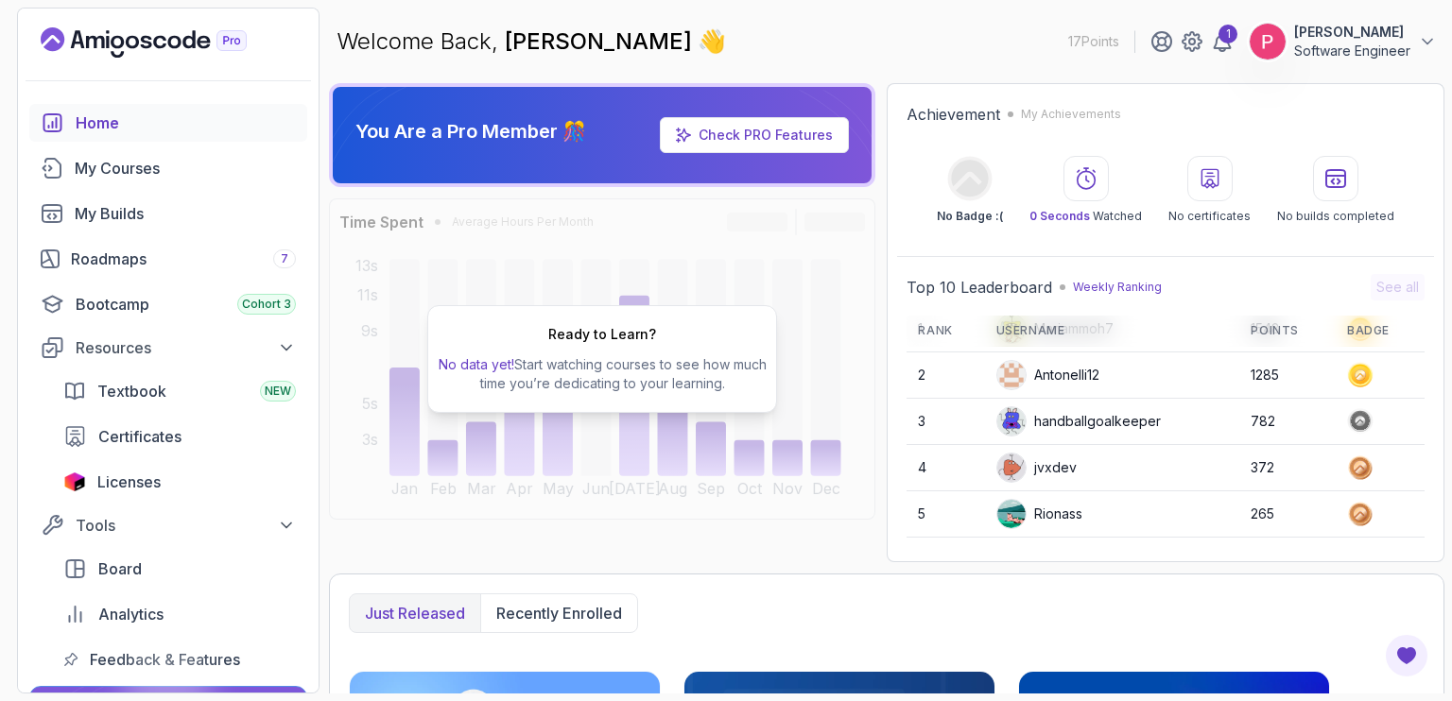
click at [1437, 345] on section "17 Points 1 Peter Emmanuel Kitsamba Software Engineer Home My Courses My Builds…" at bounding box center [726, 350] width 1452 height 701
click at [116, 256] on div "Roadmaps 7" at bounding box center [183, 259] width 225 height 23
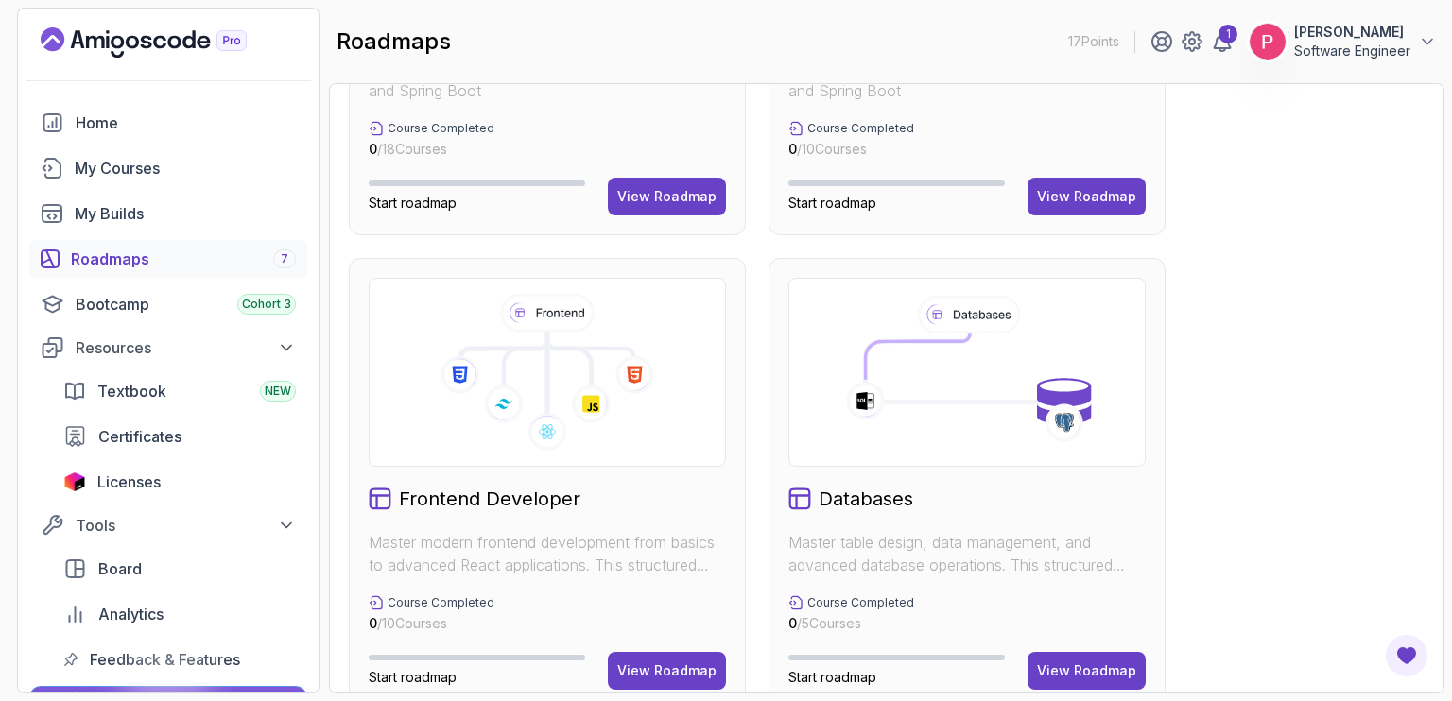
scroll to position [870, 0]
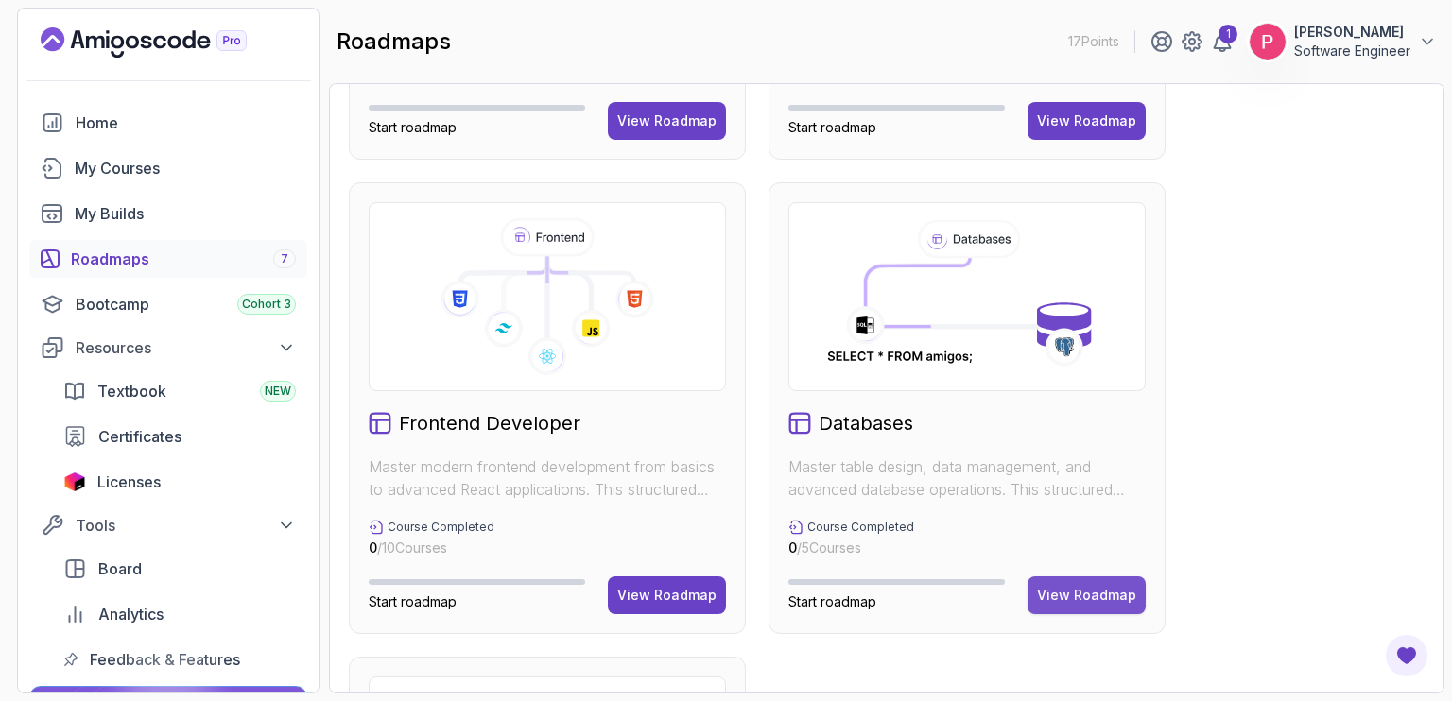
click at [1093, 600] on div "View Roadmap" at bounding box center [1086, 595] width 99 height 19
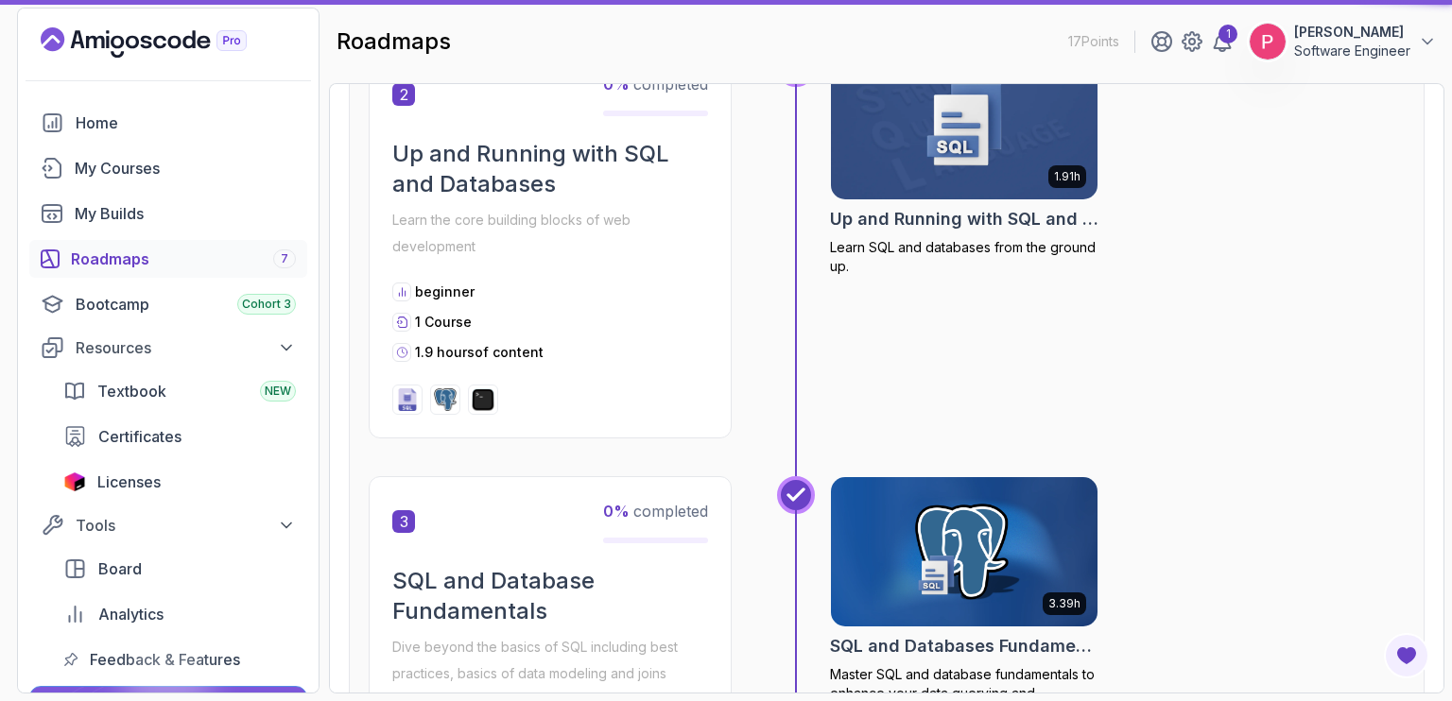
scroll to position [19, 0]
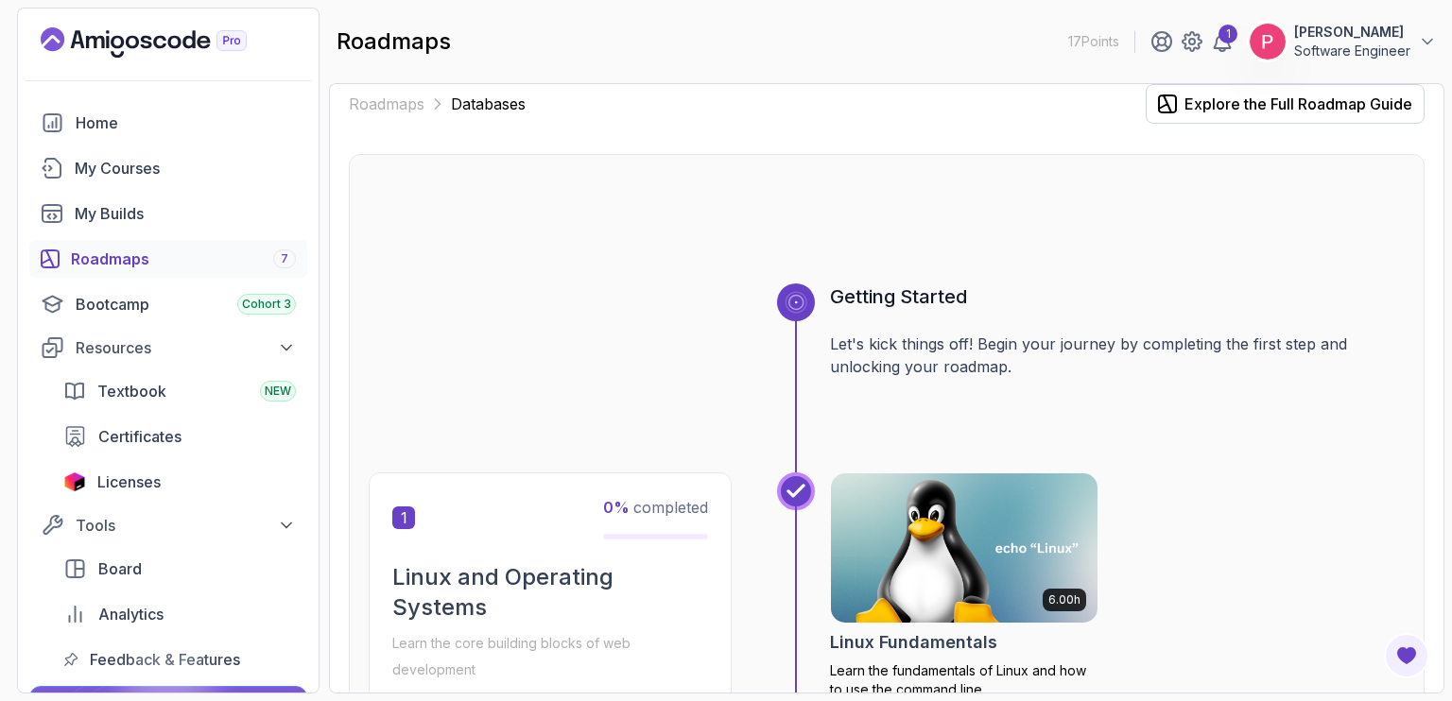
click at [1355, 464] on div "Getting Started Let's kick things off! Begin your journey by completing the fir…" at bounding box center [1117, 378] width 575 height 189
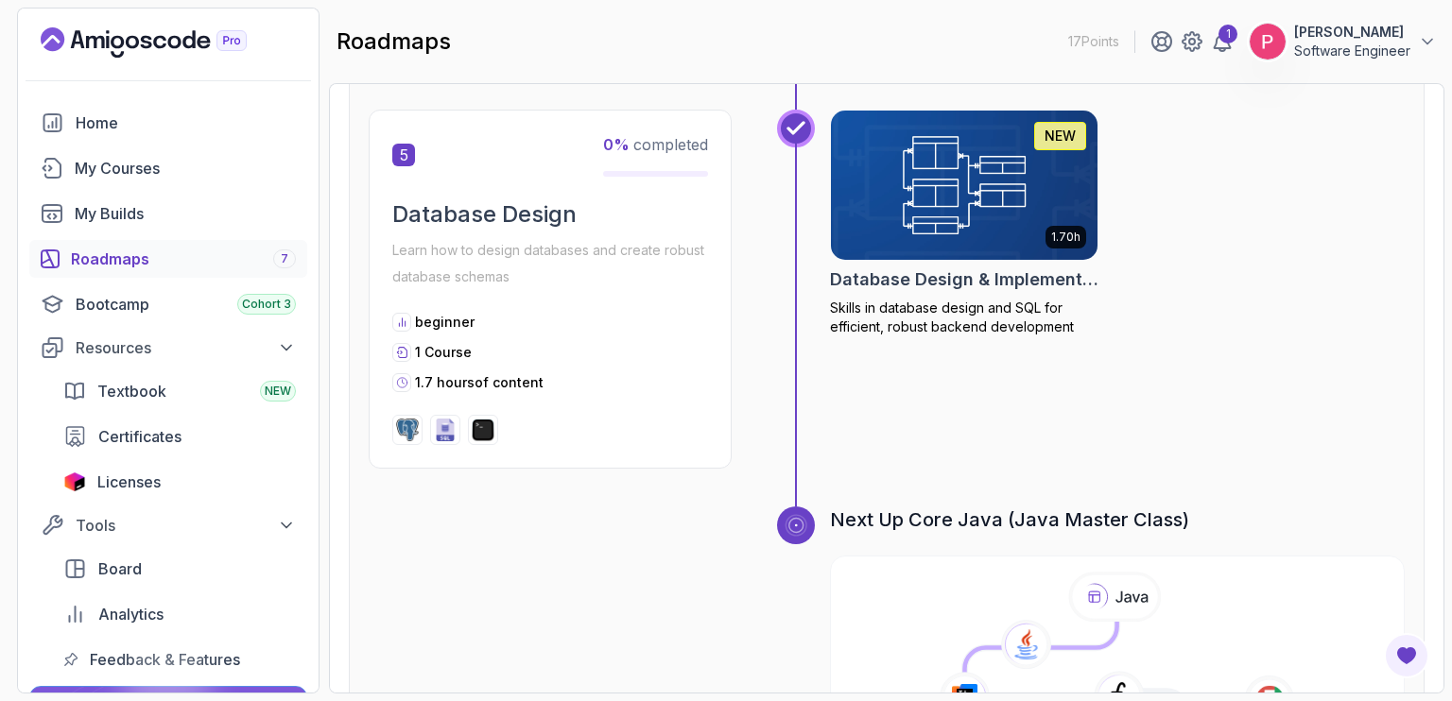
scroll to position [2098, 0]
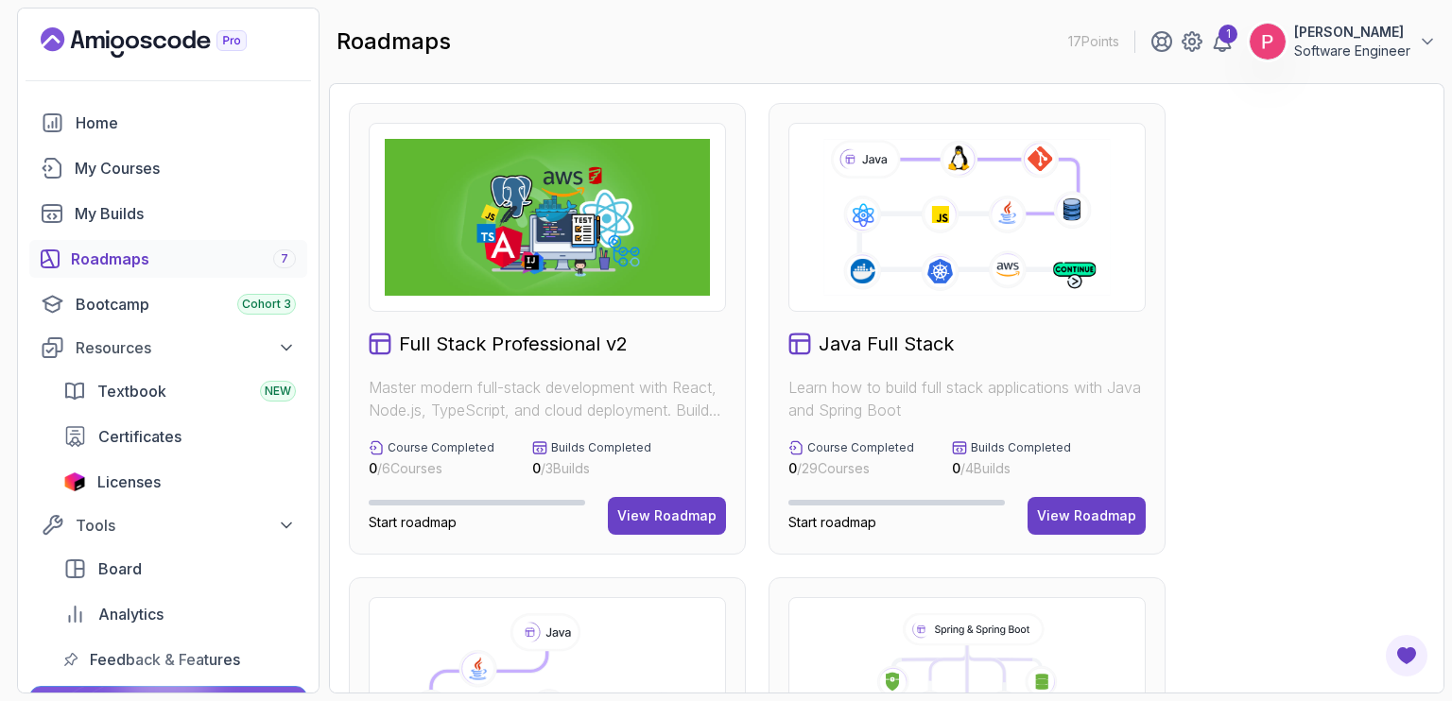
click at [668, 509] on div "View Roadmap" at bounding box center [666, 516] width 99 height 19
